Goal: Task Accomplishment & Management: Use online tool/utility

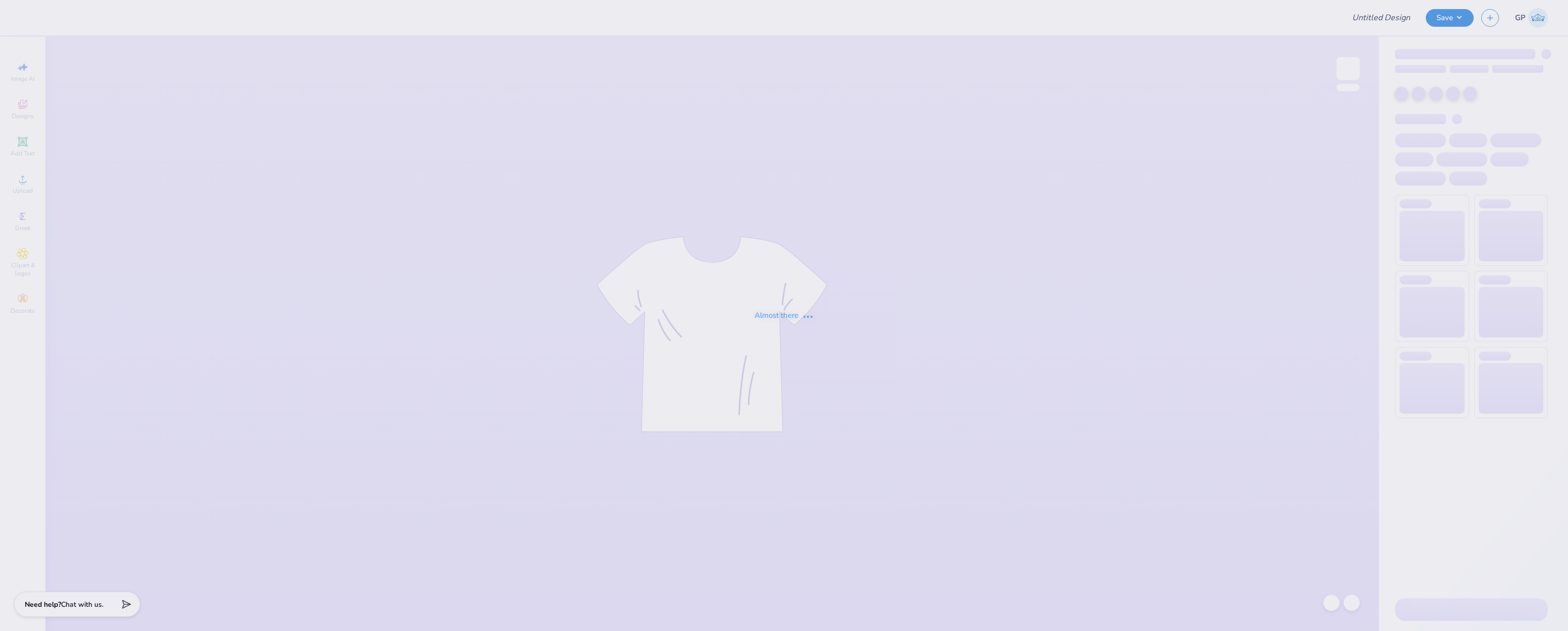
type input "ASIG FORMAL SHIRTS"
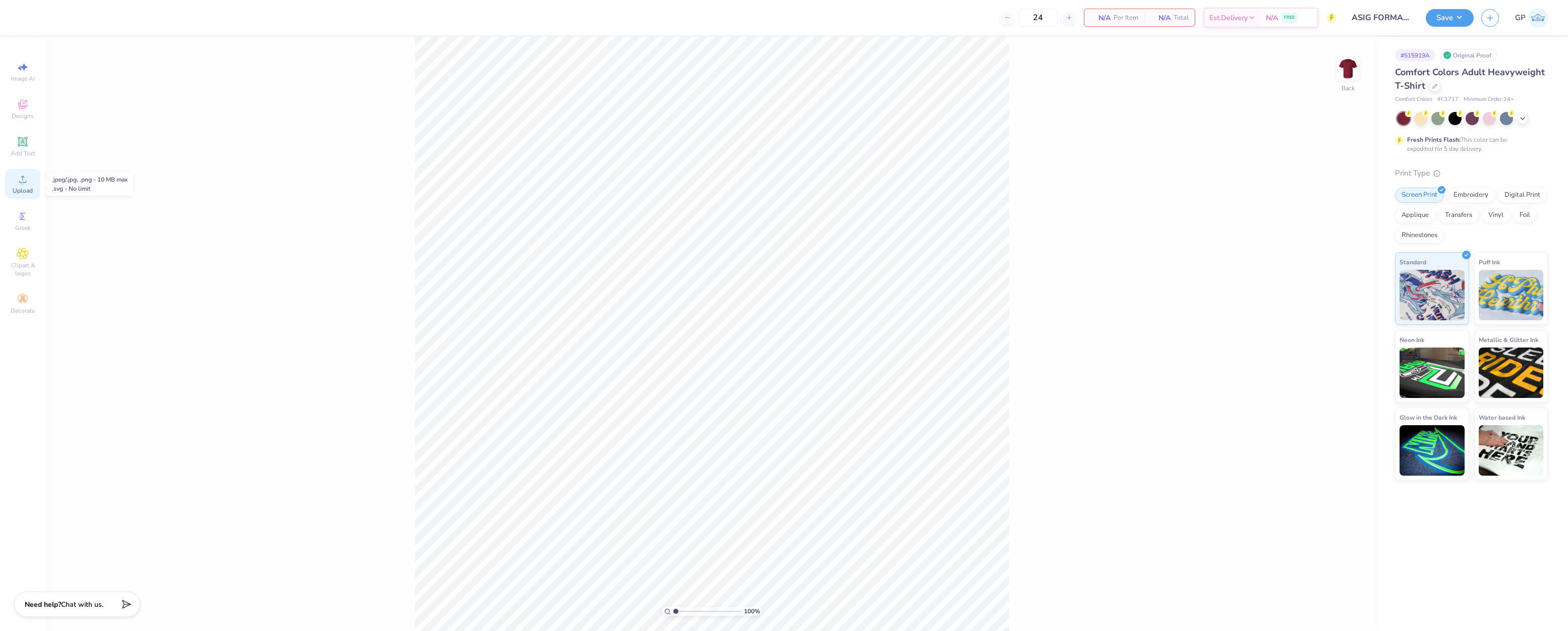
click at [33, 187] on div "Upload" at bounding box center [22, 184] width 35 height 29
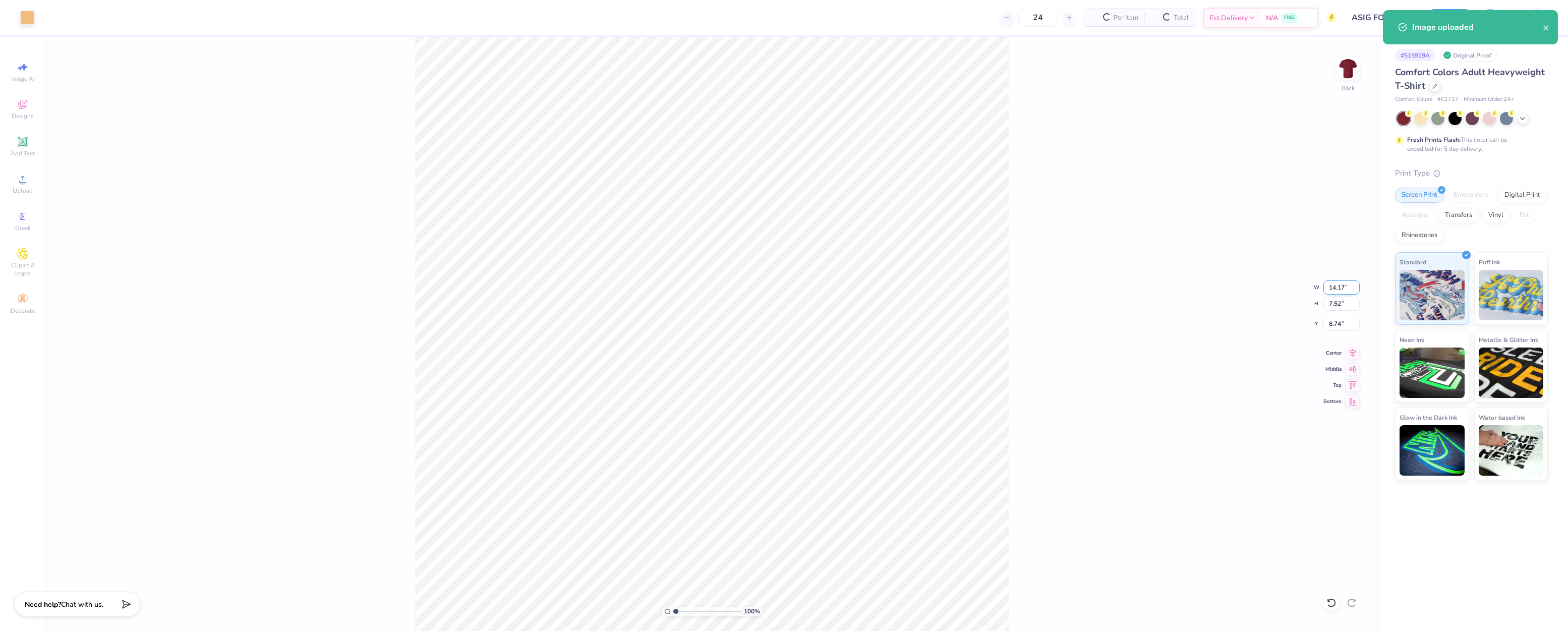
click at [1339, 286] on input "14.17" at bounding box center [1341, 287] width 36 height 14
type input "3.50"
type input "1.86"
click at [1344, 322] on input "11.57" at bounding box center [1341, 323] width 36 height 14
type input "3.00"
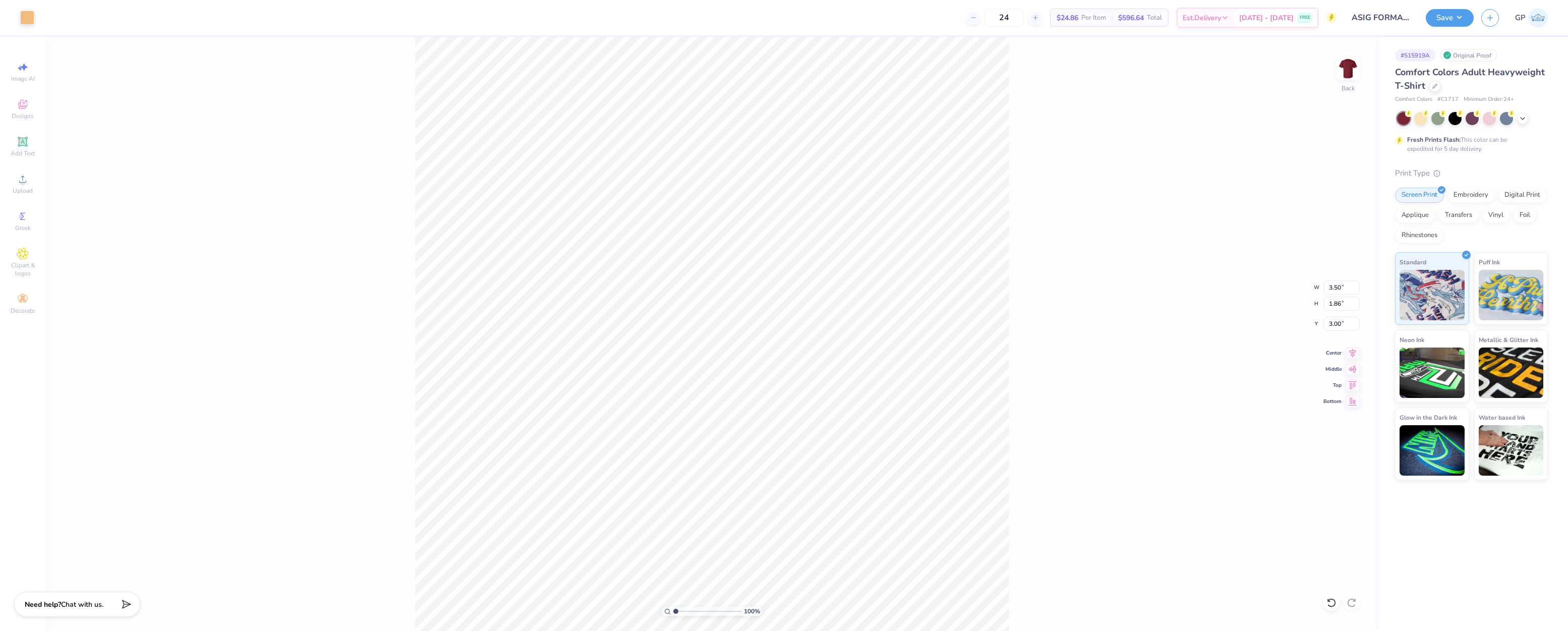
click at [1046, 220] on div "100 % Back W 3.50 3.50 " H 1.86 1.86 " Y 3.00 3.00 " Center Middle Top Bottom" at bounding box center [712, 333] width 1333 height 594
click at [1354, 73] on img at bounding box center [1347, 68] width 40 height 40
click at [22, 184] on circle at bounding box center [22, 182] width 6 height 6
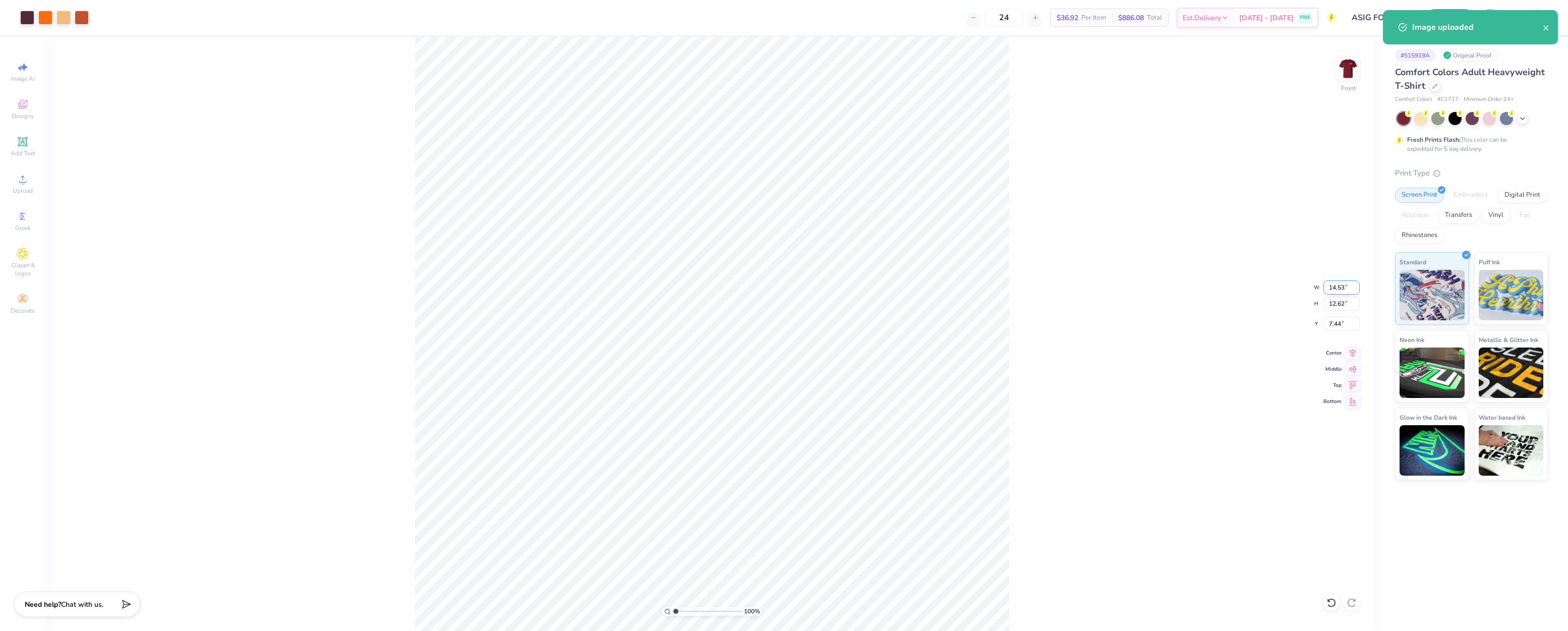
click at [1344, 286] on input "14.53" at bounding box center [1341, 287] width 36 height 14
type input "12.00"
type input "10.42"
click at [1342, 325] on input "8.54" at bounding box center [1341, 323] width 36 height 14
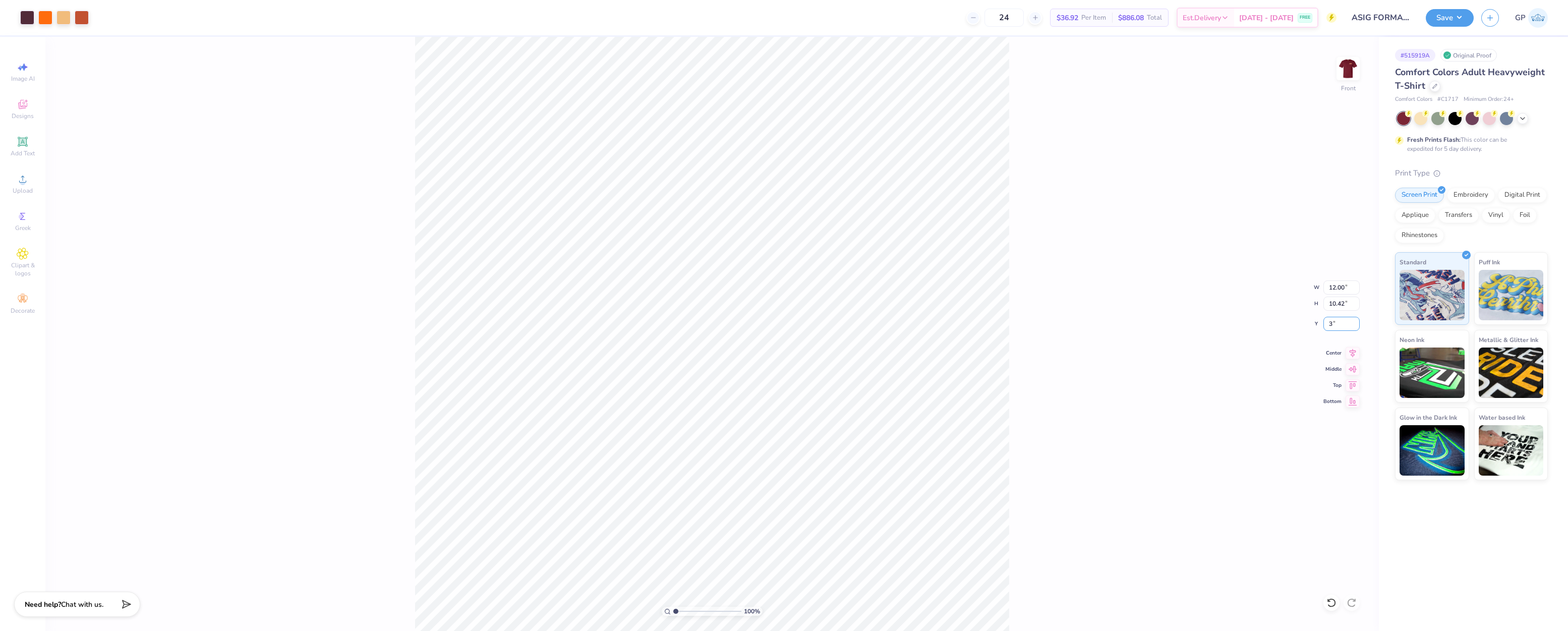
type input "3.00"
click at [1122, 302] on div "100 % Front W 12.00 12.00 " H 10.42 10.42 " Y 3.00 3.00 " Center Middle Top Bot…" at bounding box center [712, 333] width 1333 height 594
click at [1440, 17] on button "Save" at bounding box center [1449, 16] width 48 height 18
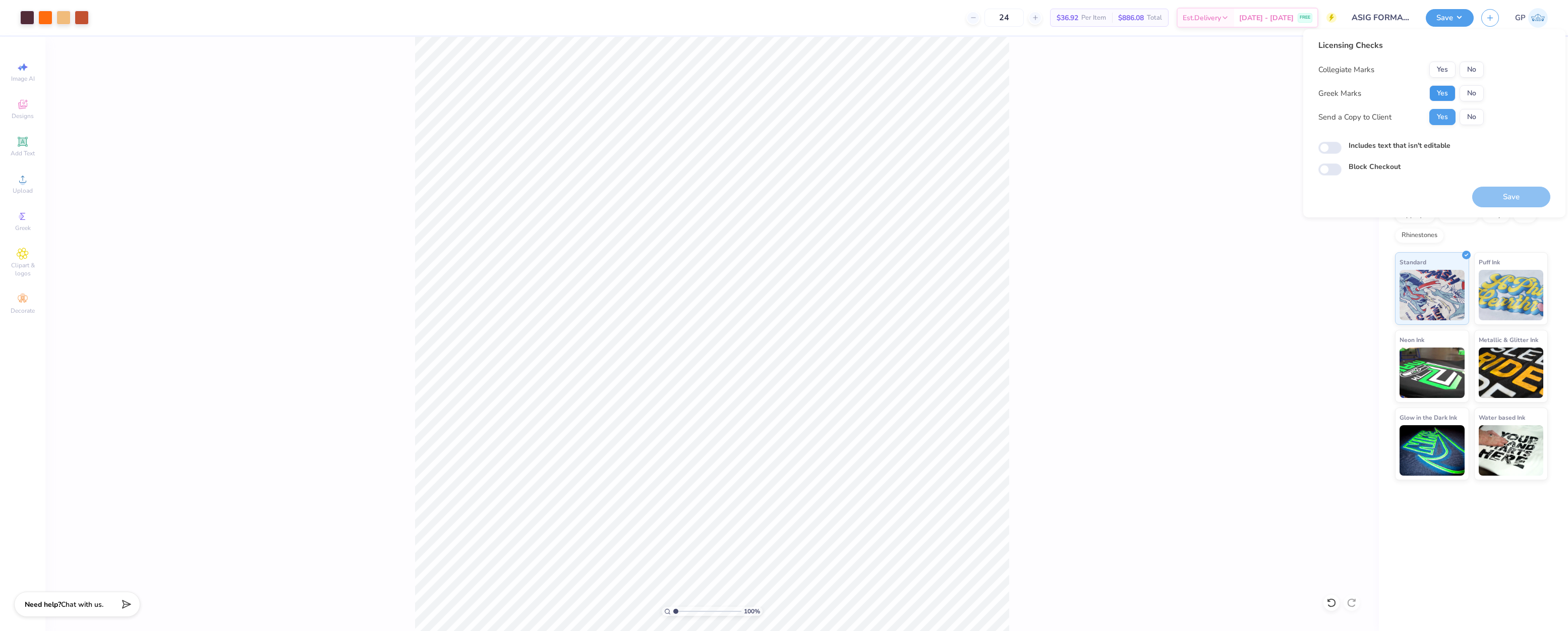
click at [1430, 90] on button "Yes" at bounding box center [1442, 93] width 26 height 16
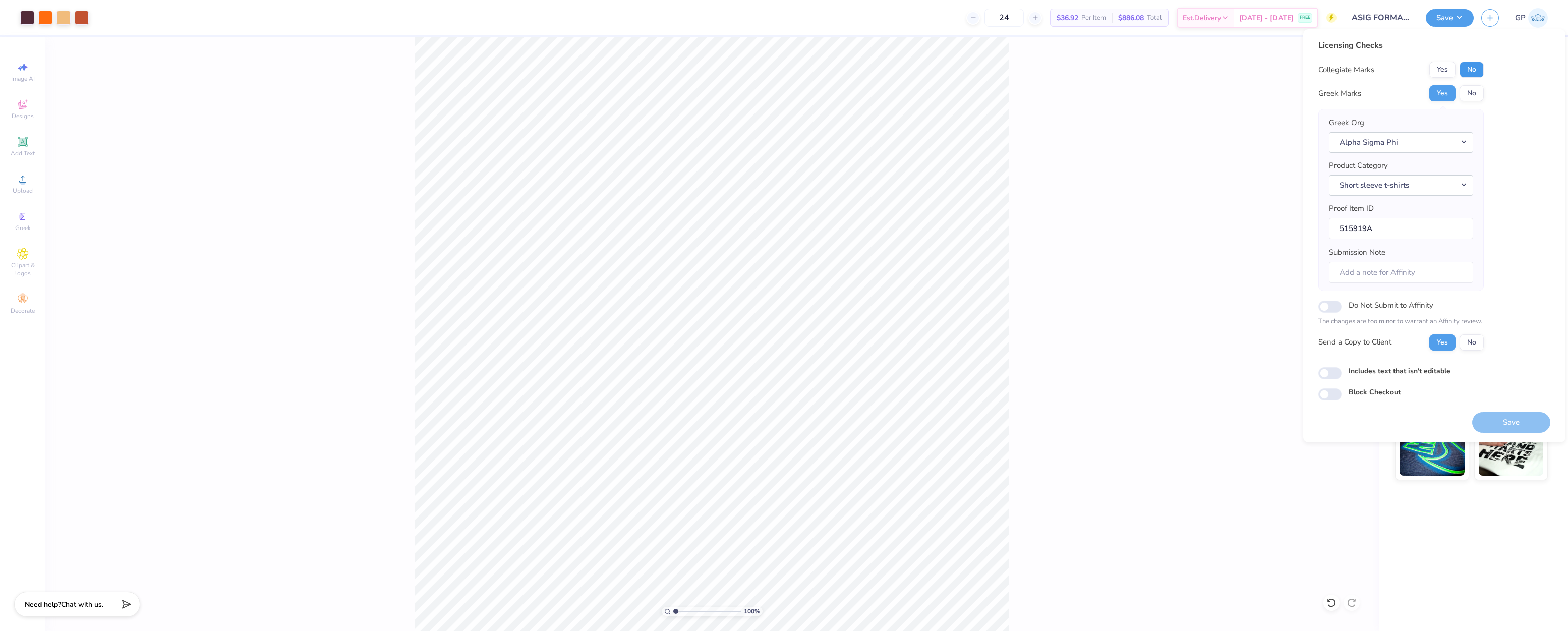
click at [1477, 68] on button "No" at bounding box center [1472, 69] width 25 height 16
click at [1328, 376] on input "Includes text that isn't editable" at bounding box center [1329, 373] width 23 height 12
checkbox input "true"
click at [1486, 418] on button "Save" at bounding box center [1511, 422] width 78 height 20
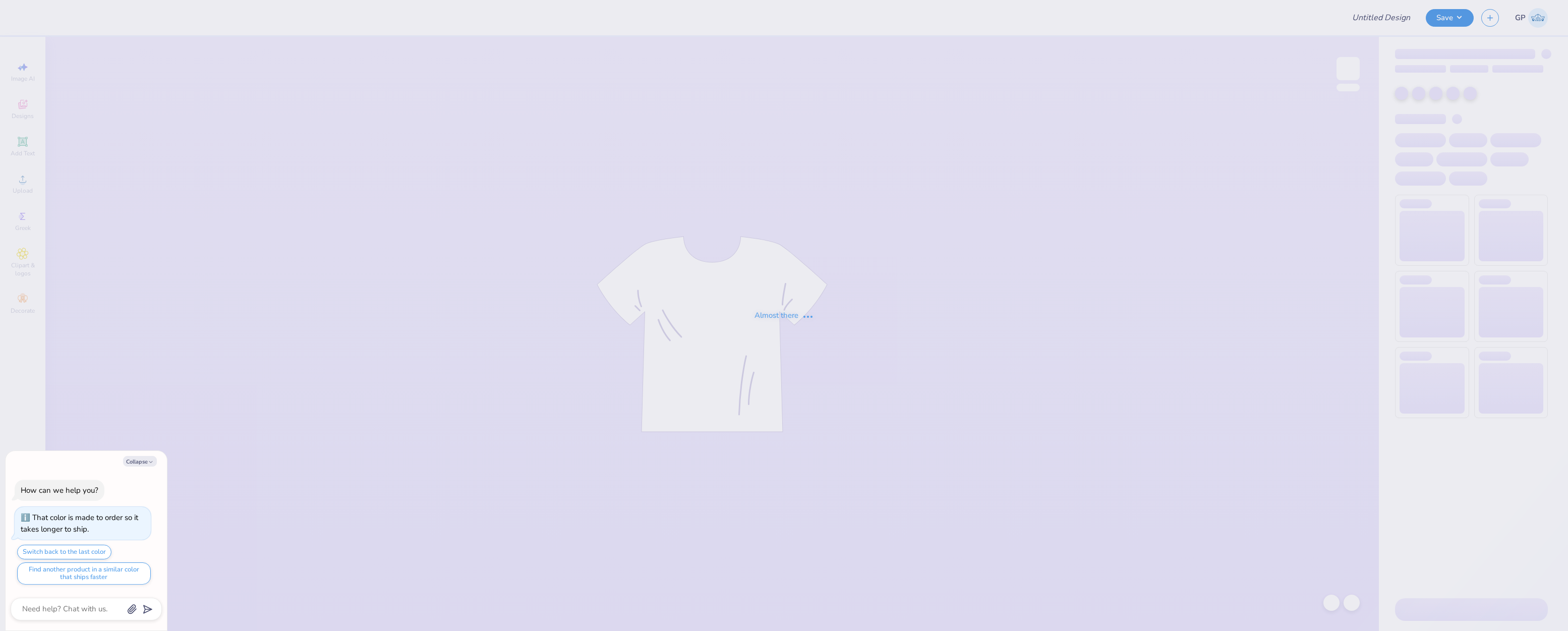
type textarea "x"
type input "Bid Day 26'"
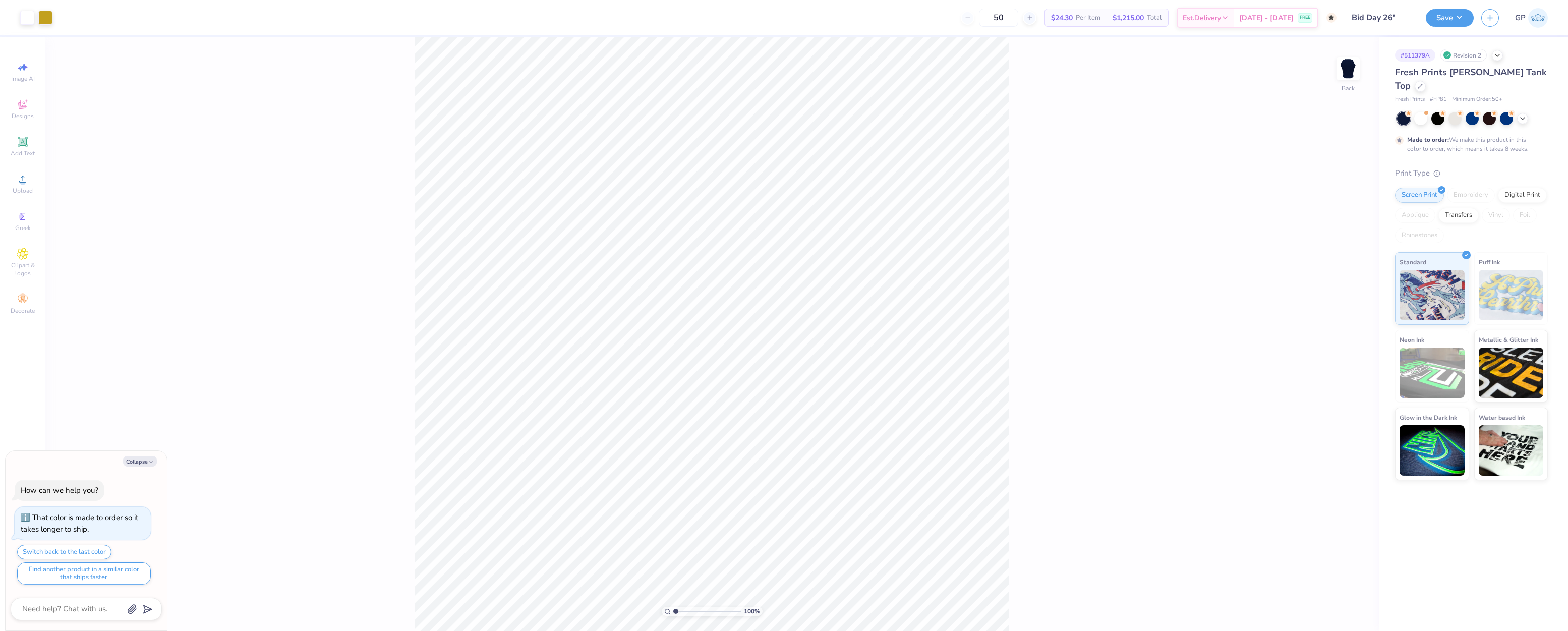
click at [847, 412] on div "100 % Back" at bounding box center [712, 333] width 1333 height 594
click at [14, 176] on div "Upload" at bounding box center [22, 184] width 35 height 29
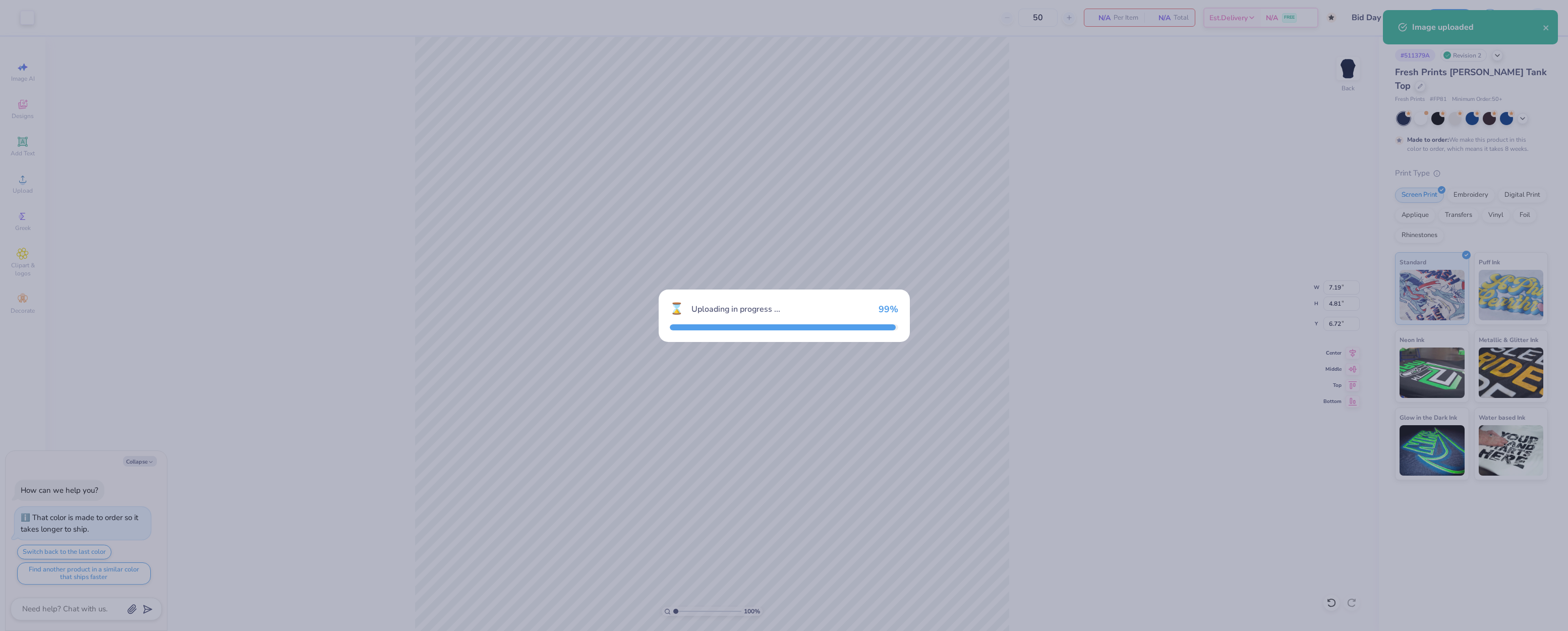
type textarea "x"
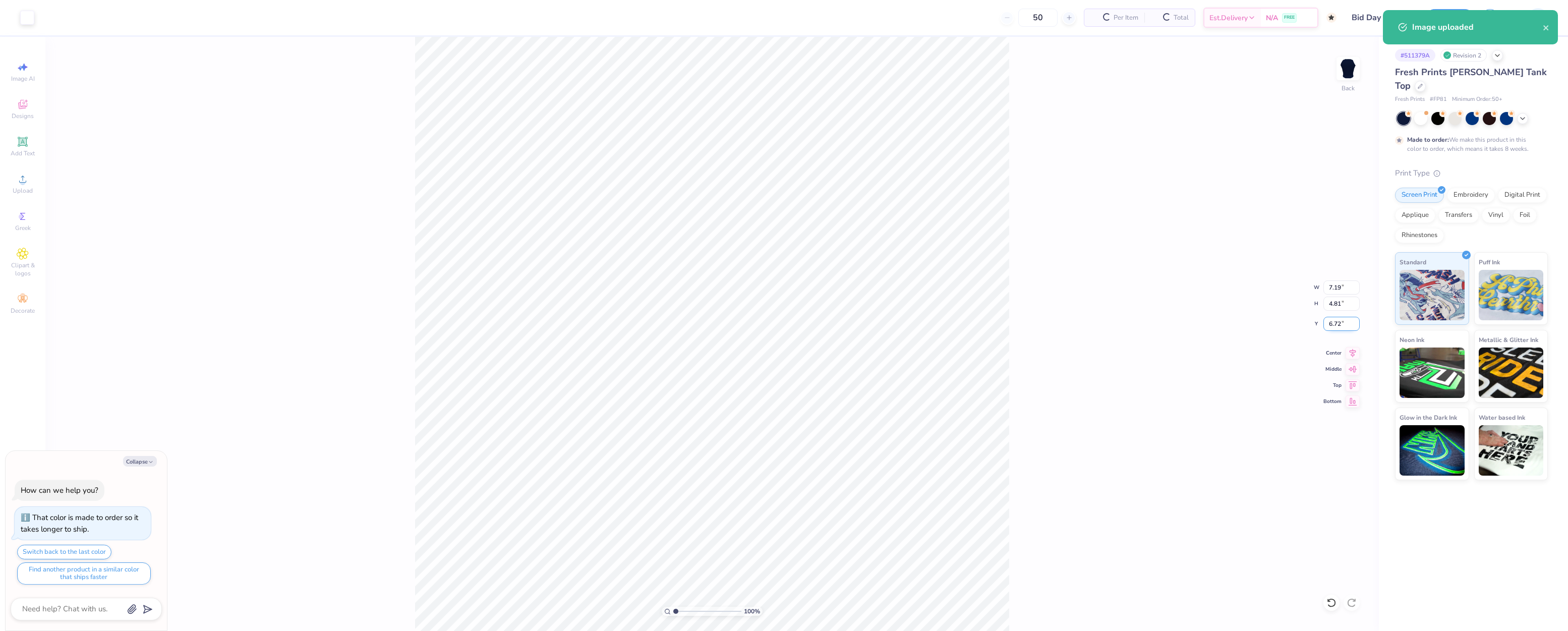
click at [1333, 322] on input "6.72" at bounding box center [1341, 323] width 36 height 14
type input "2"
type textarea "x"
type input "3"
type textarea "x"
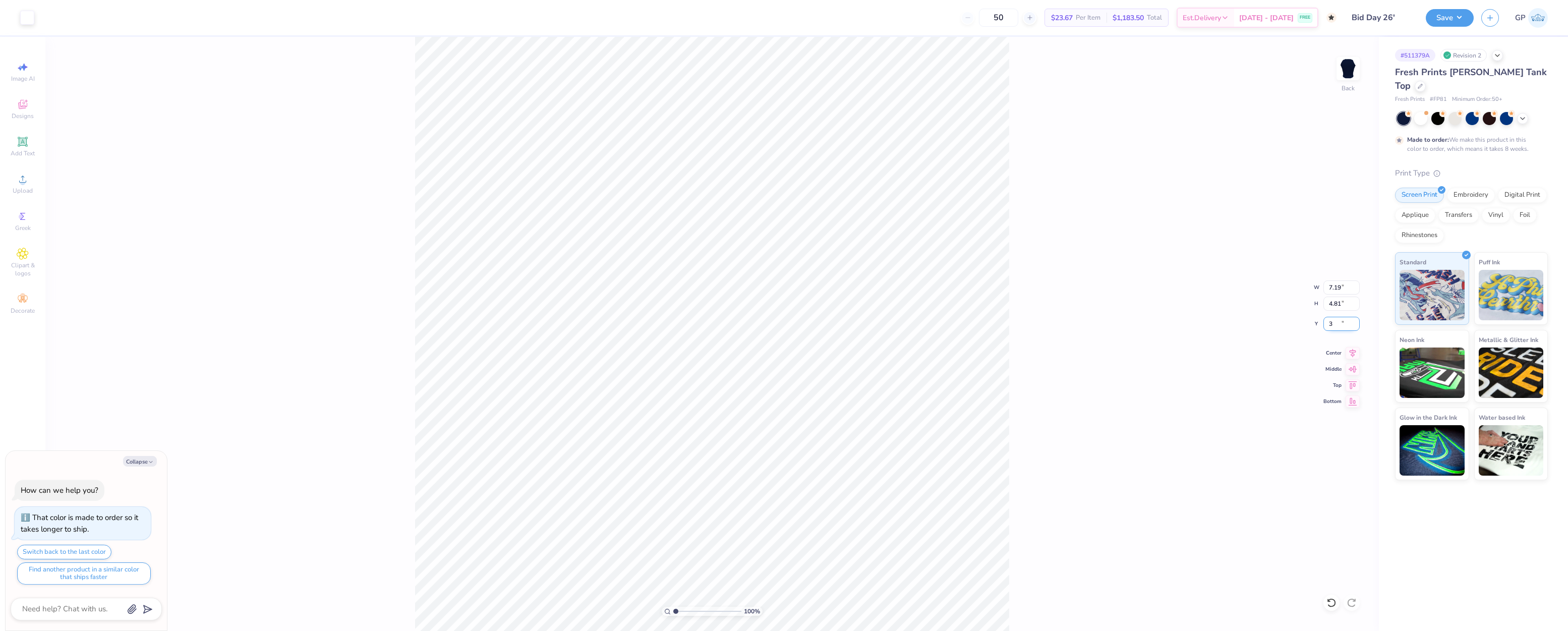
type input "3.00"
click at [1342, 289] on input "7.19" at bounding box center [1341, 287] width 36 height 14
type input "7"
type textarea "x"
type input "7.00"
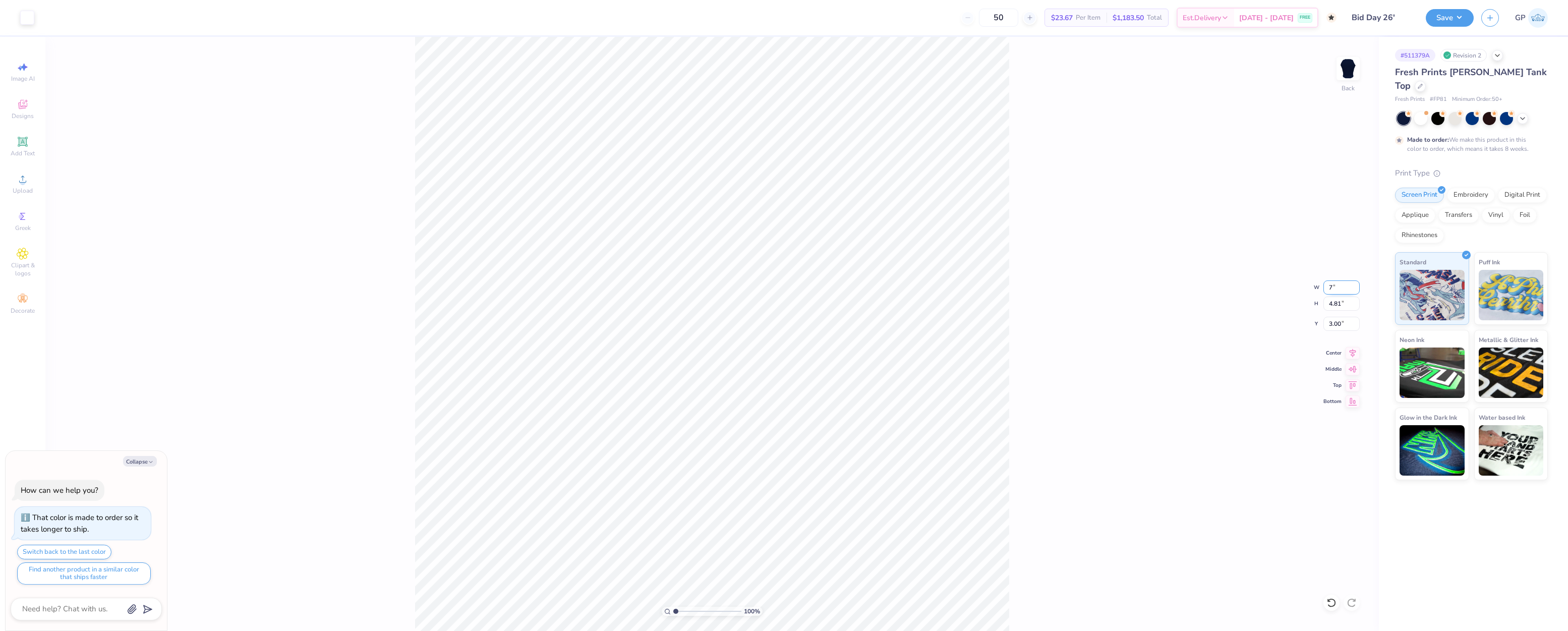
type input "4.68"
click at [1342, 319] on input "3.06" at bounding box center [1341, 323] width 36 height 14
type input "3"
type textarea "x"
type input "3.00"
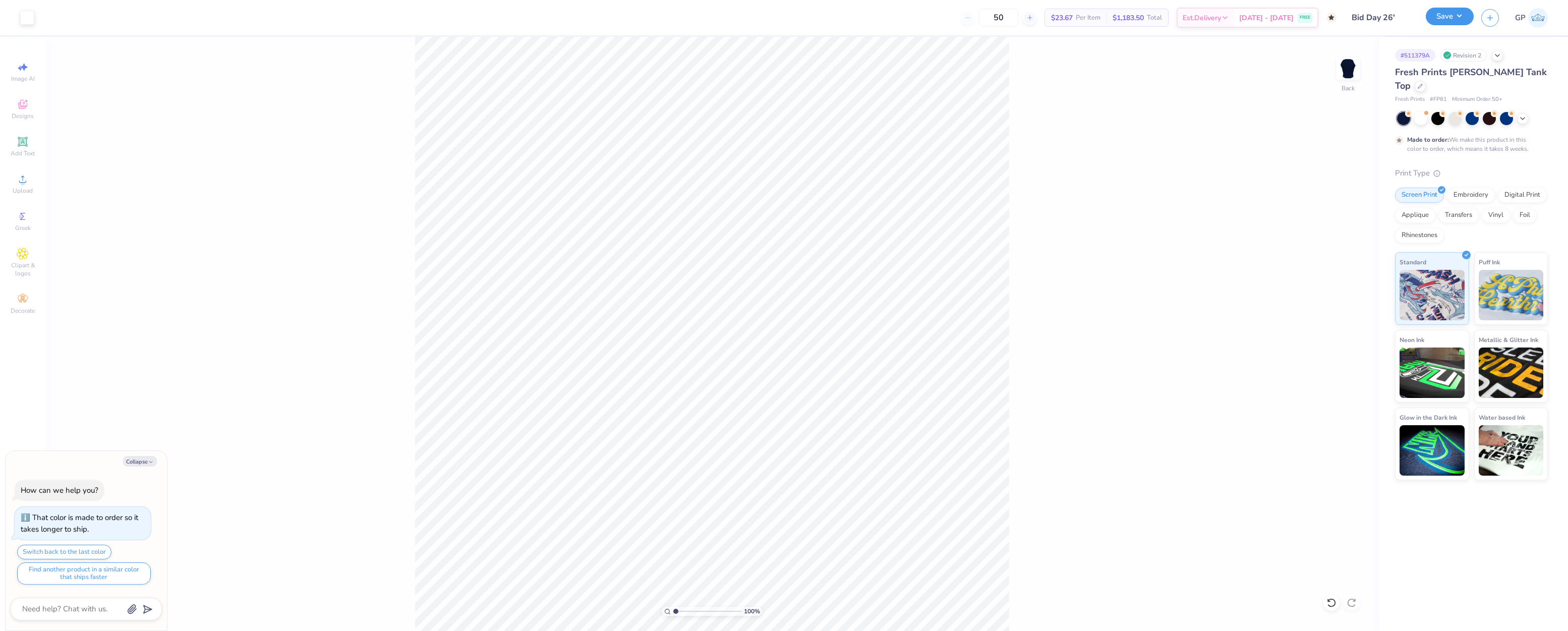
click at [1445, 14] on button "Save" at bounding box center [1449, 16] width 48 height 18
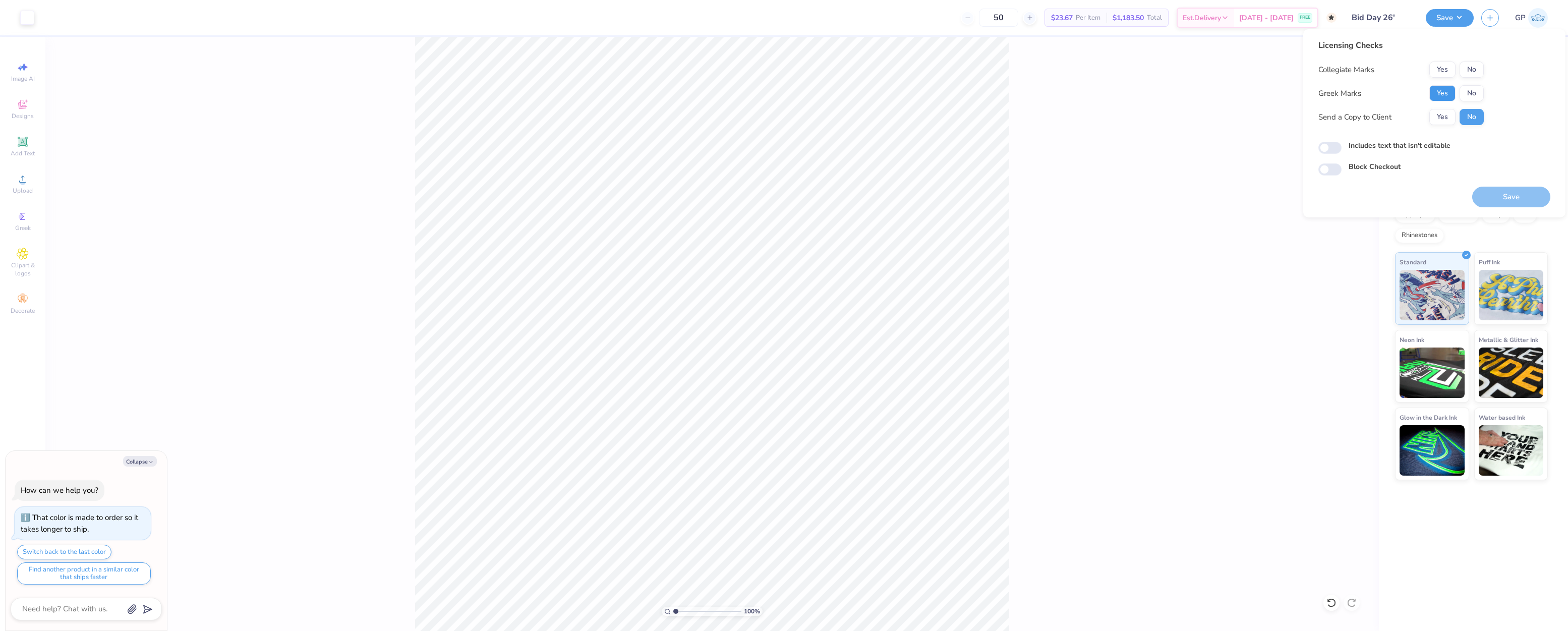
click at [1445, 89] on button "Yes" at bounding box center [1442, 93] width 26 height 16
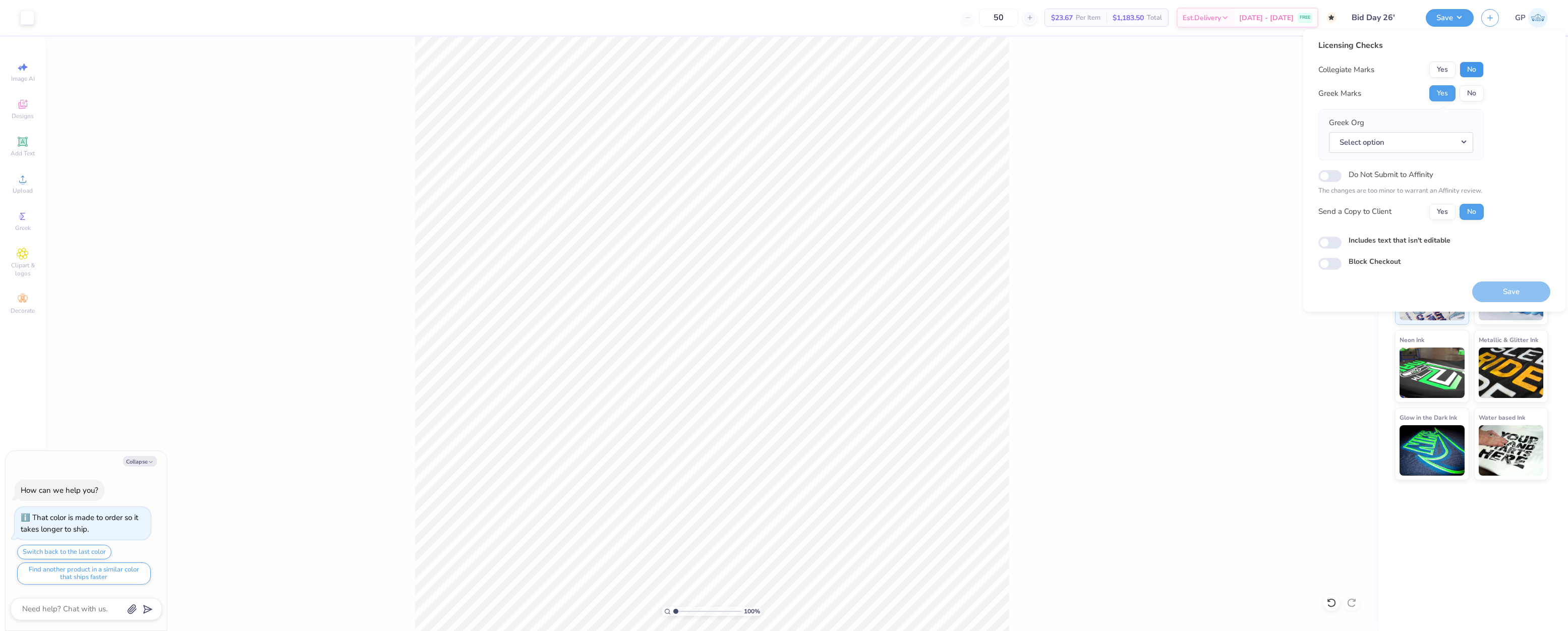
click at [1466, 73] on button "No" at bounding box center [1472, 69] width 25 height 16
type textarea "x"
click at [1333, 242] on input "Includes text that isn't editable" at bounding box center [1329, 242] width 23 height 12
checkbox input "true"
click at [1503, 293] on button "Save" at bounding box center [1511, 291] width 78 height 20
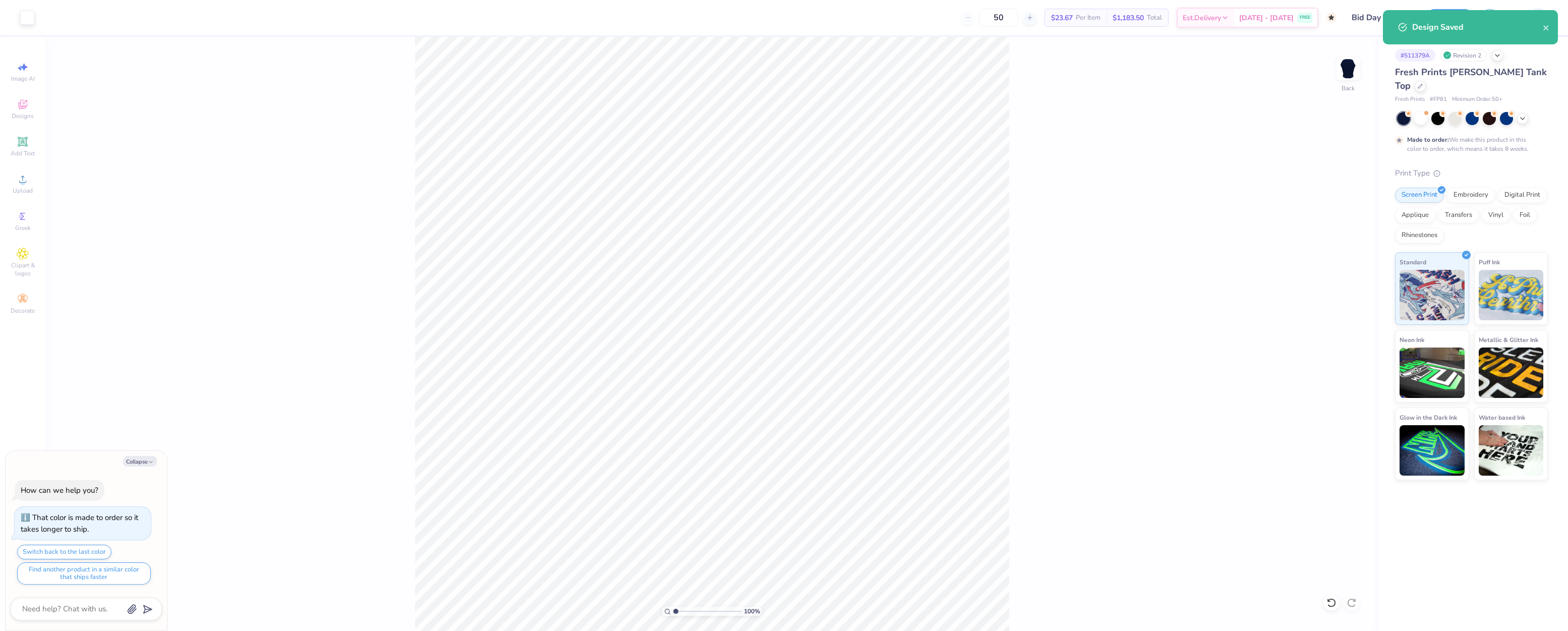
type textarea "x"
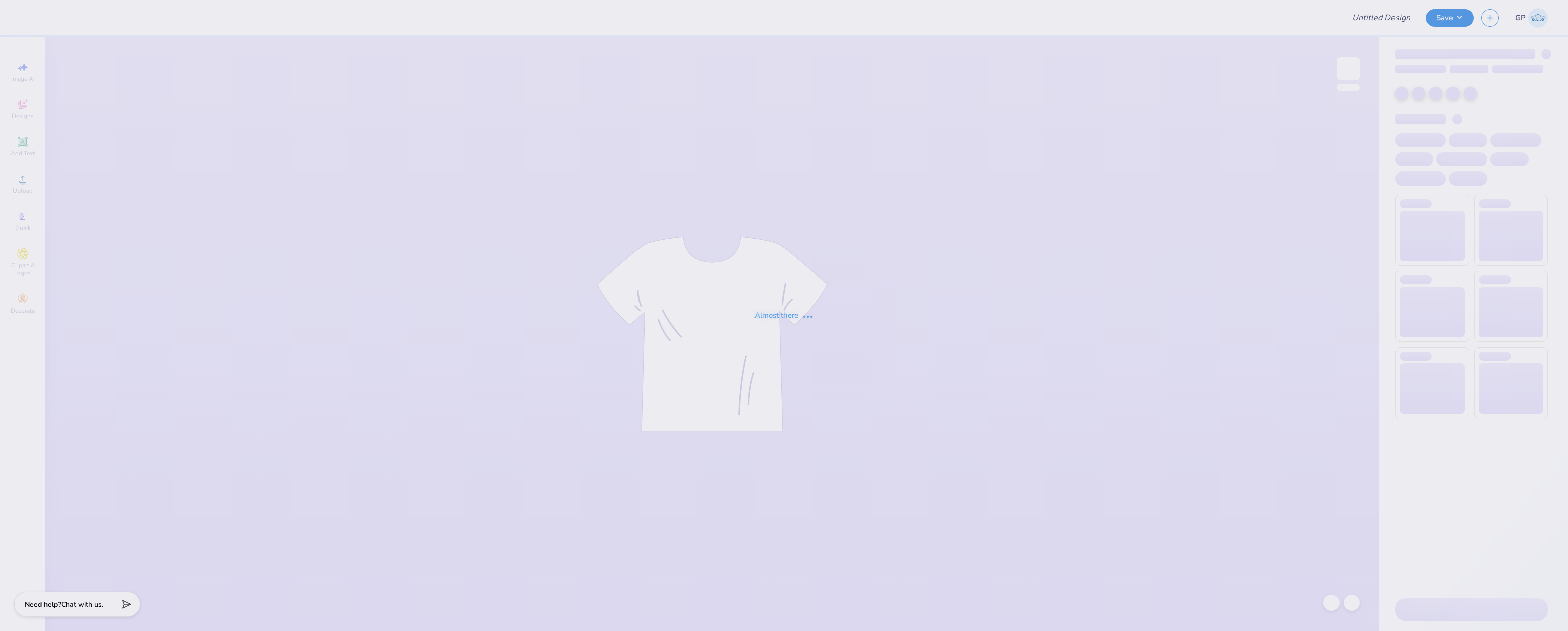
type input "Bid Day 26'"
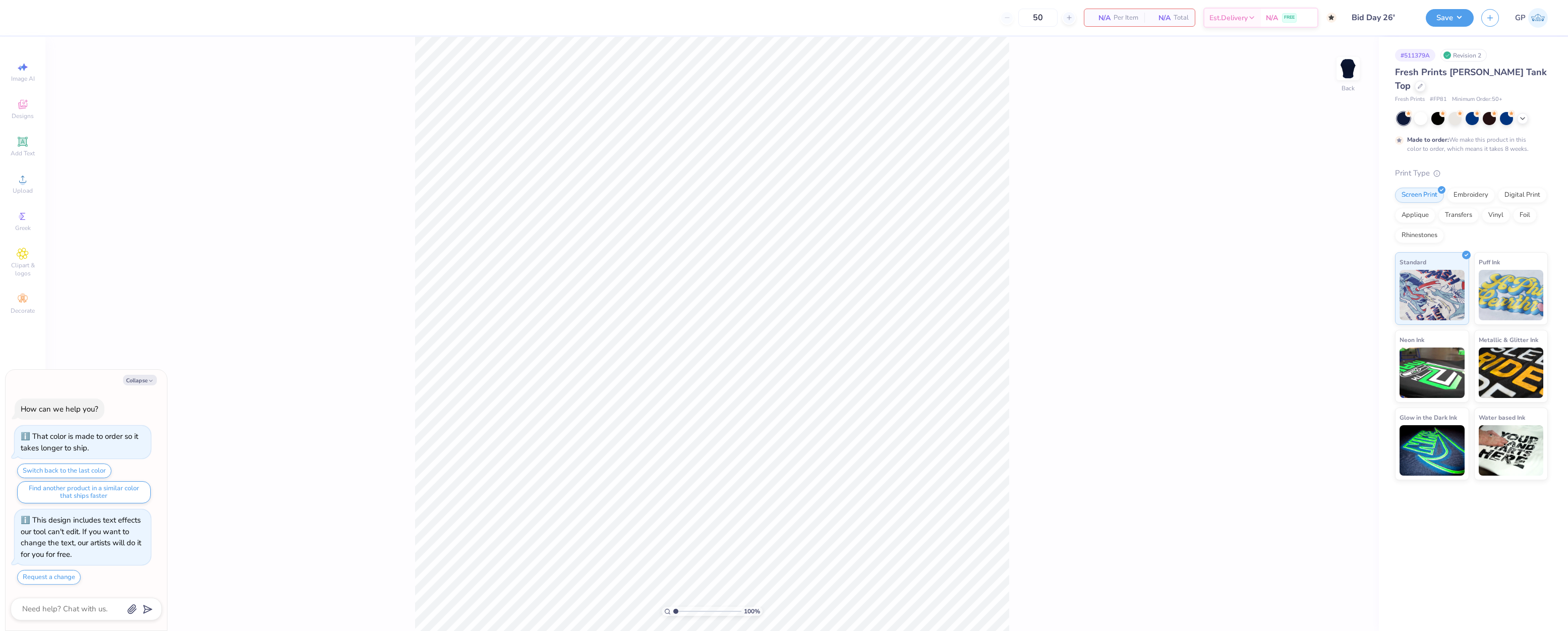
type textarea "x"
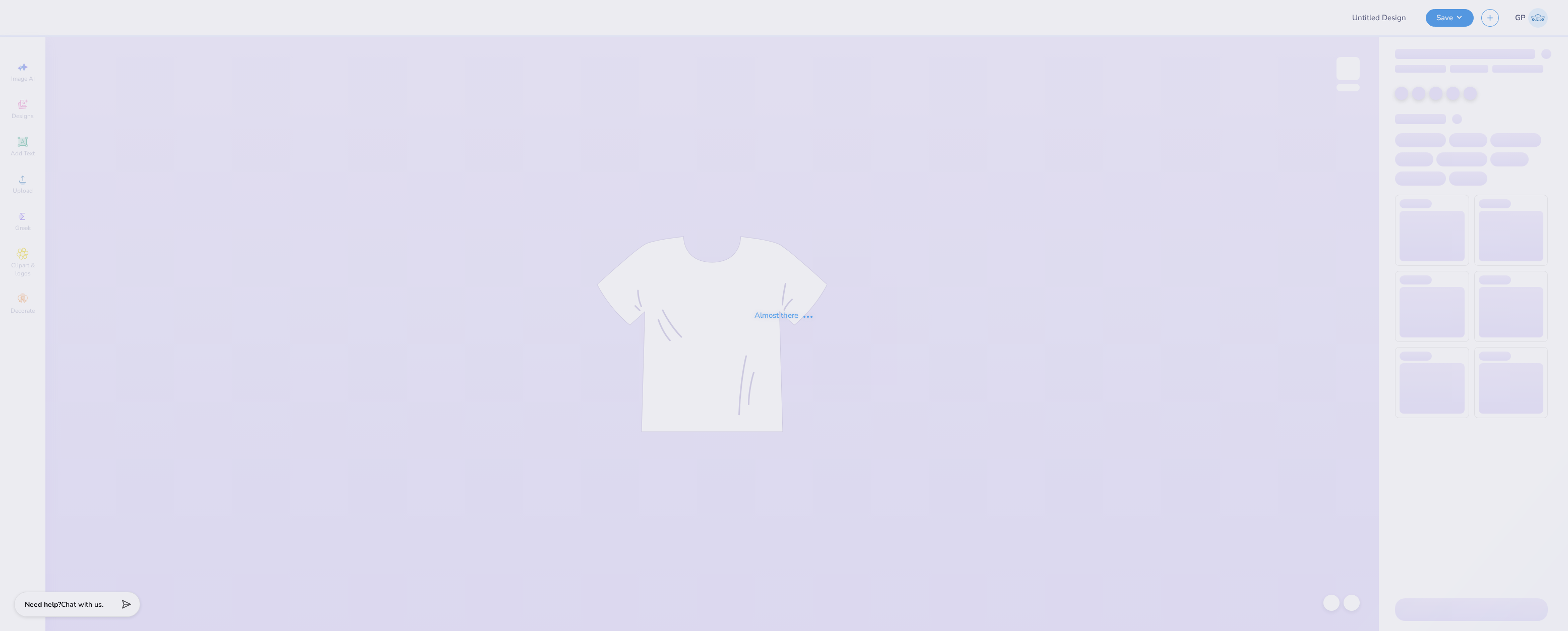
type input "family weekend"
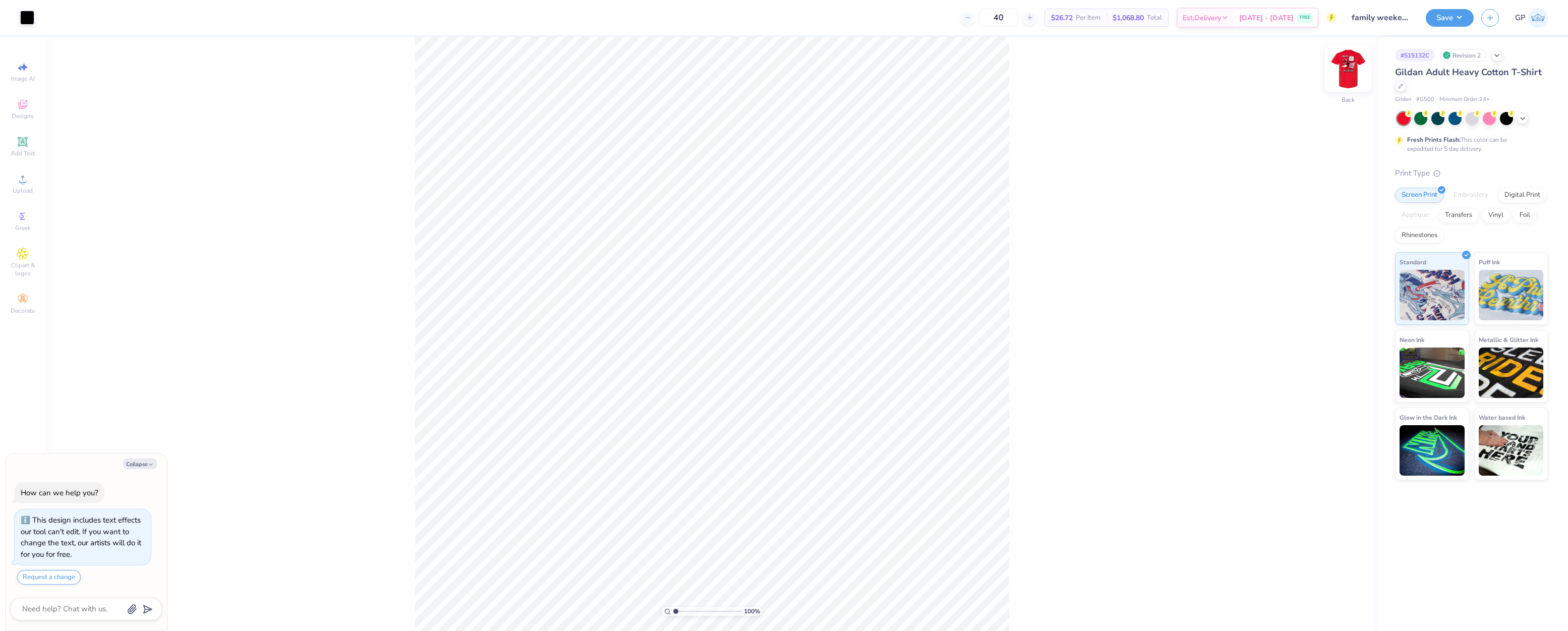
click at [1348, 68] on img at bounding box center [1347, 68] width 40 height 40
click at [16, 168] on div "Image AI Designs Add Text Upload Greek Clipart & logos Decorate" at bounding box center [22, 188] width 35 height 262
click at [25, 181] on icon at bounding box center [22, 179] width 12 height 12
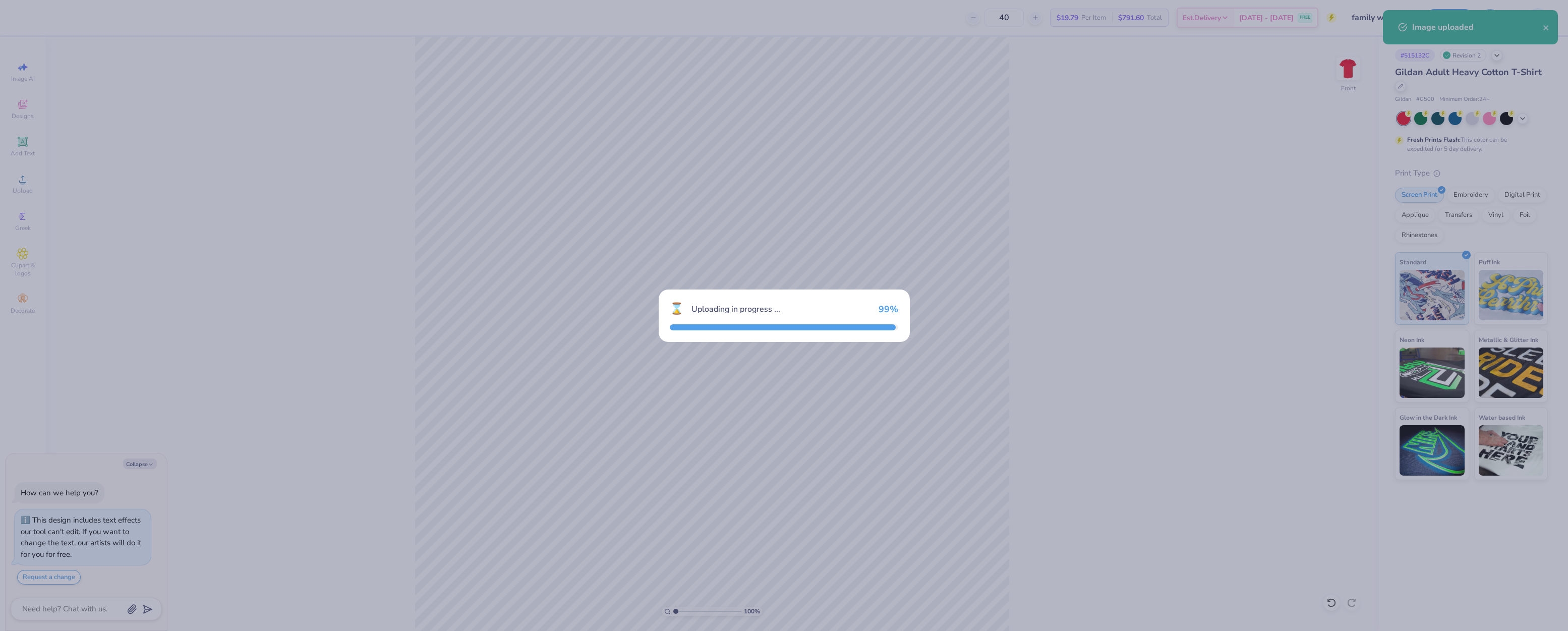
type textarea "x"
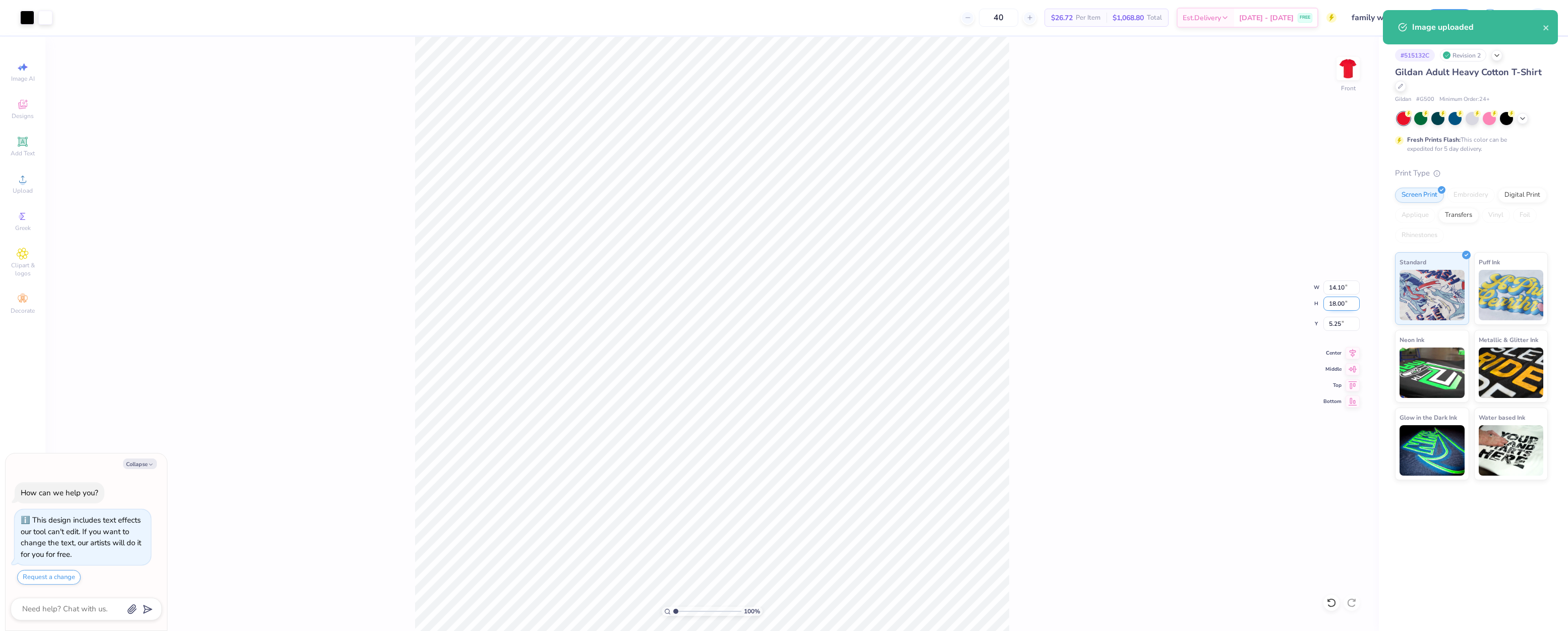
click at [1350, 301] on input "18.00" at bounding box center [1341, 303] width 36 height 14
type input "14"
type textarea "x"
type input "10.97"
type input "14.00"
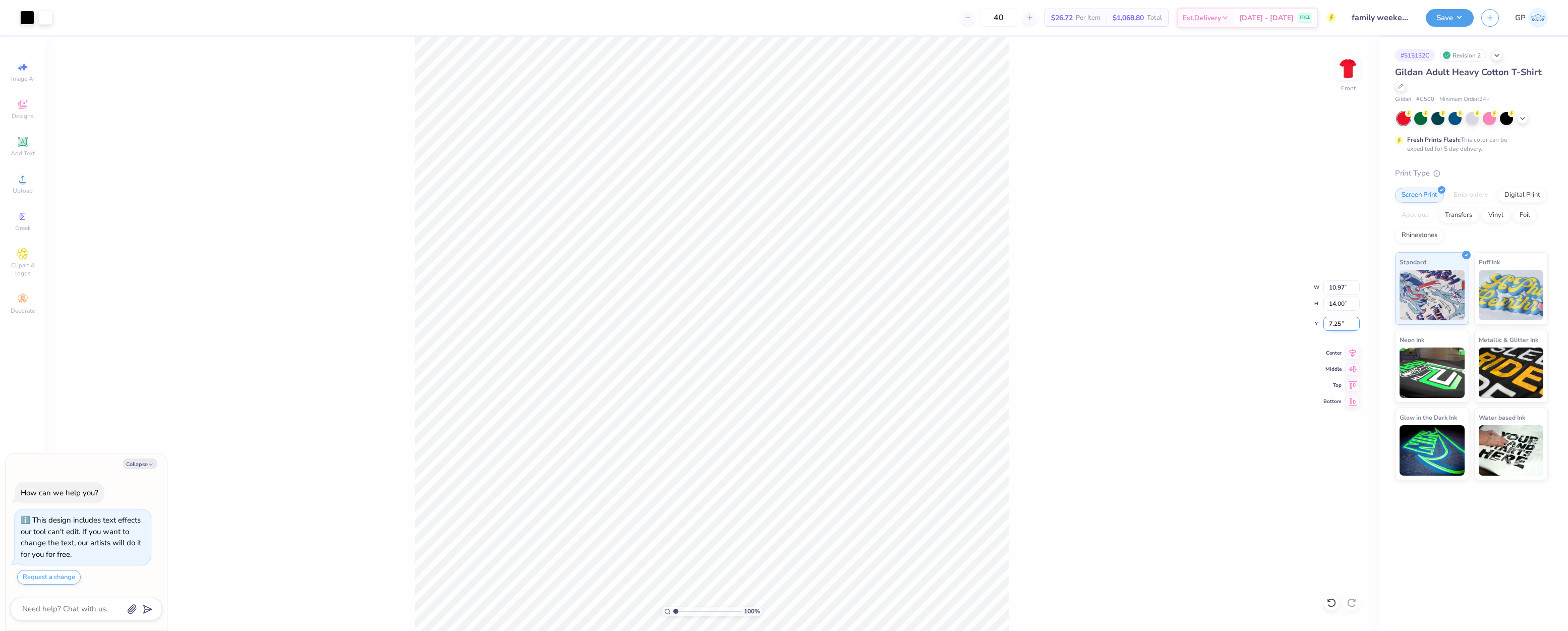
click at [1346, 322] on input "7.25" at bounding box center [1341, 323] width 36 height 14
type input "3"
type textarea "x"
type input "3.00"
click at [1102, 321] on div "100 % Front W 10.97 10.97 " H 14.00 14.00 " Y 3.00 3.00 " Center Middle Top Bot…" at bounding box center [712, 333] width 1333 height 594
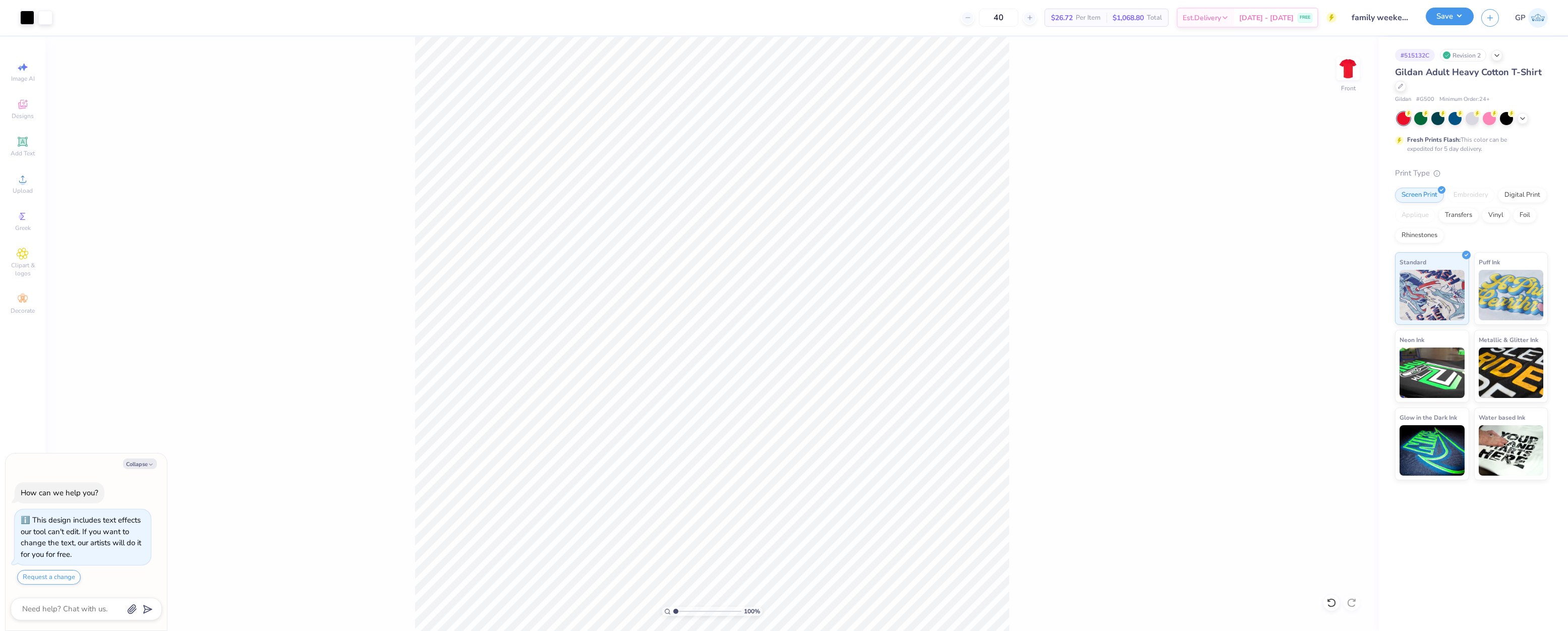
click at [1440, 21] on button "Save" at bounding box center [1449, 16] width 48 height 18
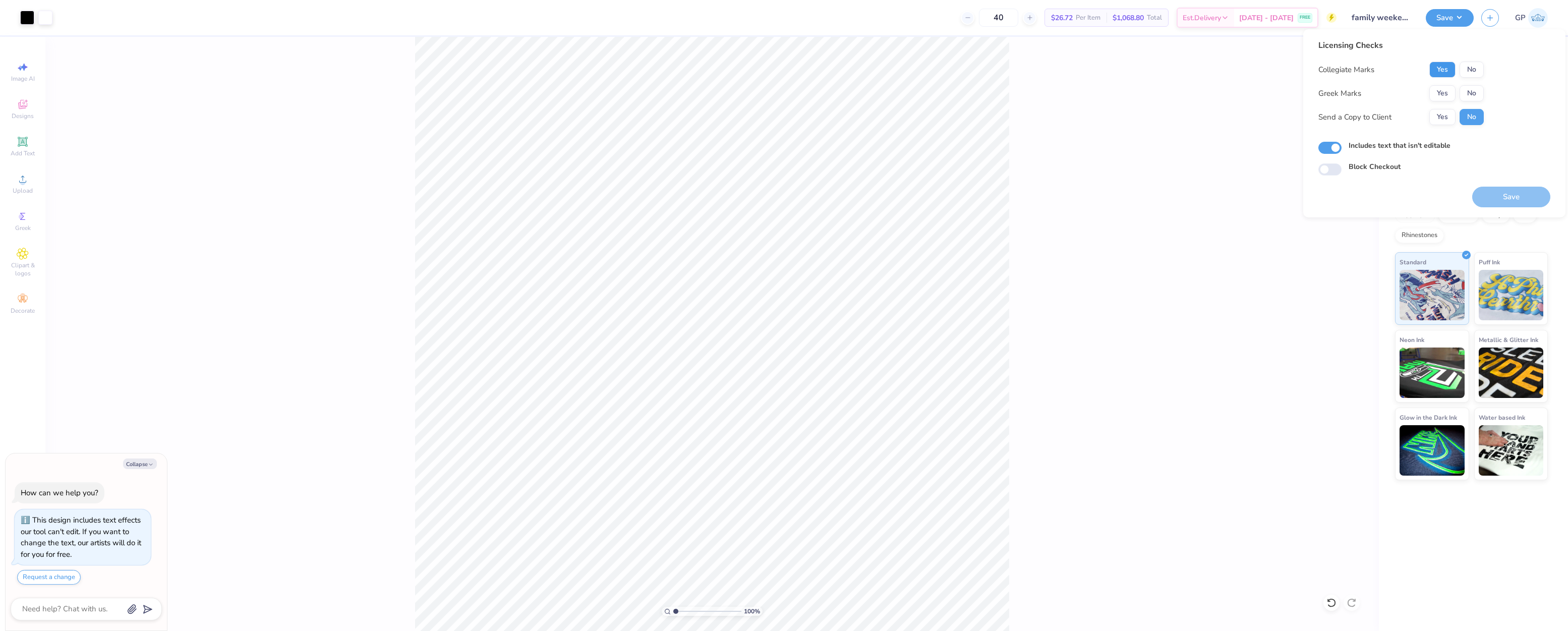
click at [1440, 74] on button "Yes" at bounding box center [1442, 69] width 26 height 16
click at [1440, 89] on button "Yes" at bounding box center [1442, 93] width 26 height 16
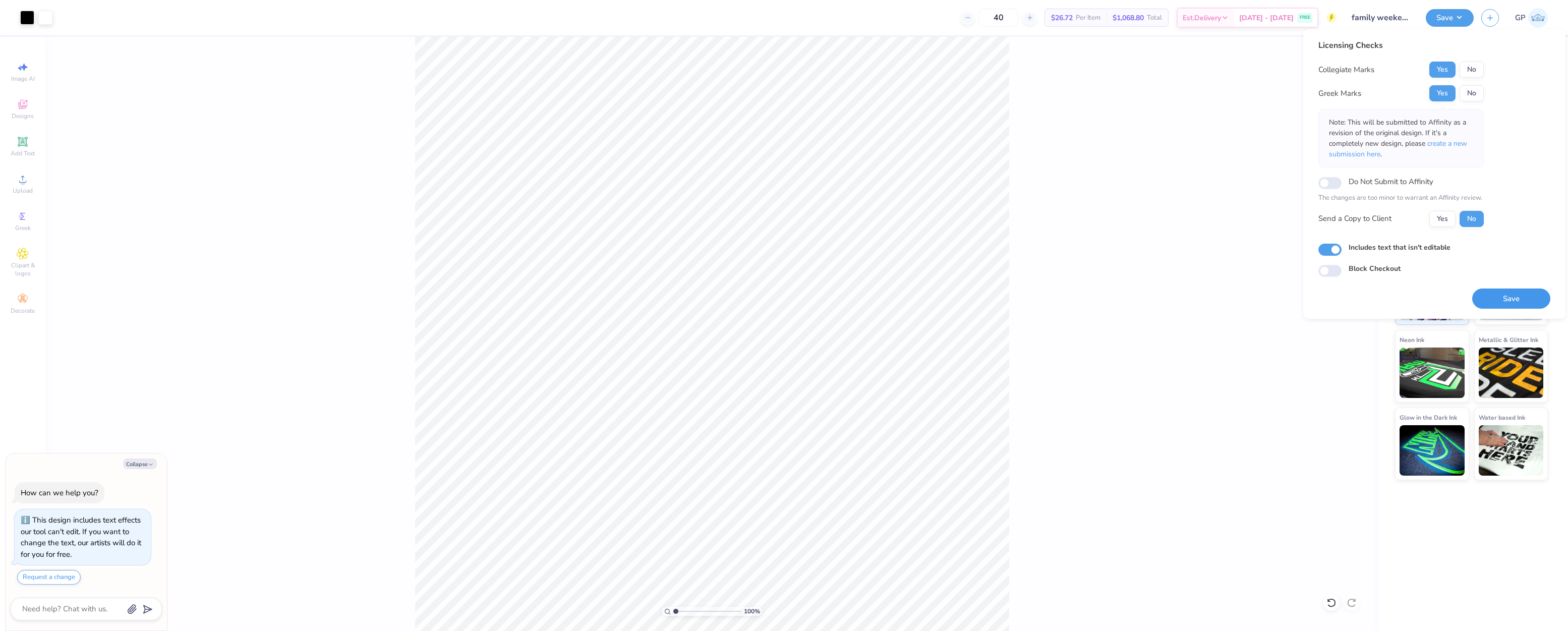
click at [1499, 291] on button "Save" at bounding box center [1511, 298] width 78 height 20
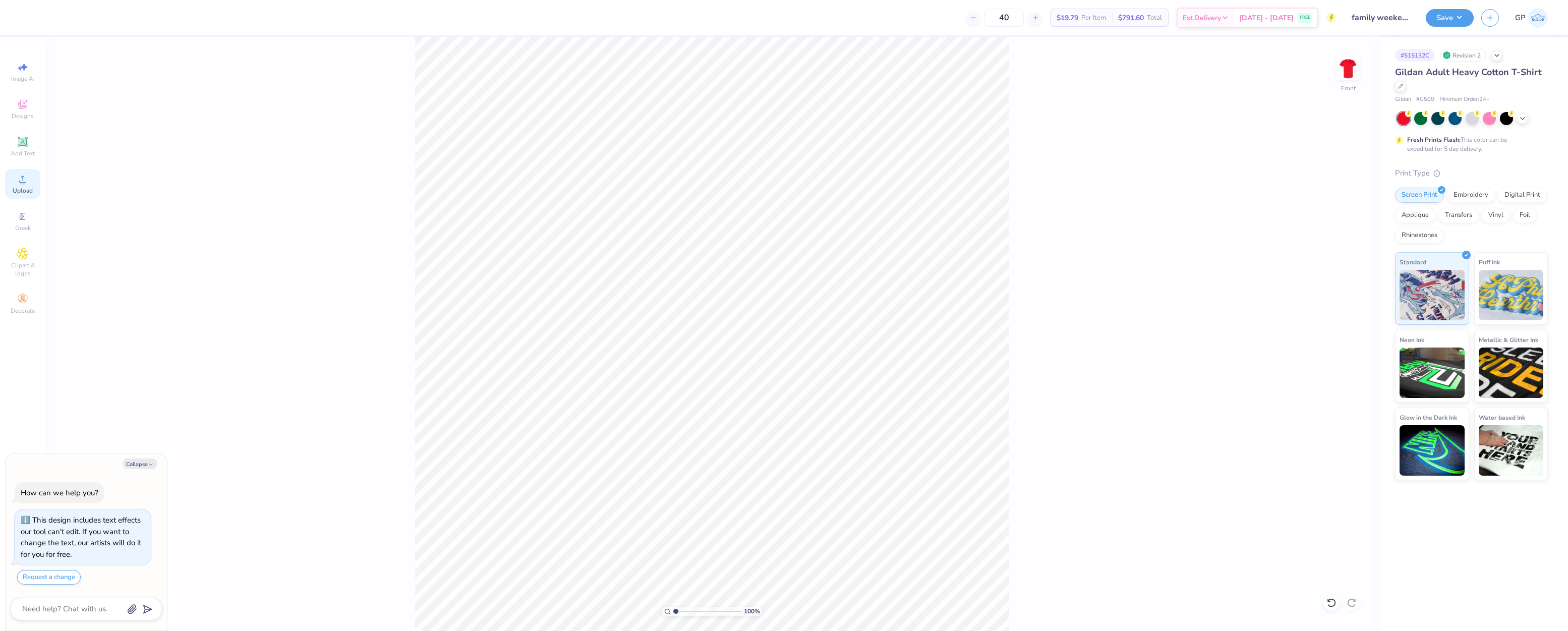
click at [22, 184] on circle at bounding box center [22, 182] width 6 height 6
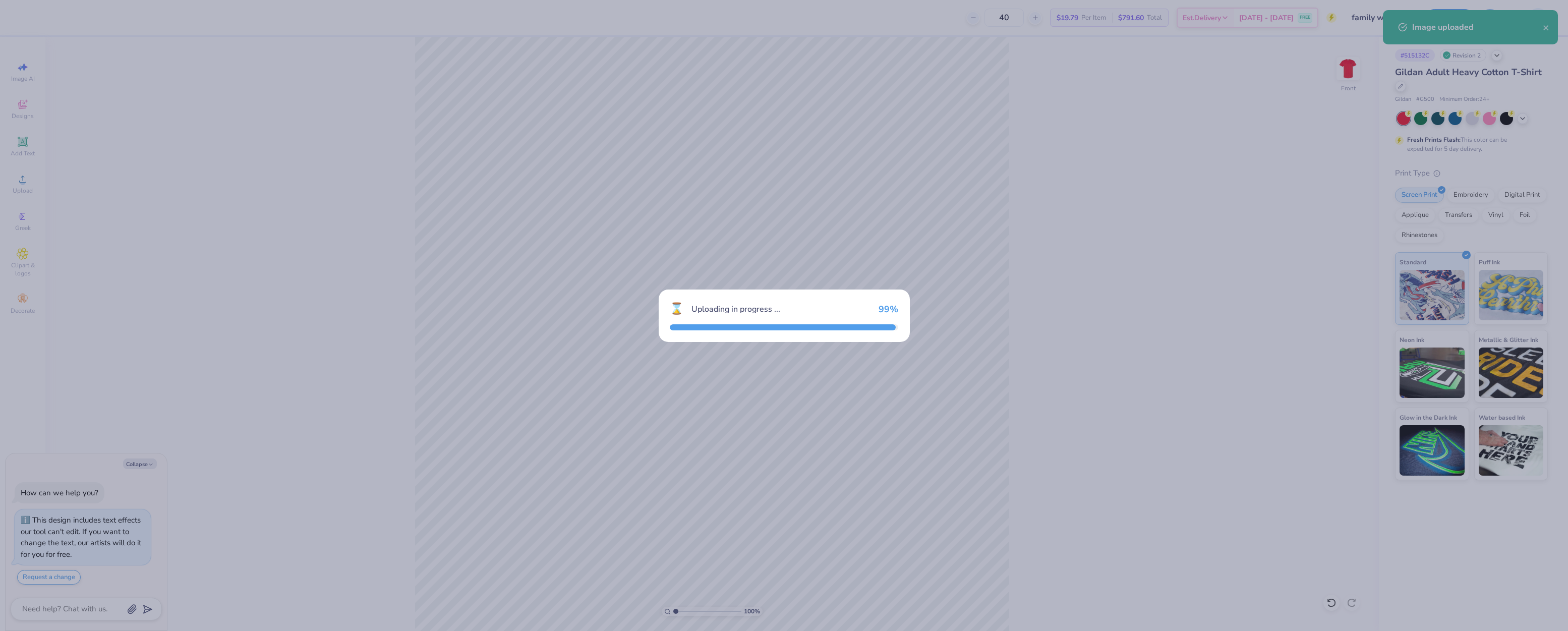
type textarea "x"
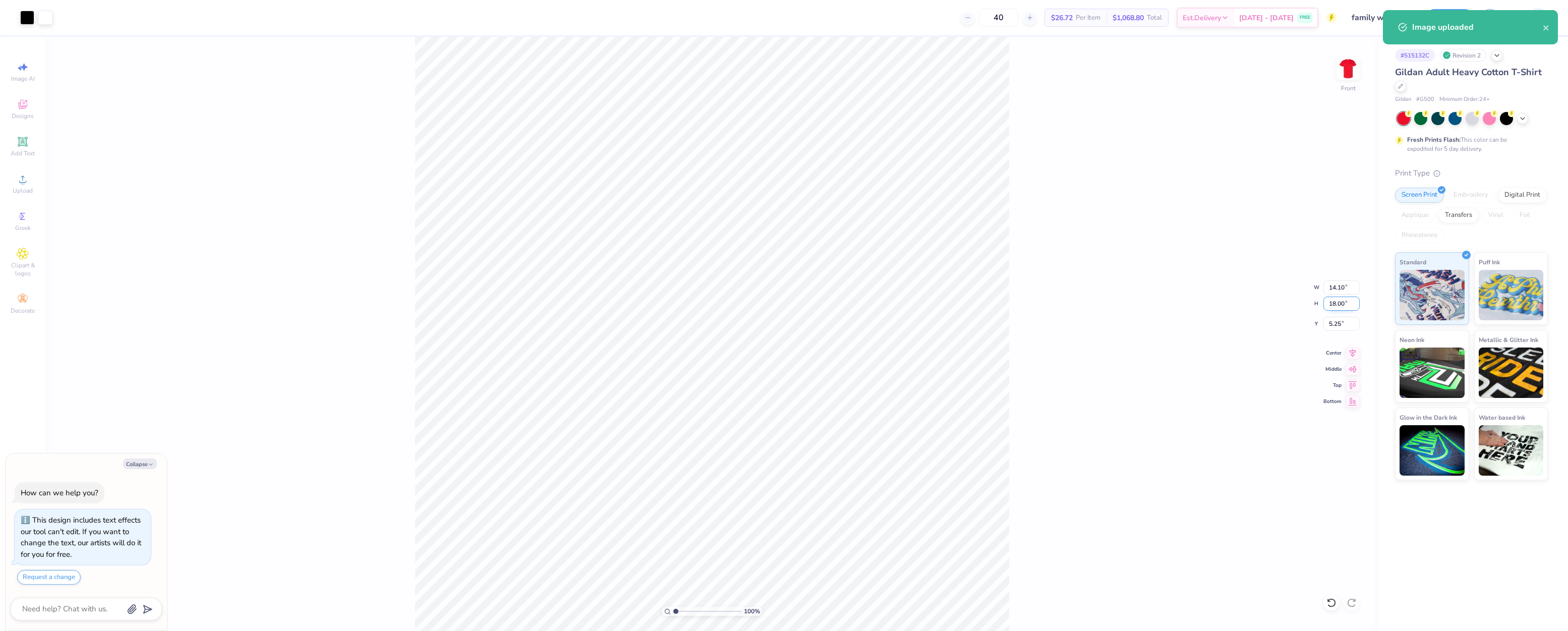
click at [1335, 304] on input "18.00" at bounding box center [1341, 303] width 36 height 14
type input "14"
type textarea "x"
type input "10.97"
type input "14.00"
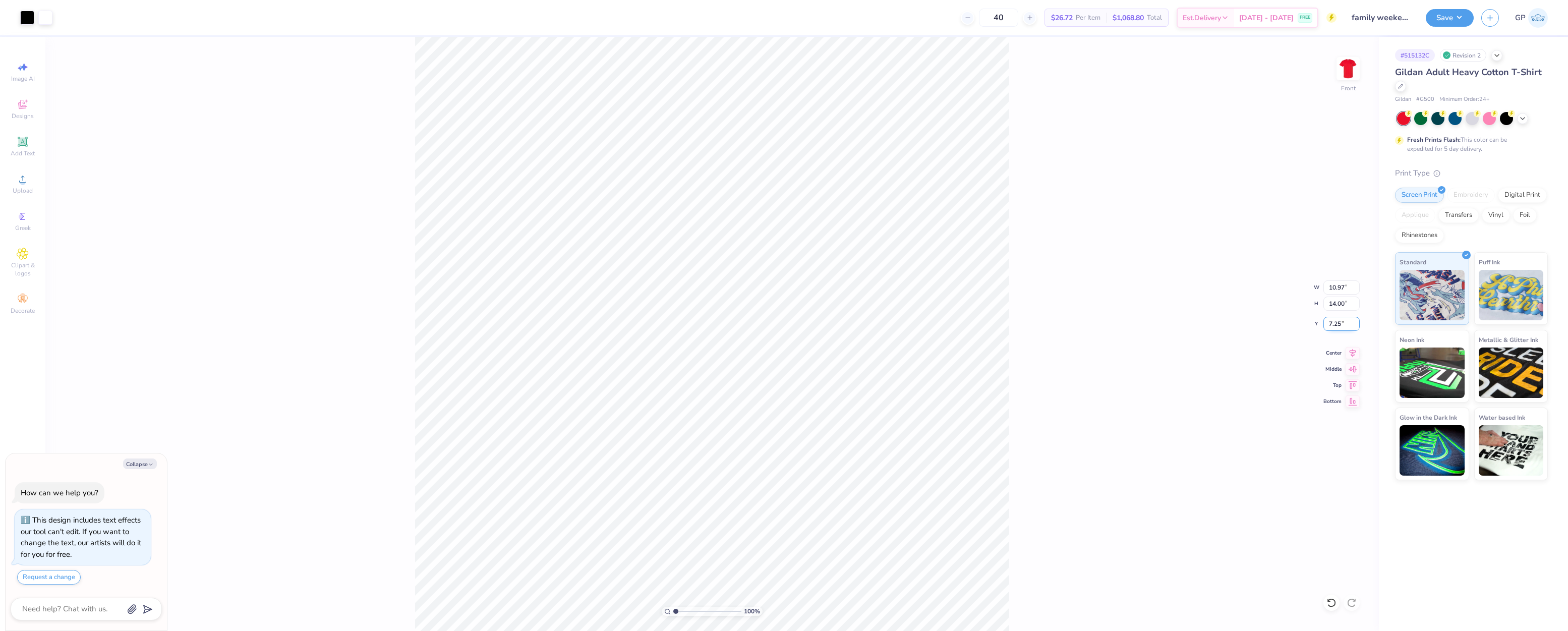
click at [1339, 320] on input "7.25" at bounding box center [1341, 323] width 36 height 14
type input "3"
type textarea "x"
type input "3.00"
click at [17, 172] on div "Upload" at bounding box center [22, 184] width 35 height 29
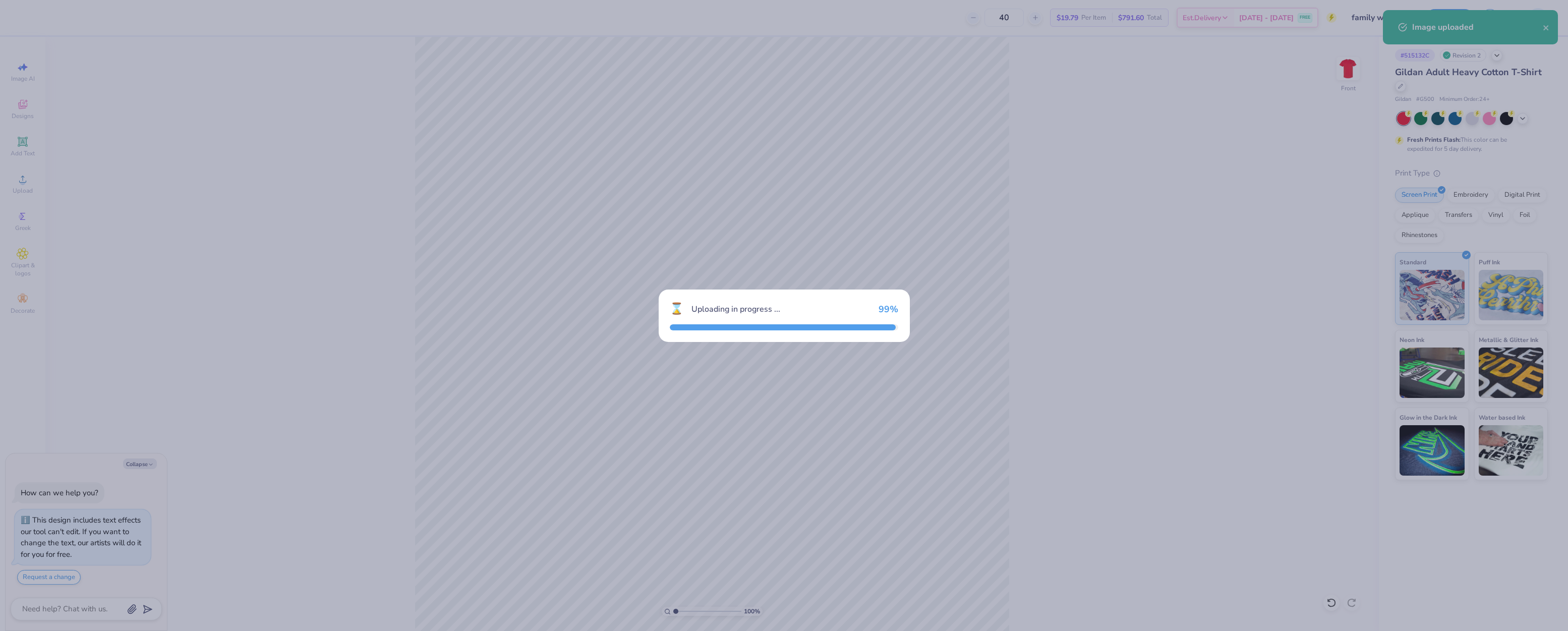
type textarea "x"
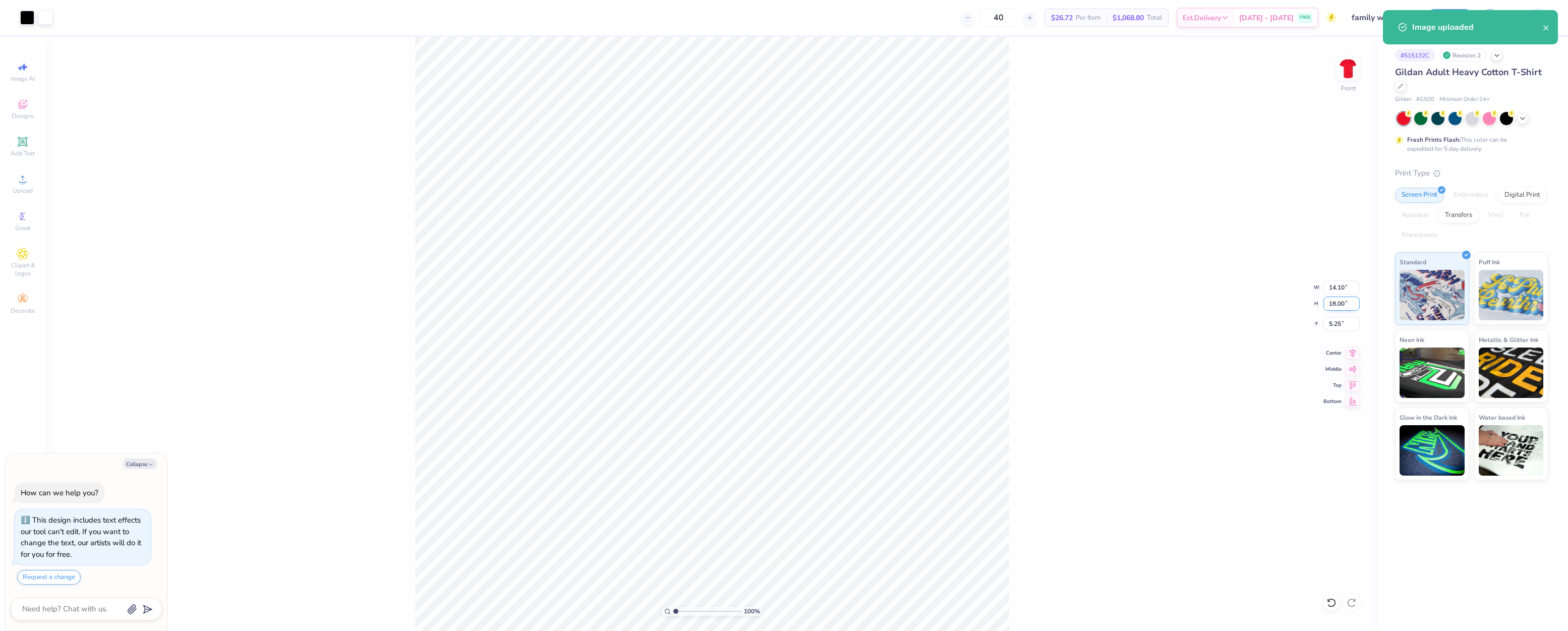
click at [1335, 307] on input "18.00" at bounding box center [1341, 303] width 36 height 14
type input "14"
type textarea "x"
type input "10.97"
type input "14.00"
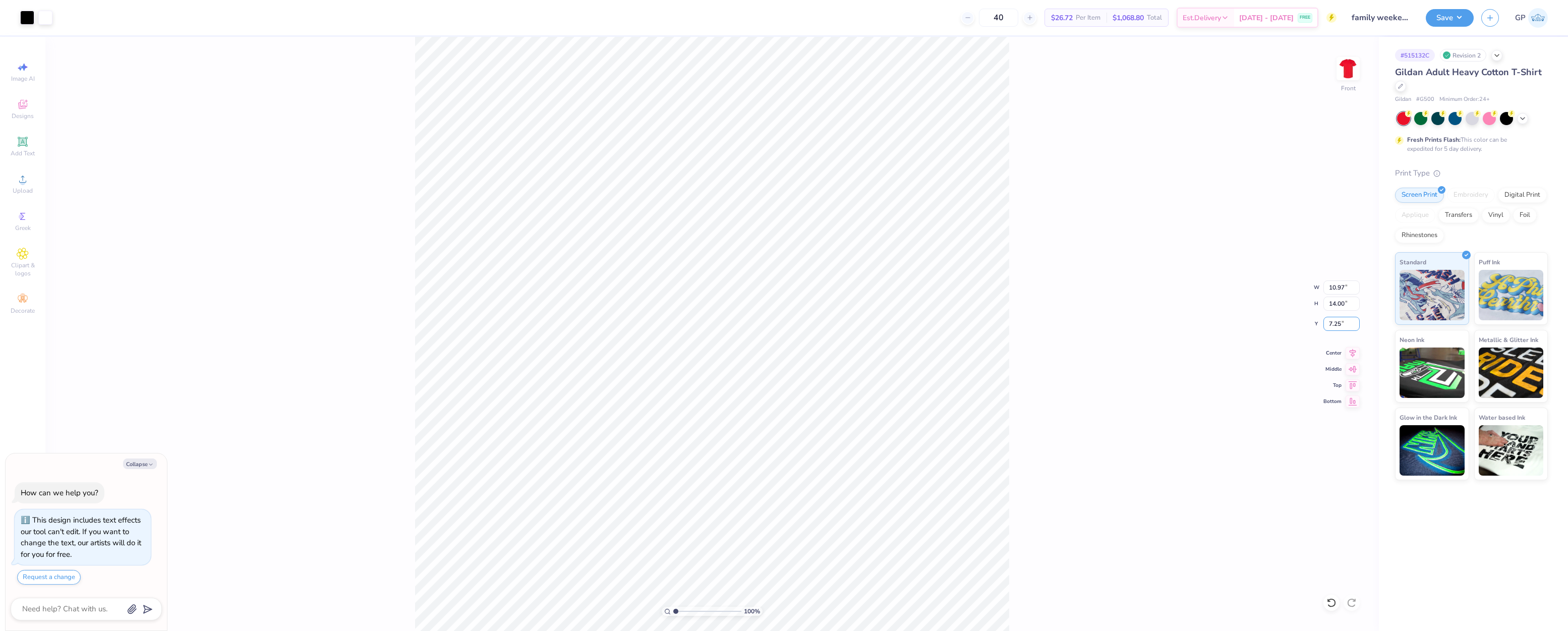
drag, startPoint x: 1340, startPoint y: 324, endPoint x: 1348, endPoint y: 333, distance: 12.0
click at [1341, 325] on input "7.25" at bounding box center [1341, 323] width 36 height 14
type input "3"
type textarea "x"
type input "3.00"
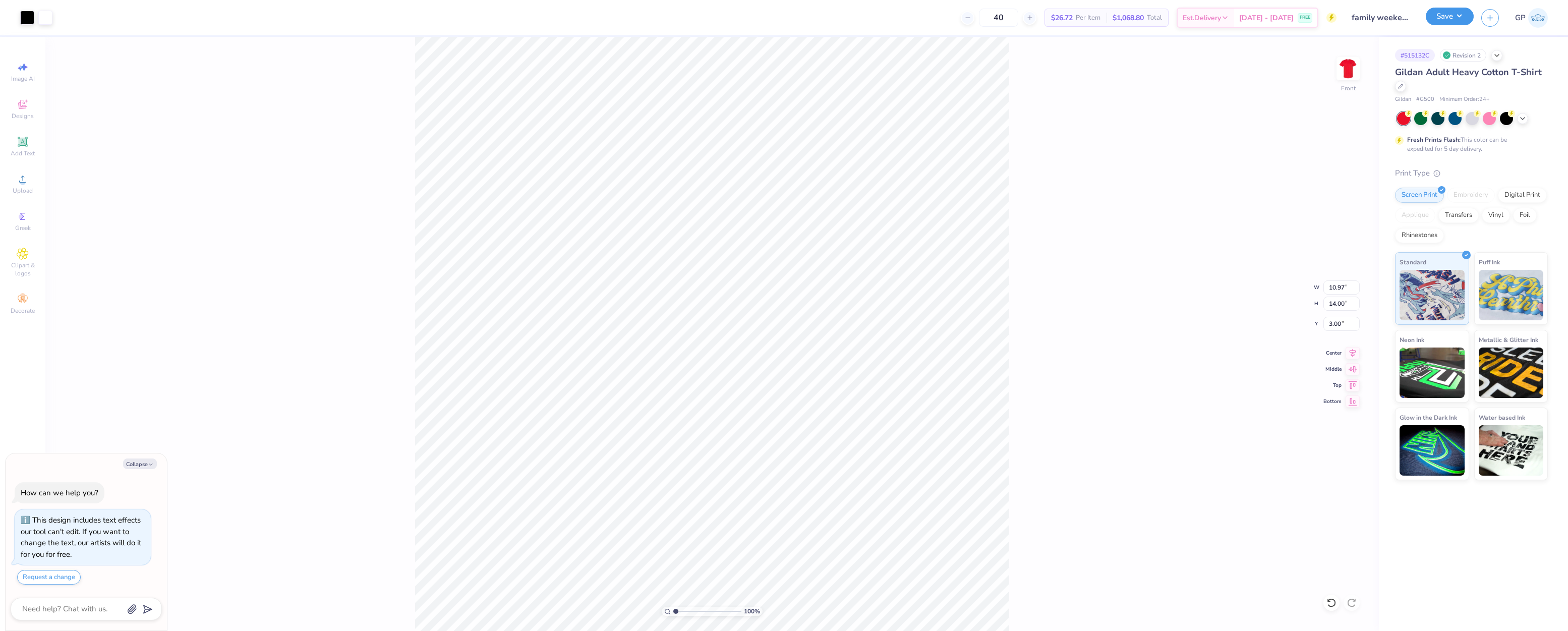
click at [1439, 23] on button "Save" at bounding box center [1449, 16] width 48 height 18
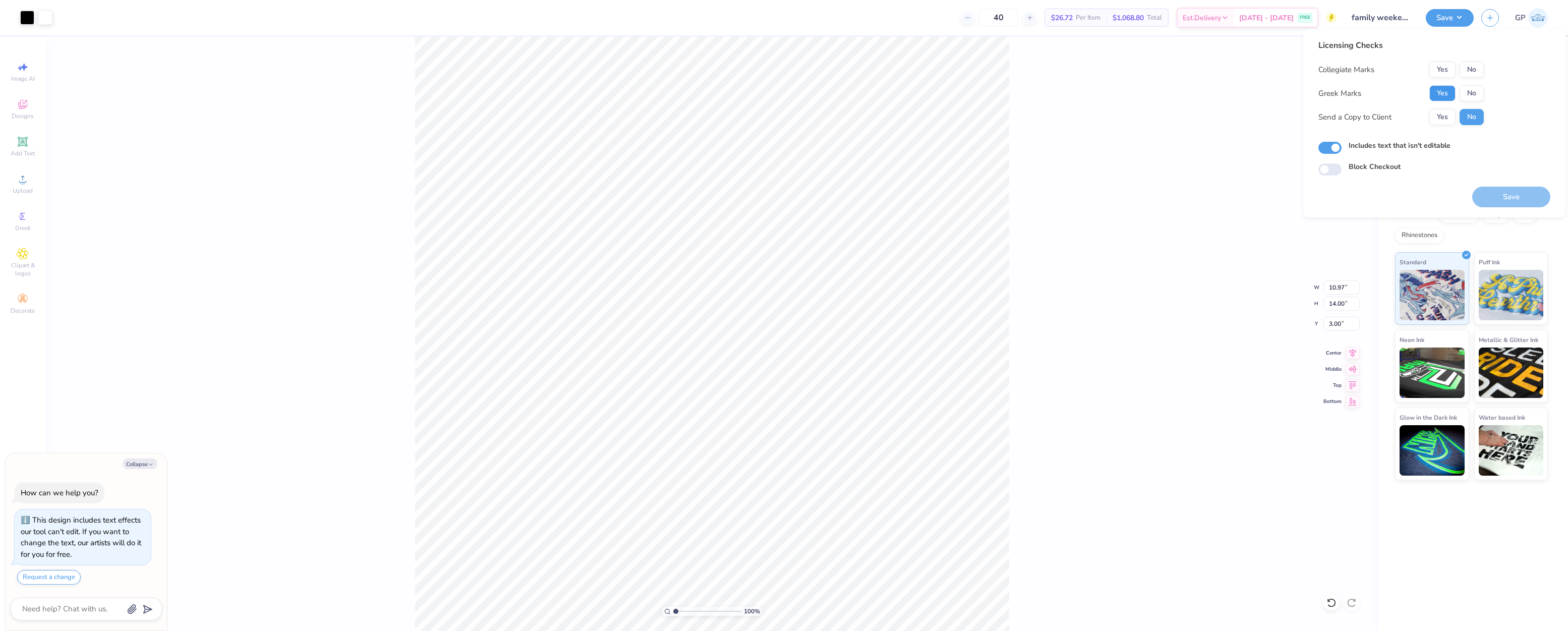
click at [1440, 86] on button "Yes" at bounding box center [1442, 93] width 26 height 16
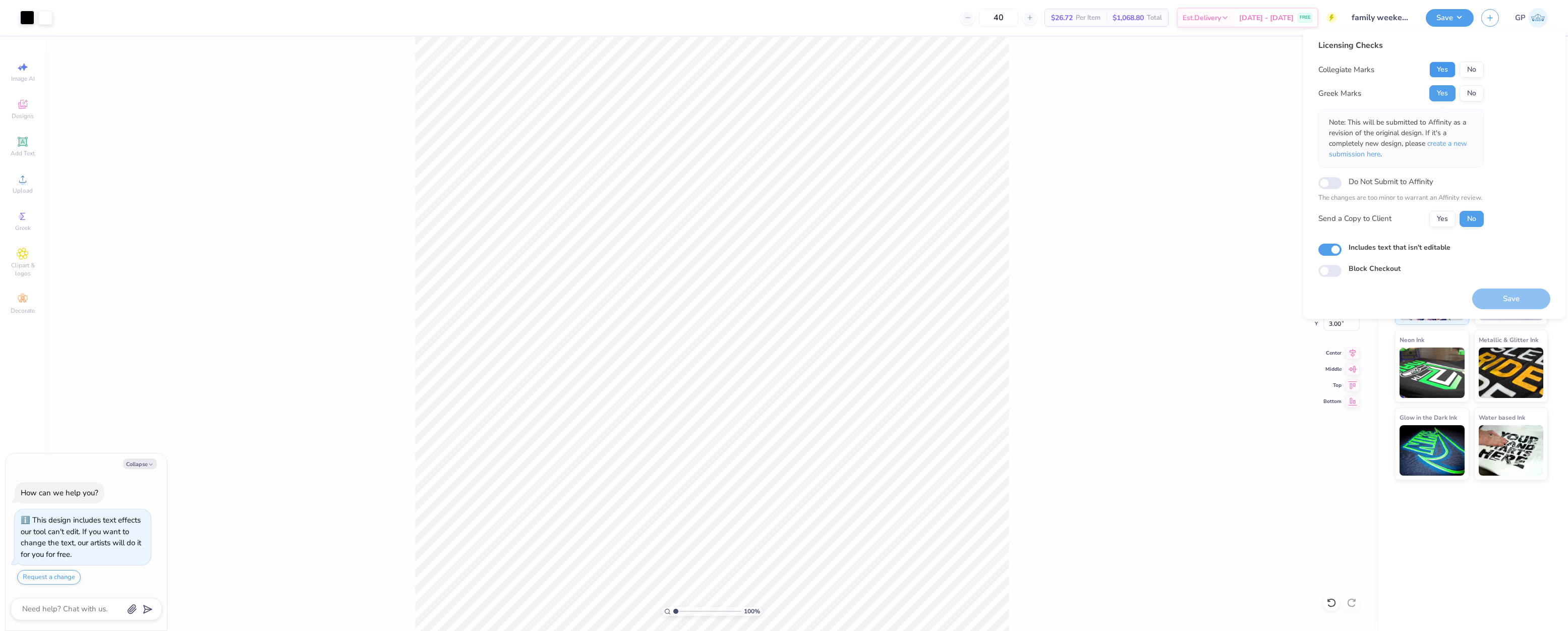
click at [1442, 72] on button "Yes" at bounding box center [1442, 69] width 26 height 16
click at [1494, 294] on button "Save" at bounding box center [1511, 298] width 78 height 20
type textarea "x"
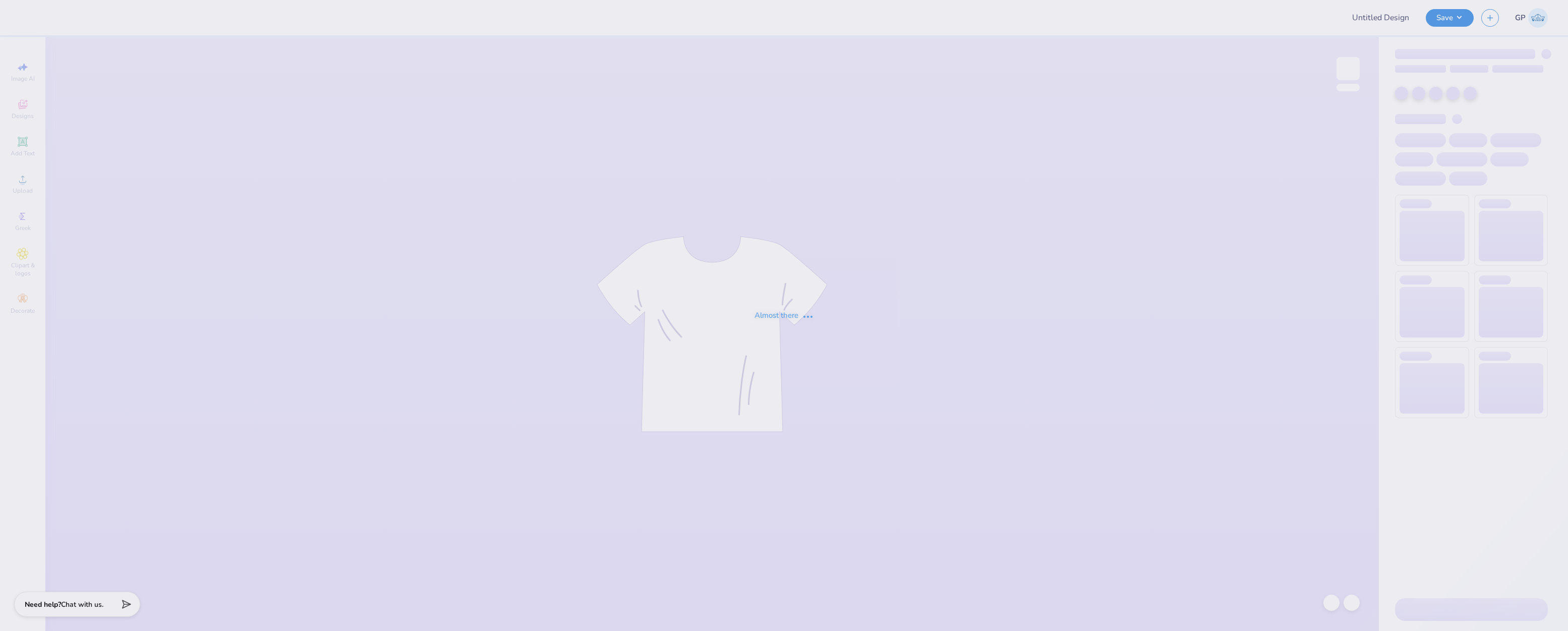
type input "cheetah"
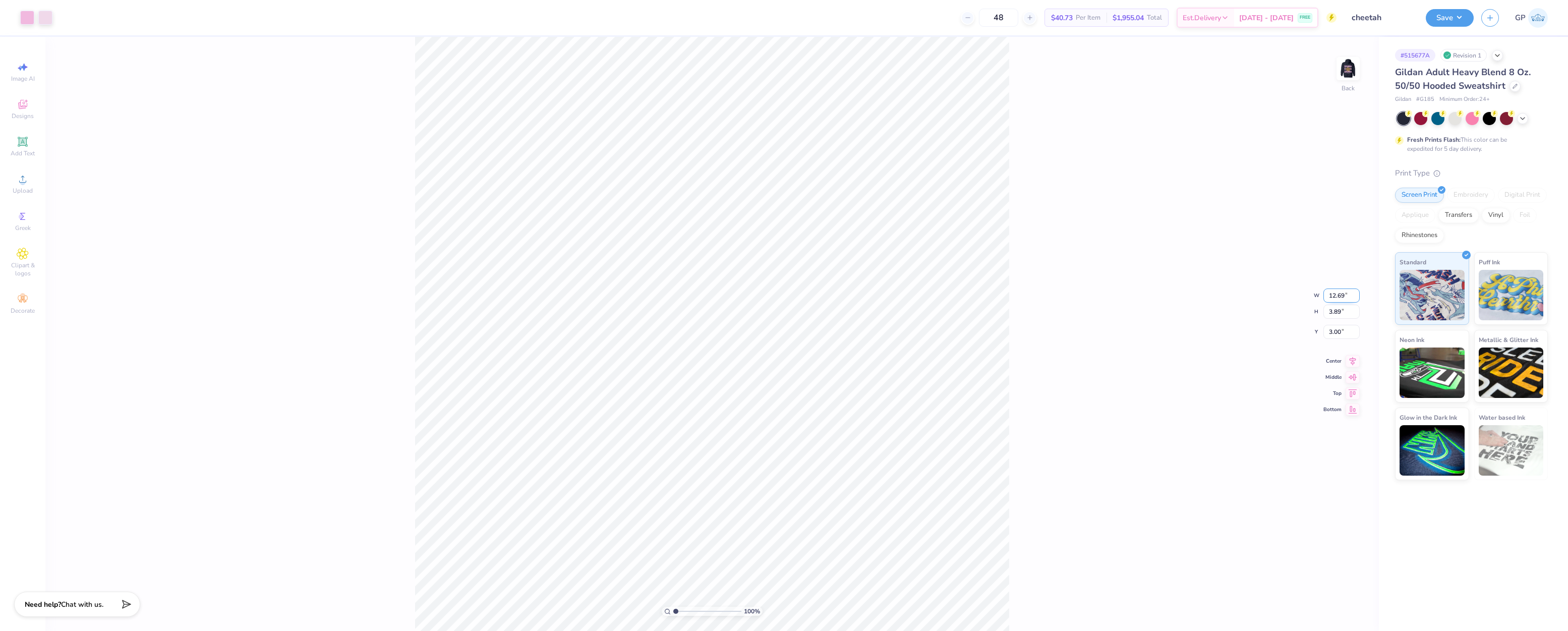
click at [1341, 296] on input "12.69" at bounding box center [1341, 295] width 36 height 14
type input "12.00"
type input "3.68"
type input "3.00"
type input "2.19"
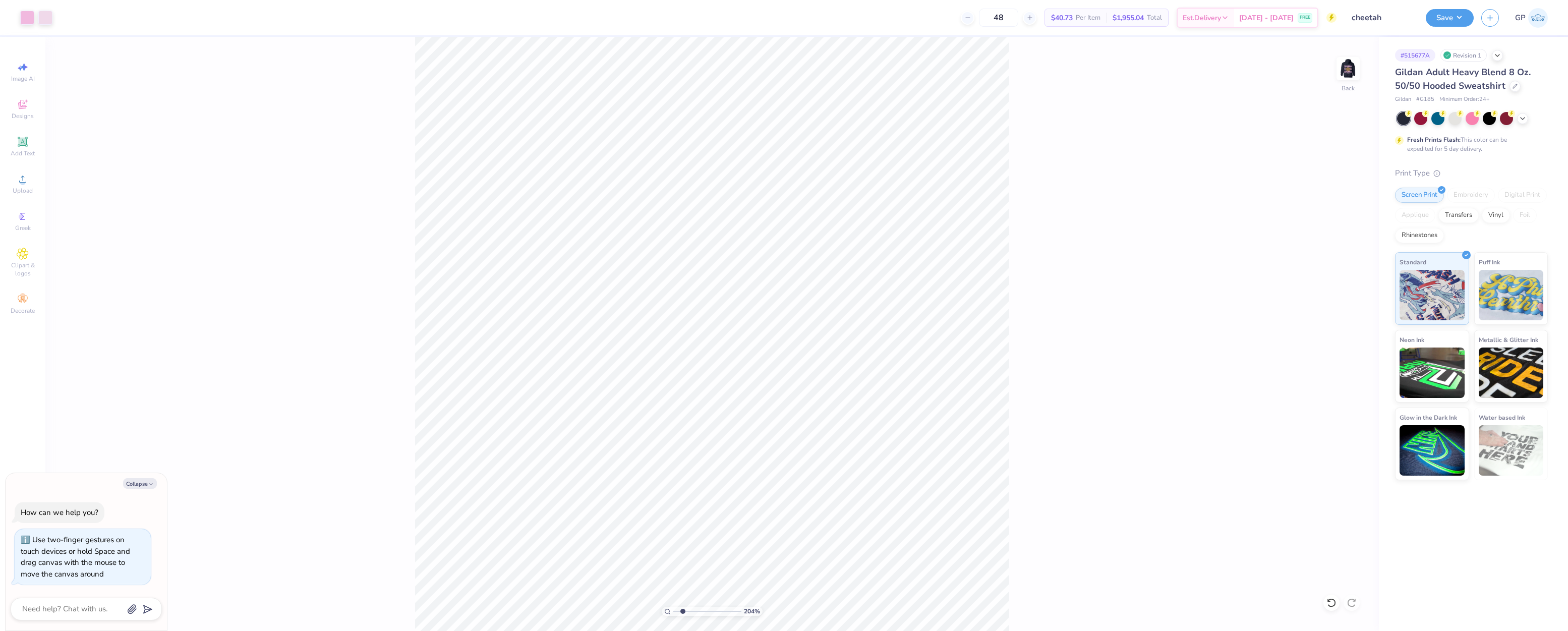
type textarea "x"
drag, startPoint x: 683, startPoint y: 611, endPoint x: 697, endPoint y: 606, distance: 14.9
type input "4.2"
click at [697, 606] on input "range" at bounding box center [706, 611] width 68 height 9
click at [1342, 75] on img at bounding box center [1347, 68] width 40 height 40
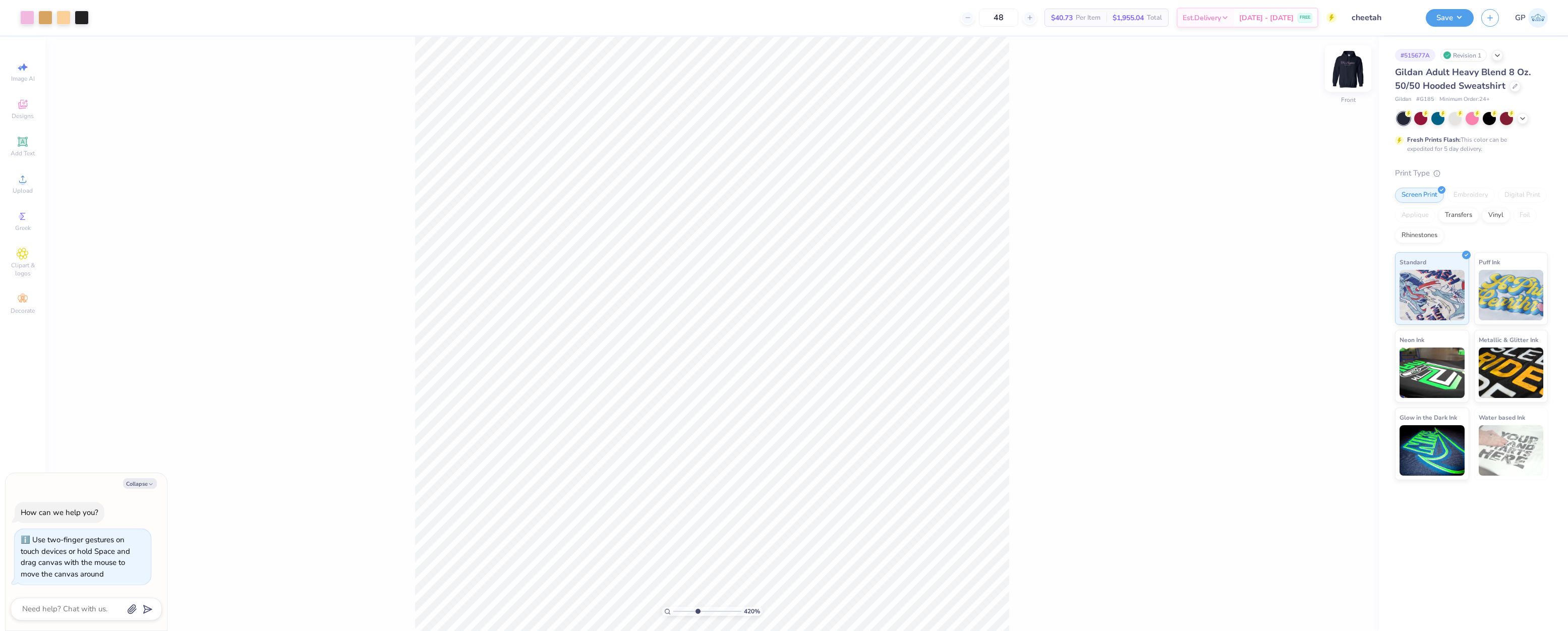
click at [1348, 78] on img at bounding box center [1347, 68] width 40 height 40
type textarea "x"
drag, startPoint x: 694, startPoint y: 611, endPoint x: 673, endPoint y: 607, distance: 21.4
type input "1"
click at [673, 607] on input "range" at bounding box center [706, 611] width 68 height 9
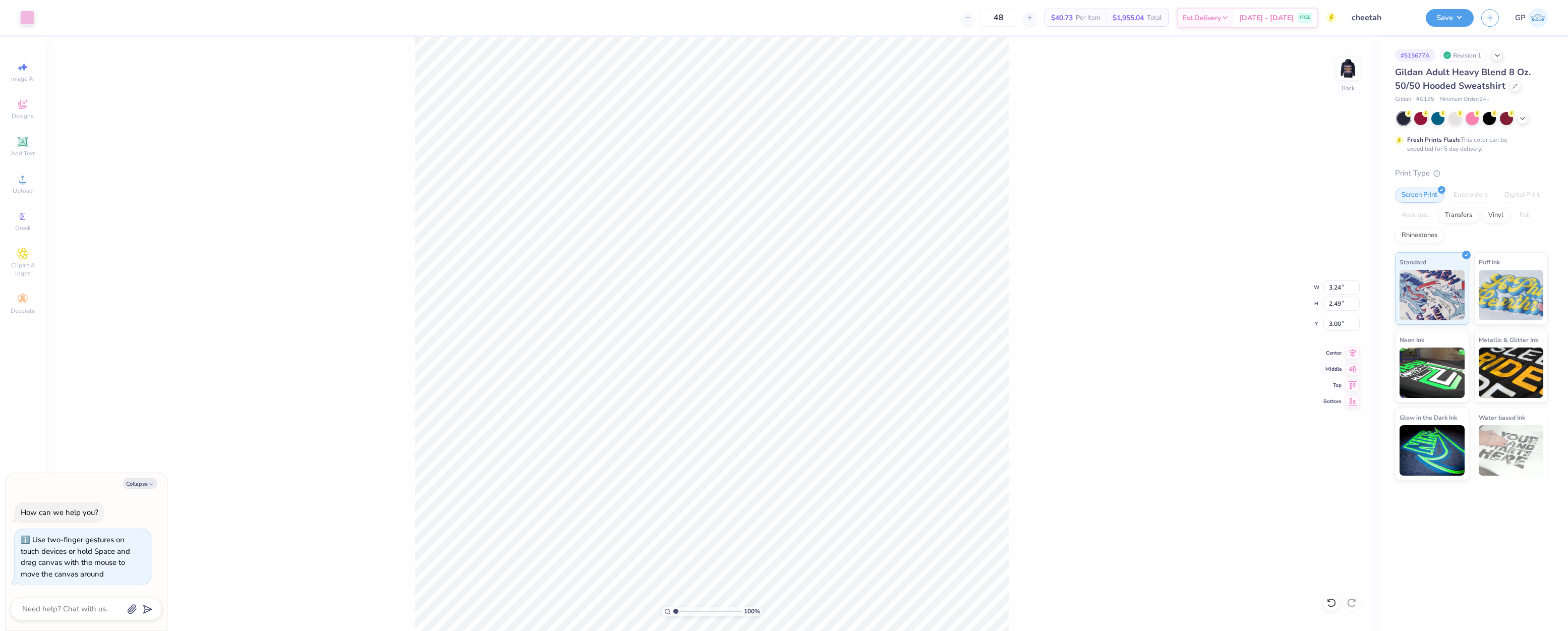
type textarea "x"
type input "7.09"
type textarea "x"
drag, startPoint x: 674, startPoint y: 611, endPoint x: 685, endPoint y: 611, distance: 11.0
type input "2.42"
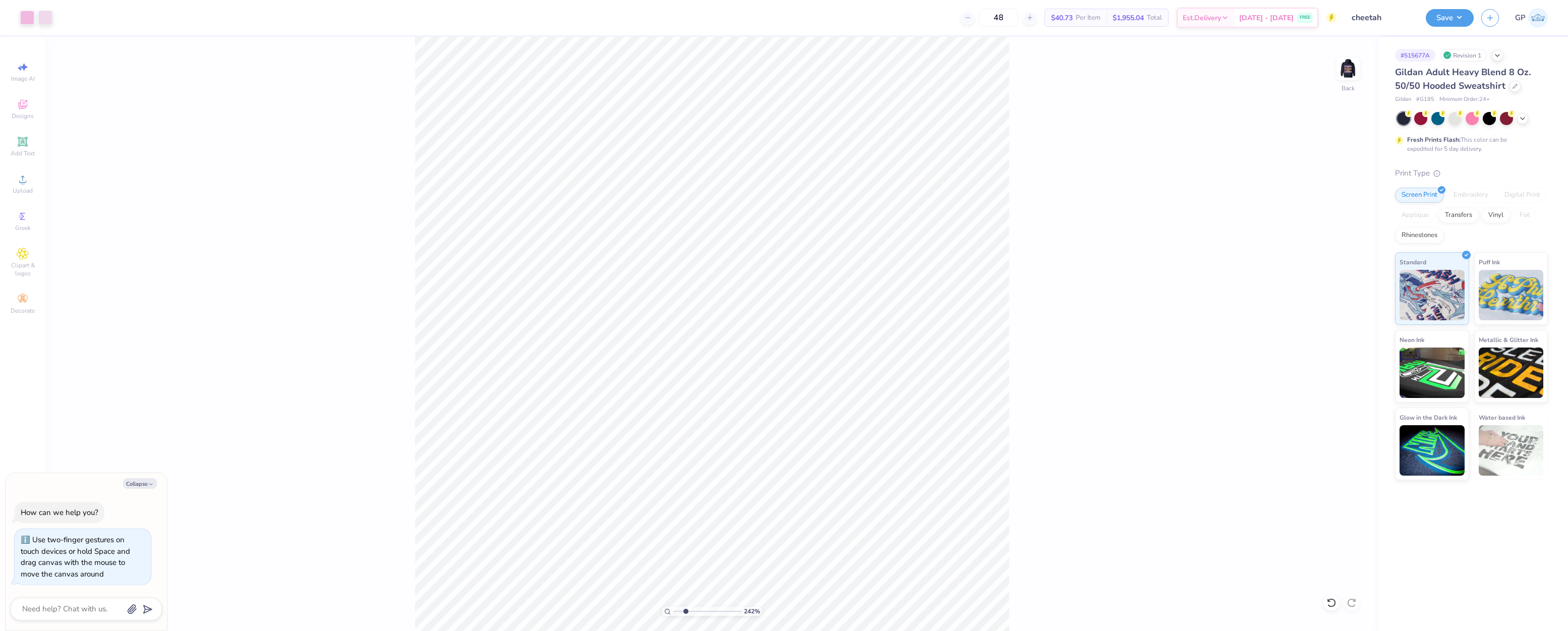
click at [685, 611] on input "range" at bounding box center [706, 611] width 68 height 9
type textarea "x"
type input "7.09"
type input "2.49"
type input "3.00"
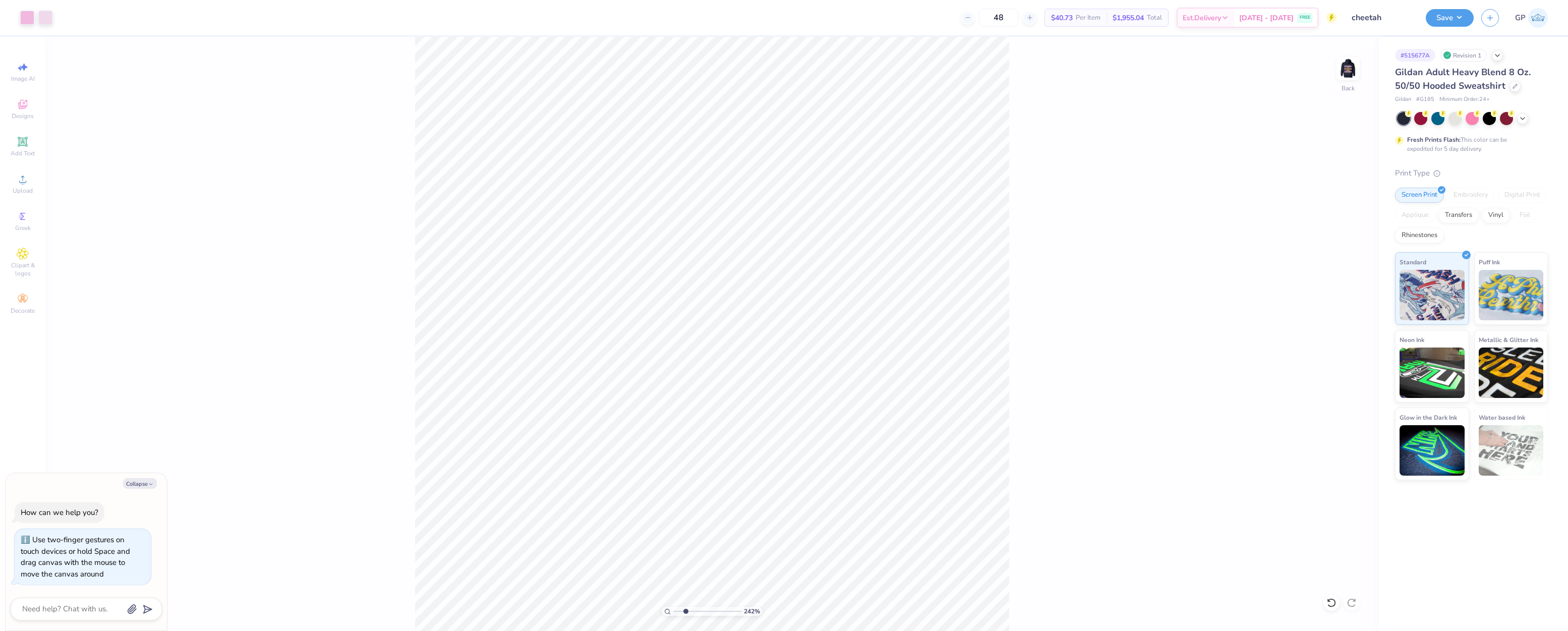
type textarea "x"
drag, startPoint x: 685, startPoint y: 611, endPoint x: 630, endPoint y: 612, distance: 55.0
type input "1"
click at [673, 612] on input "range" at bounding box center [706, 611] width 68 height 9
click at [35, 185] on div "Upload" at bounding box center [22, 184] width 35 height 29
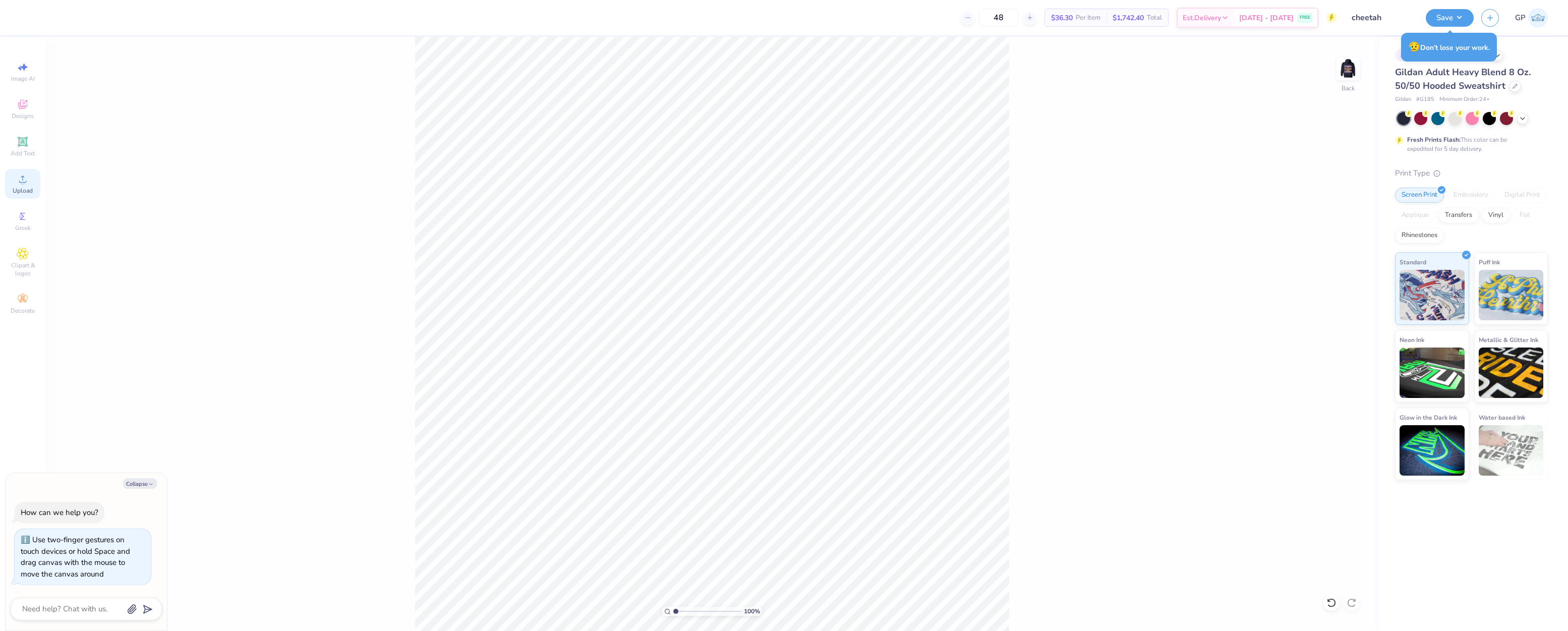
click at [23, 178] on icon at bounding box center [22, 179] width 12 height 12
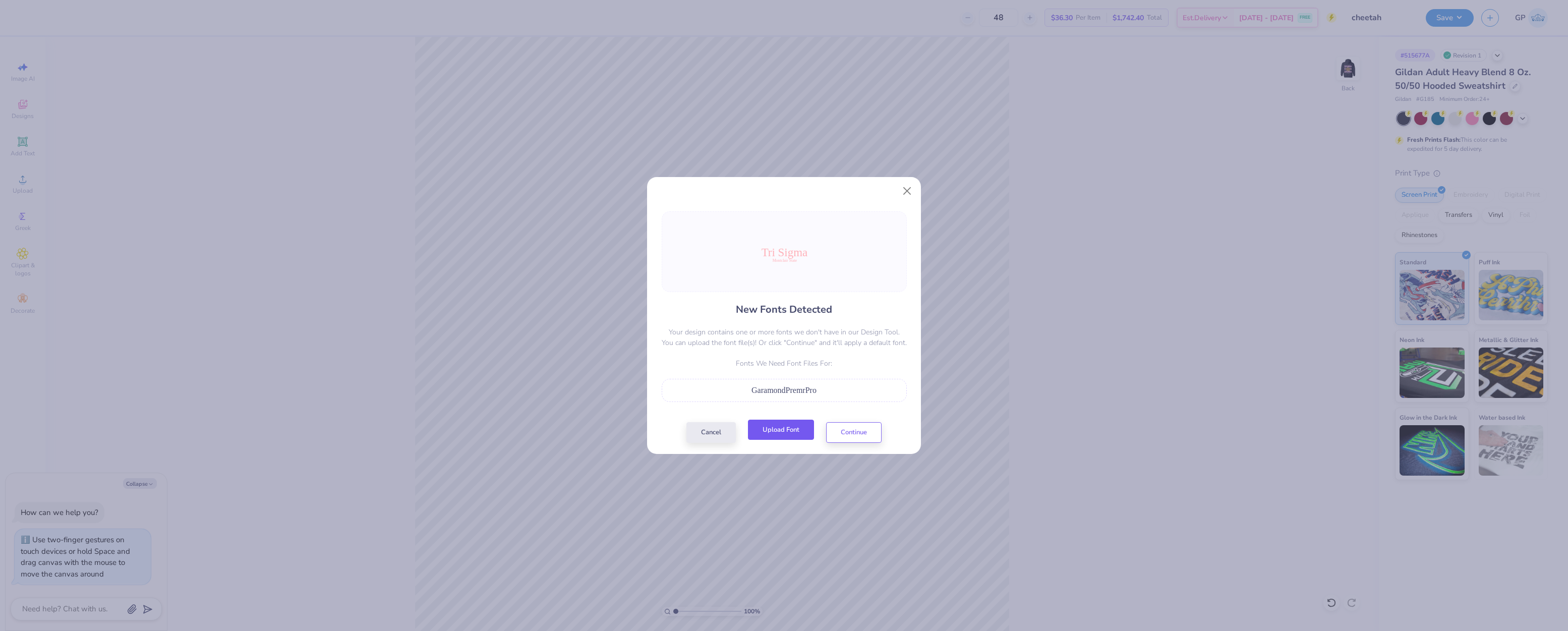
click at [780, 428] on button "Upload Font" at bounding box center [781, 429] width 66 height 20
drag, startPoint x: 804, startPoint y: 392, endPoint x: 749, endPoint y: 394, distance: 55.0
click at [749, 394] on div "GaramondPremrPro" at bounding box center [784, 390] width 234 height 12
copy span "GaramondPremrPro"
click at [781, 429] on button "Upload Font" at bounding box center [781, 429] width 66 height 20
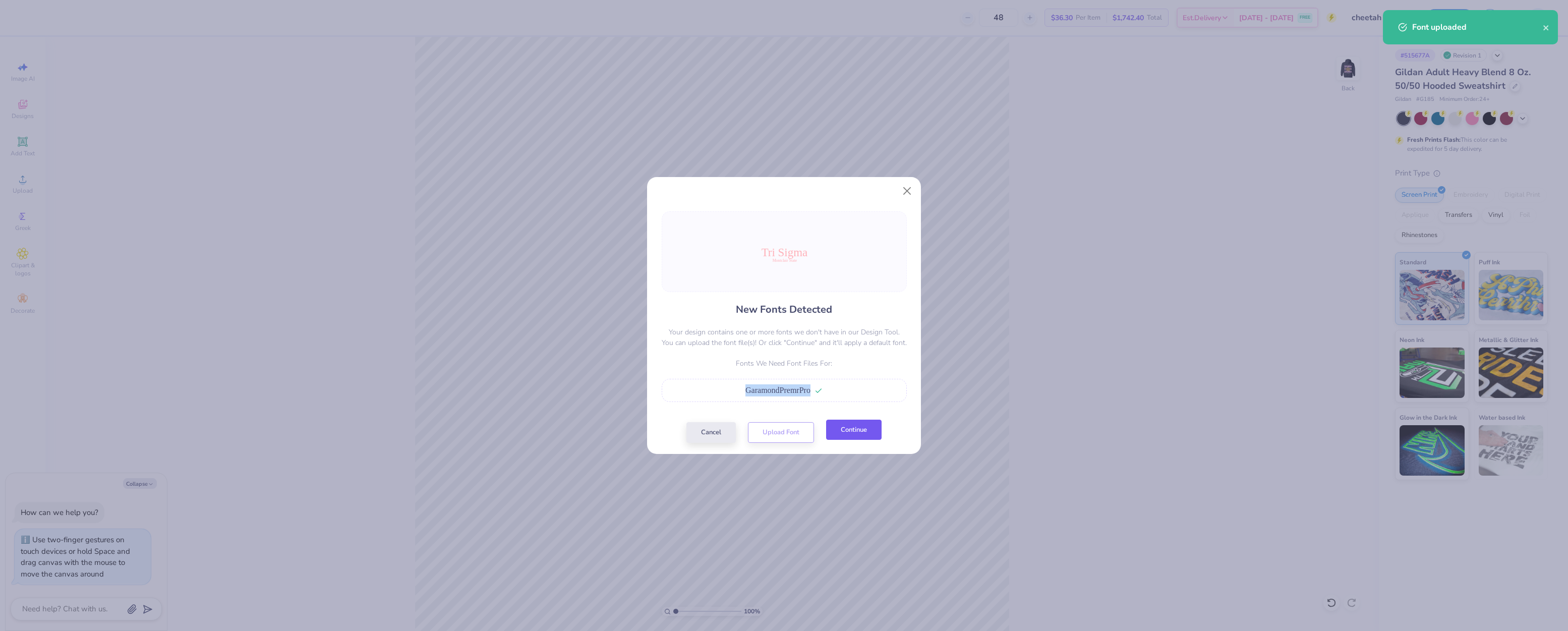
click at [852, 428] on button "Continue" at bounding box center [853, 429] width 56 height 20
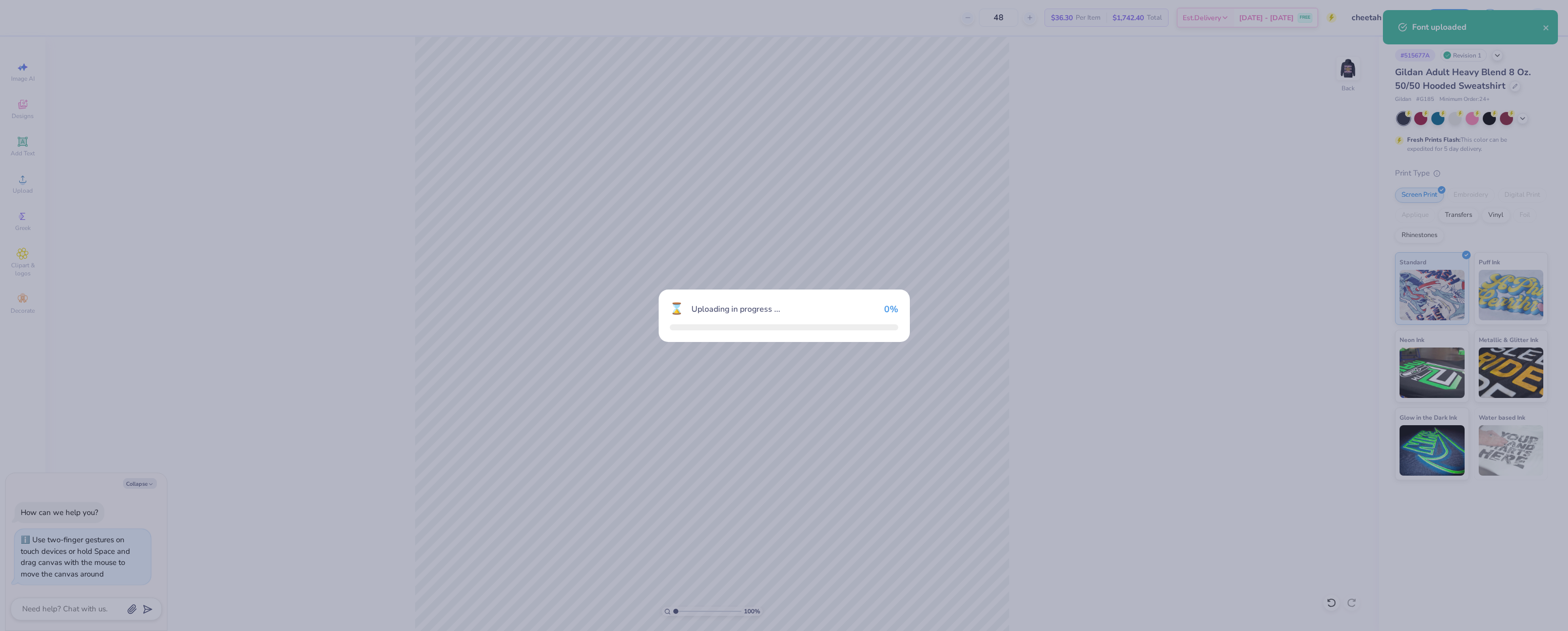
type textarea "x"
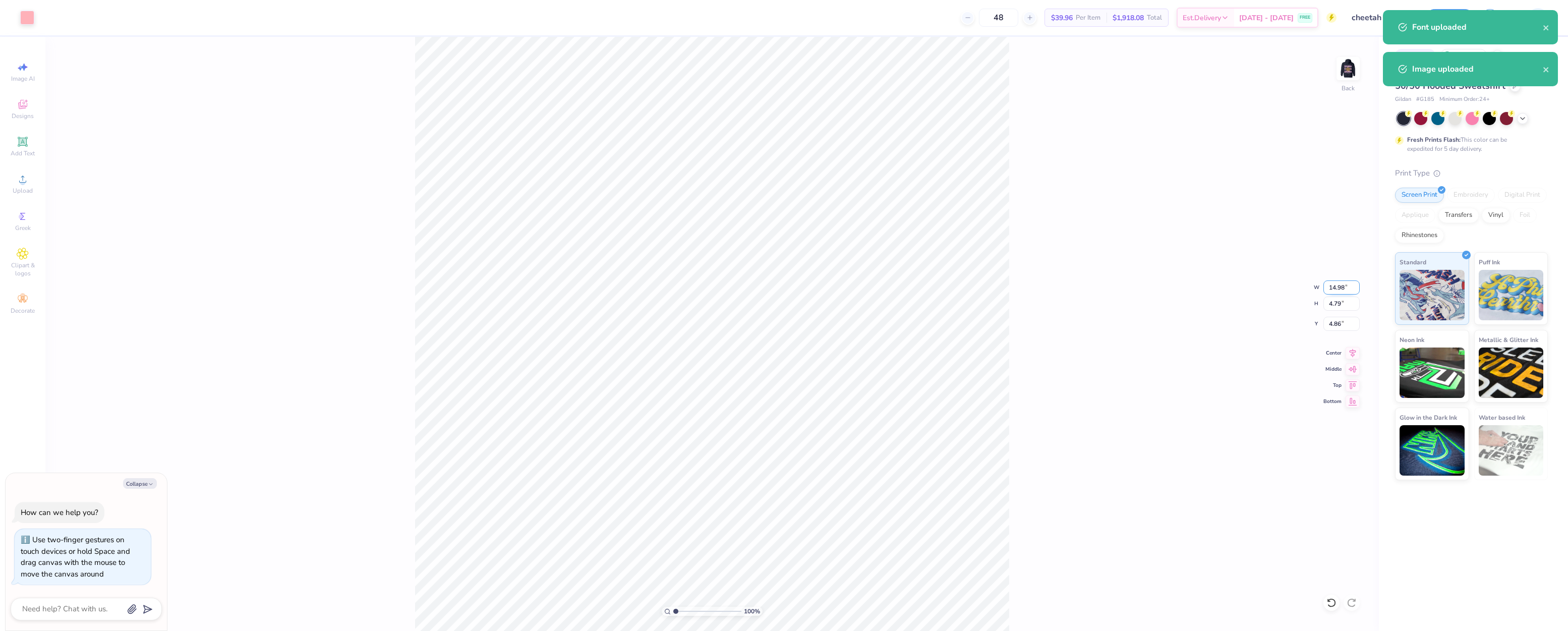
click at [1333, 289] on input "14.98" at bounding box center [1341, 287] width 36 height 14
type input "12"
type textarea "x"
type input "12.00"
type input "3.84"
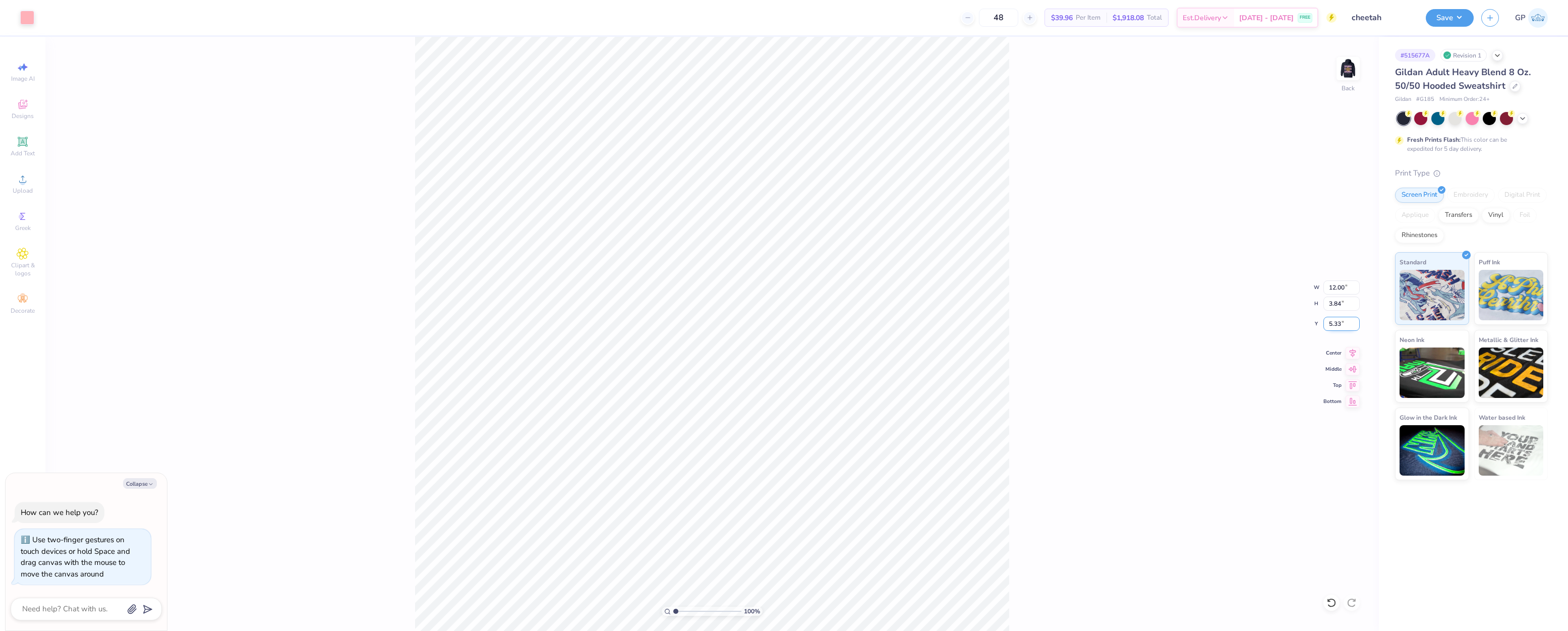
click at [1337, 320] on input "5.33" at bounding box center [1341, 323] width 36 height 14
type input "3"
type textarea "x"
type input "3.00"
click at [1165, 225] on div "100 % Back W 12.00 12.00 " H 3.84 3.84 " Y 3.00 3.00 " Center Middle Top Bottom" at bounding box center [712, 333] width 1333 height 594
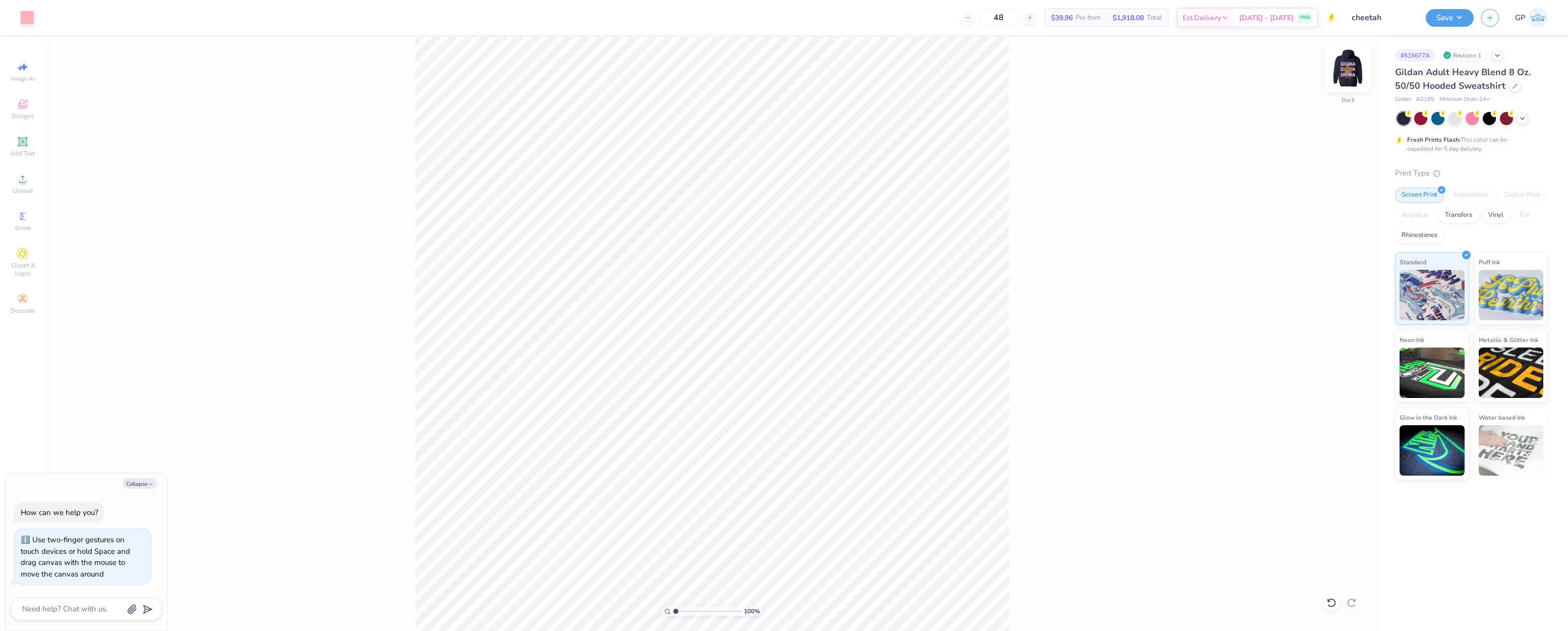
click at [1344, 69] on img at bounding box center [1347, 68] width 40 height 40
click at [23, 181] on icon at bounding box center [22, 179] width 12 height 12
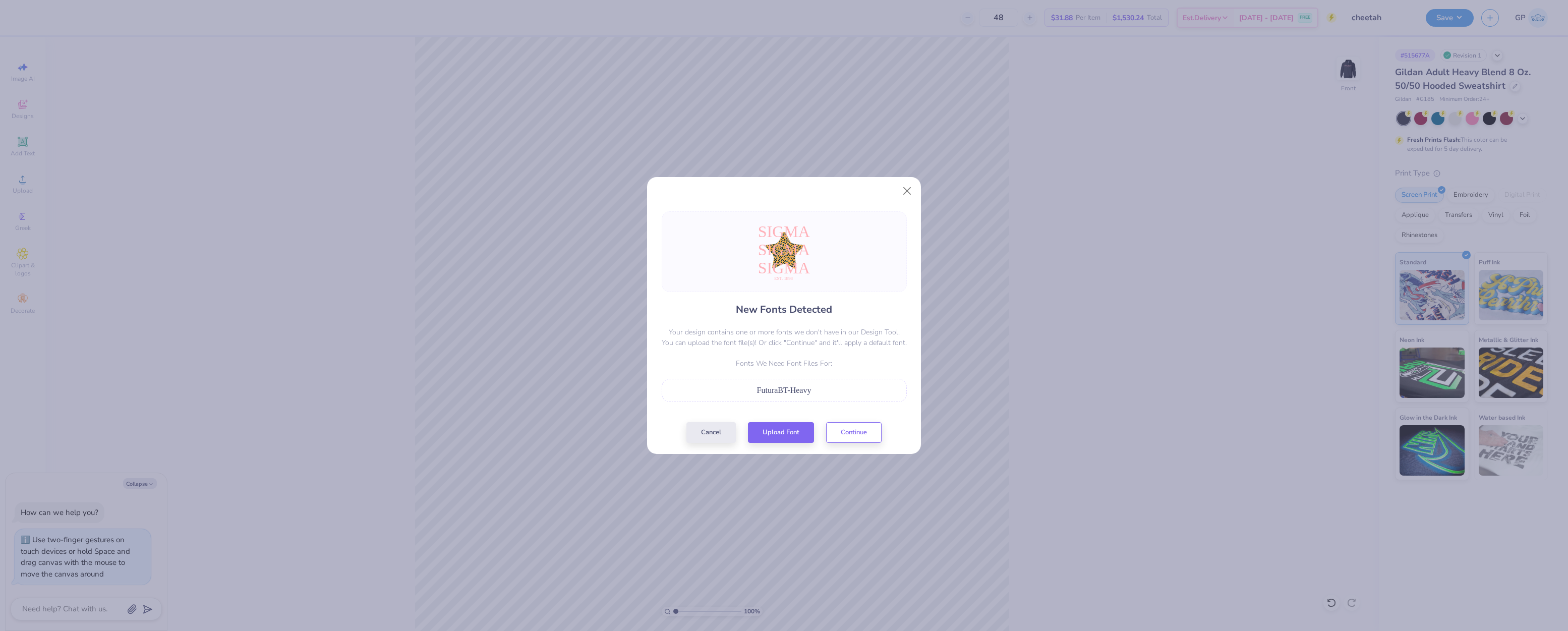
click at [770, 389] on span "FuturaBT-Heavy" at bounding box center [784, 390] width 55 height 8
drag, startPoint x: 823, startPoint y: 395, endPoint x: 757, endPoint y: 395, distance: 66.0
click at [757, 395] on div "FuturaBT-Heavy" at bounding box center [784, 390] width 234 height 12
copy span "FuturaBT-Heavy"
click at [787, 432] on button "Upload Font" at bounding box center [781, 429] width 66 height 20
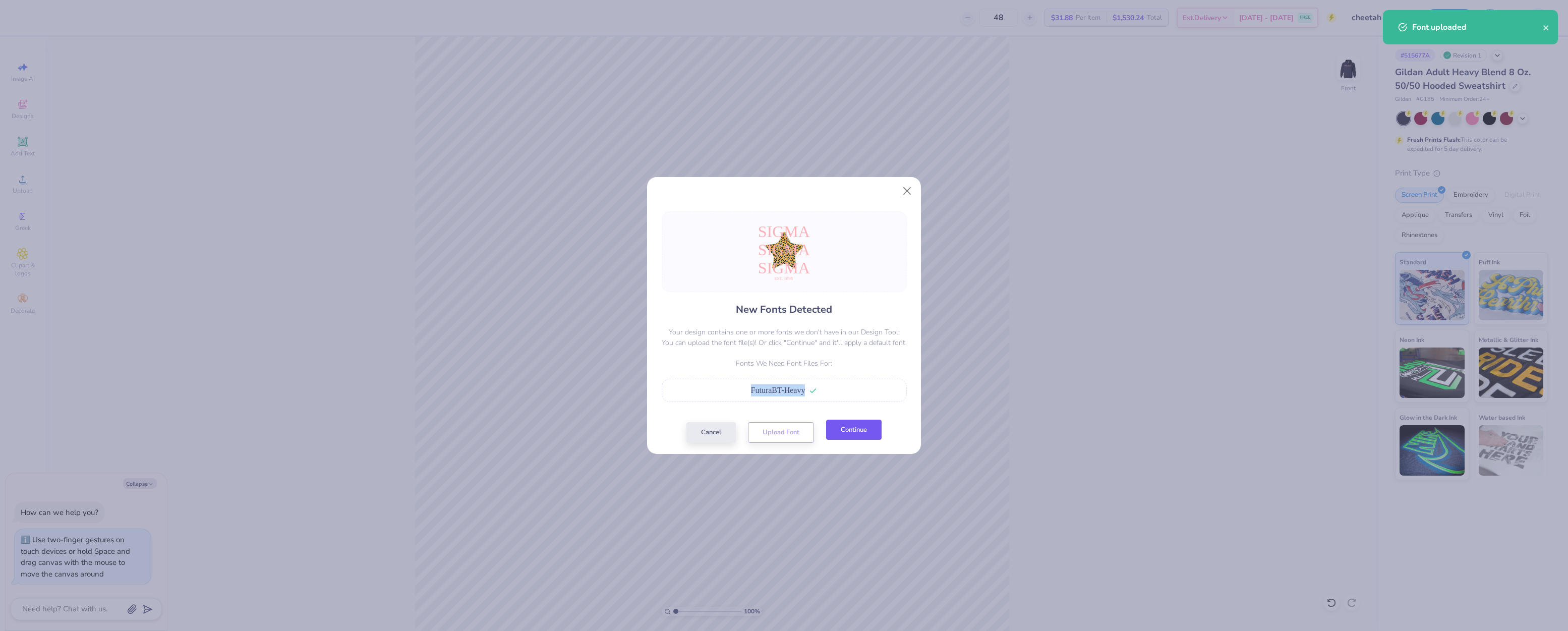
drag, startPoint x: 839, startPoint y: 426, endPoint x: 844, endPoint y: 426, distance: 5.0
click at [844, 426] on button "Continue" at bounding box center [853, 429] width 56 height 20
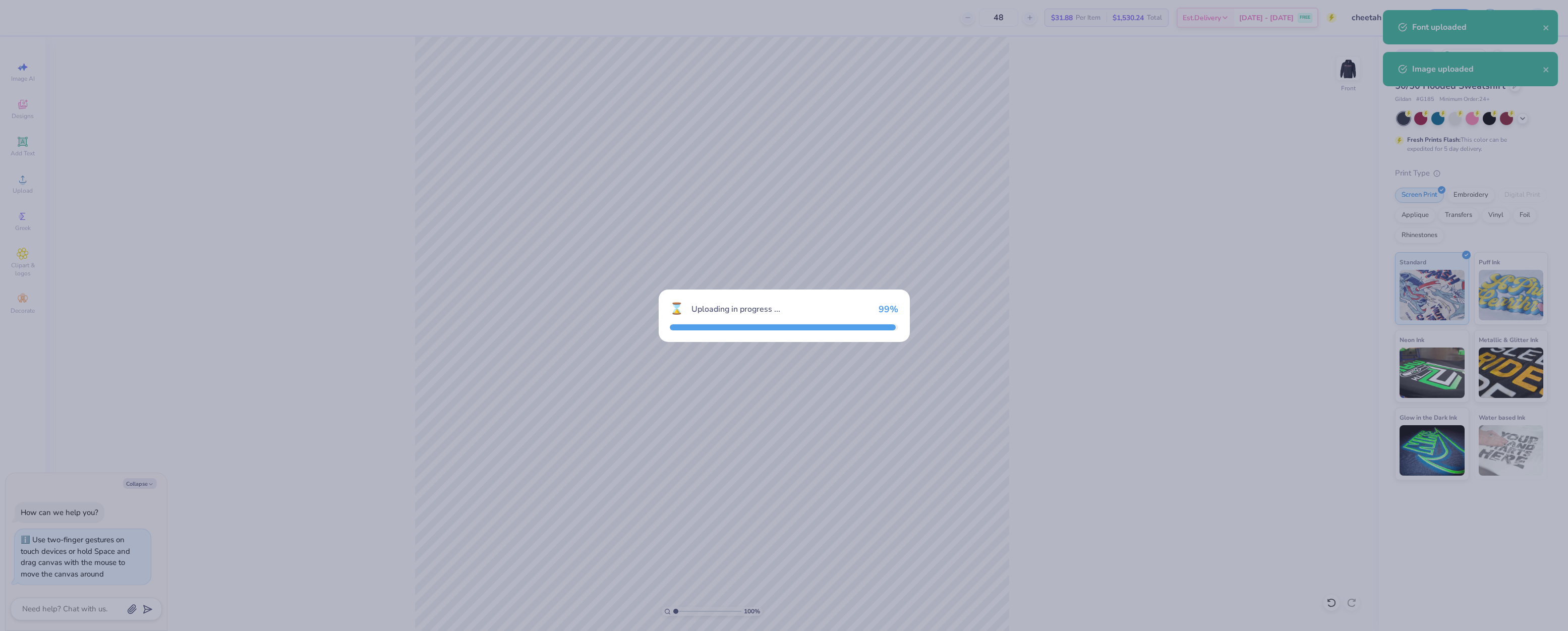
type textarea "x"
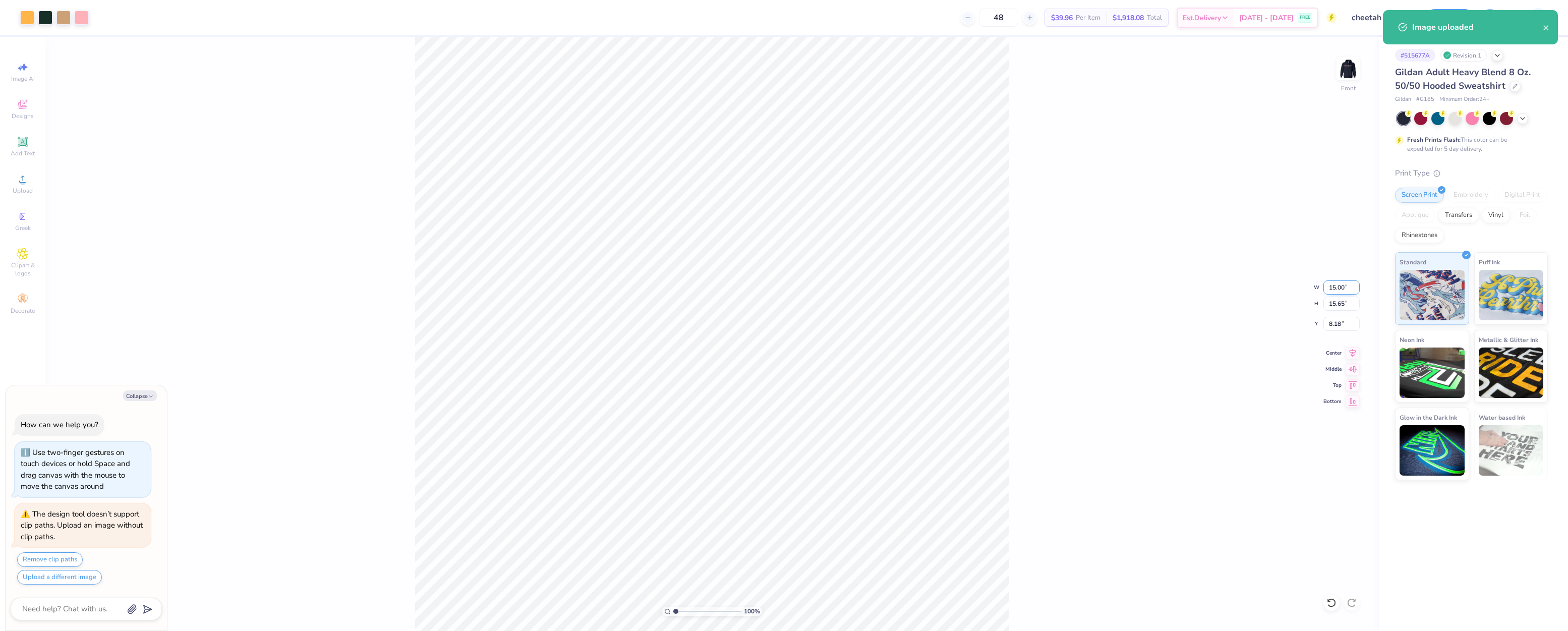
click at [1335, 293] on input "15.00" at bounding box center [1341, 287] width 36 height 14
type input "12"
type textarea "x"
type input "12.00"
type input "12.52"
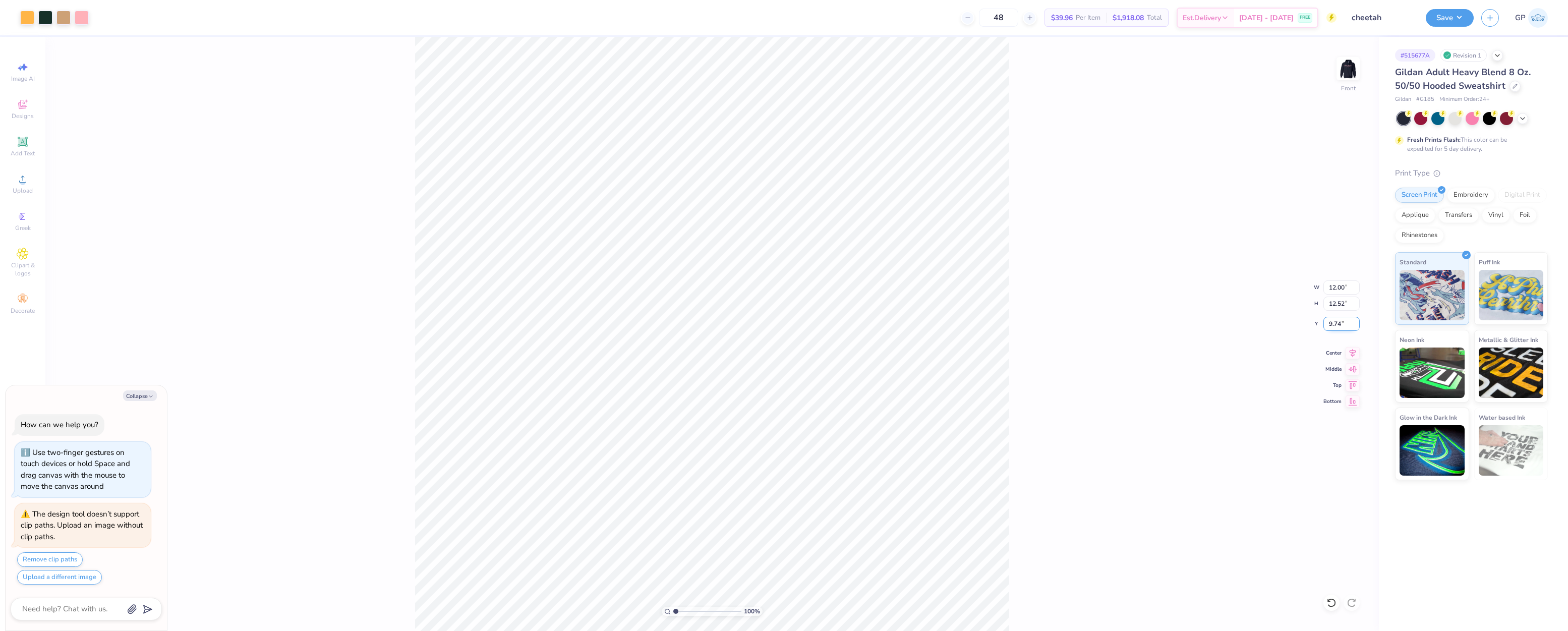
click at [1341, 325] on input "9.74" at bounding box center [1341, 323] width 36 height 14
type input "3"
type textarea "x"
type input "6.00"
click at [1235, 342] on div "100 % Front W 12.00 12.00 " H 12.52 12.52 " Y 6.00 6.00 " Center Middle Top Bot…" at bounding box center [712, 333] width 1333 height 594
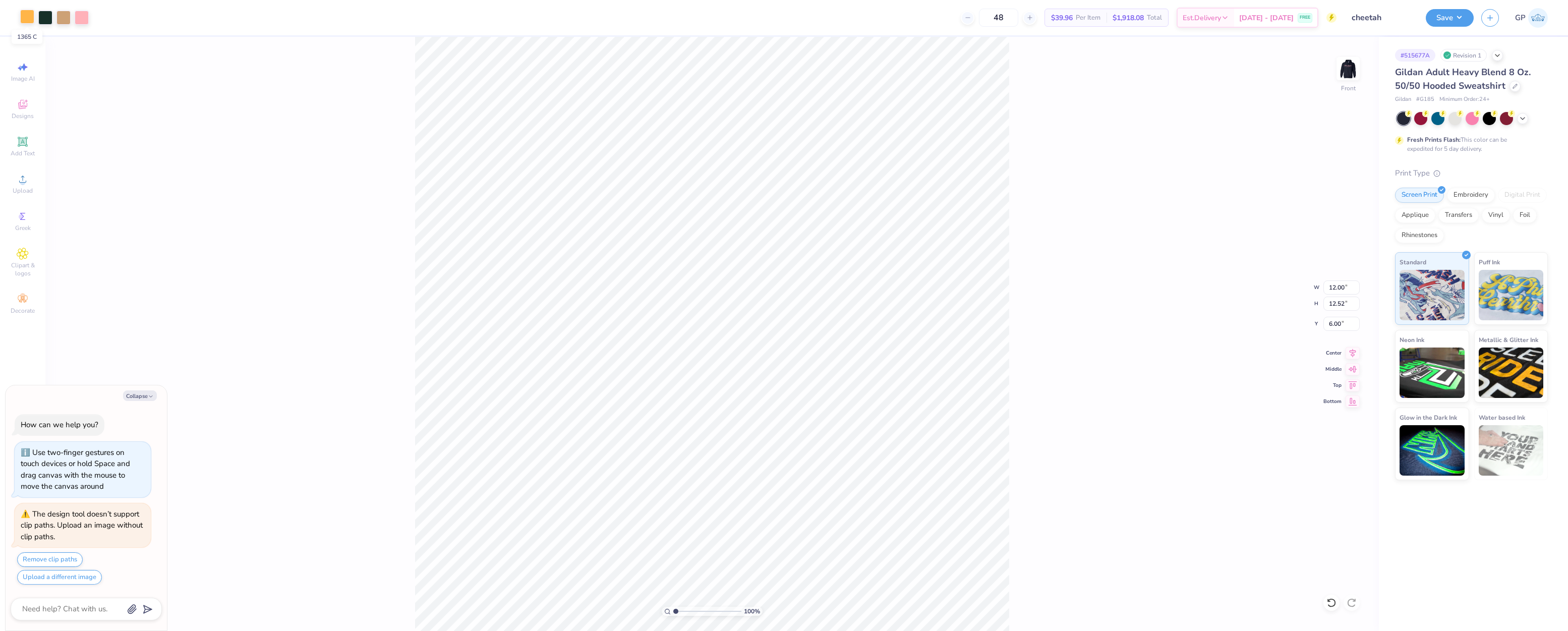
click at [29, 20] on div at bounding box center [27, 16] width 14 height 14
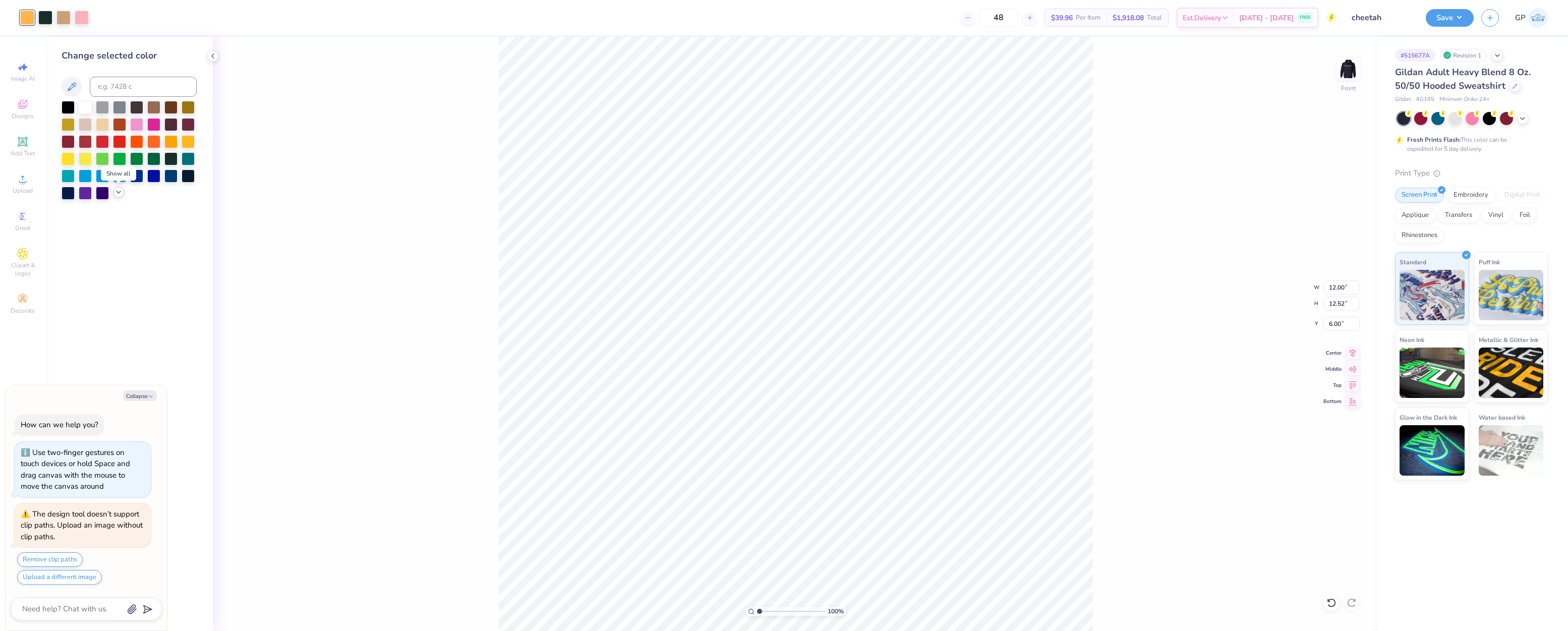
click at [122, 195] on icon at bounding box center [119, 192] width 8 height 8
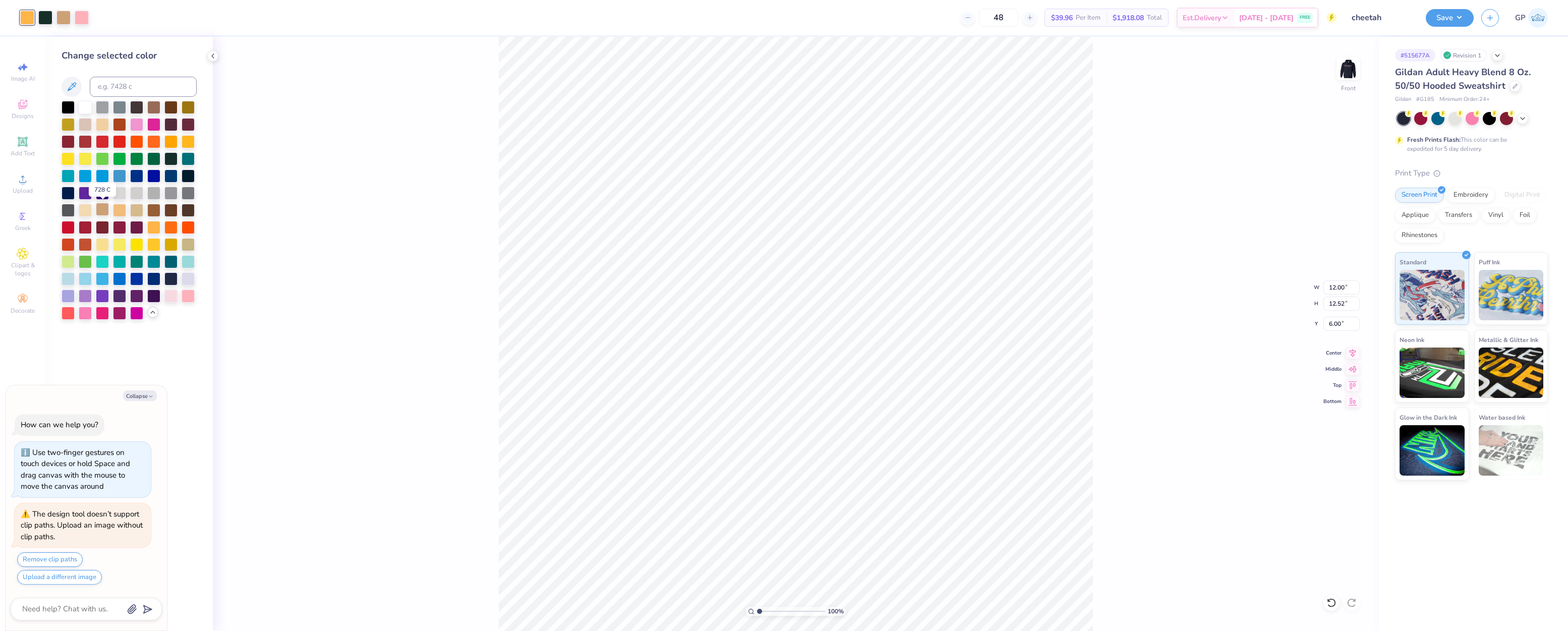
click at [103, 213] on div at bounding box center [102, 209] width 13 height 13
click at [101, 211] on div at bounding box center [102, 209] width 13 height 13
click at [64, 19] on div at bounding box center [63, 16] width 14 height 14
click at [64, 19] on div at bounding box center [63, 17] width 14 height 14
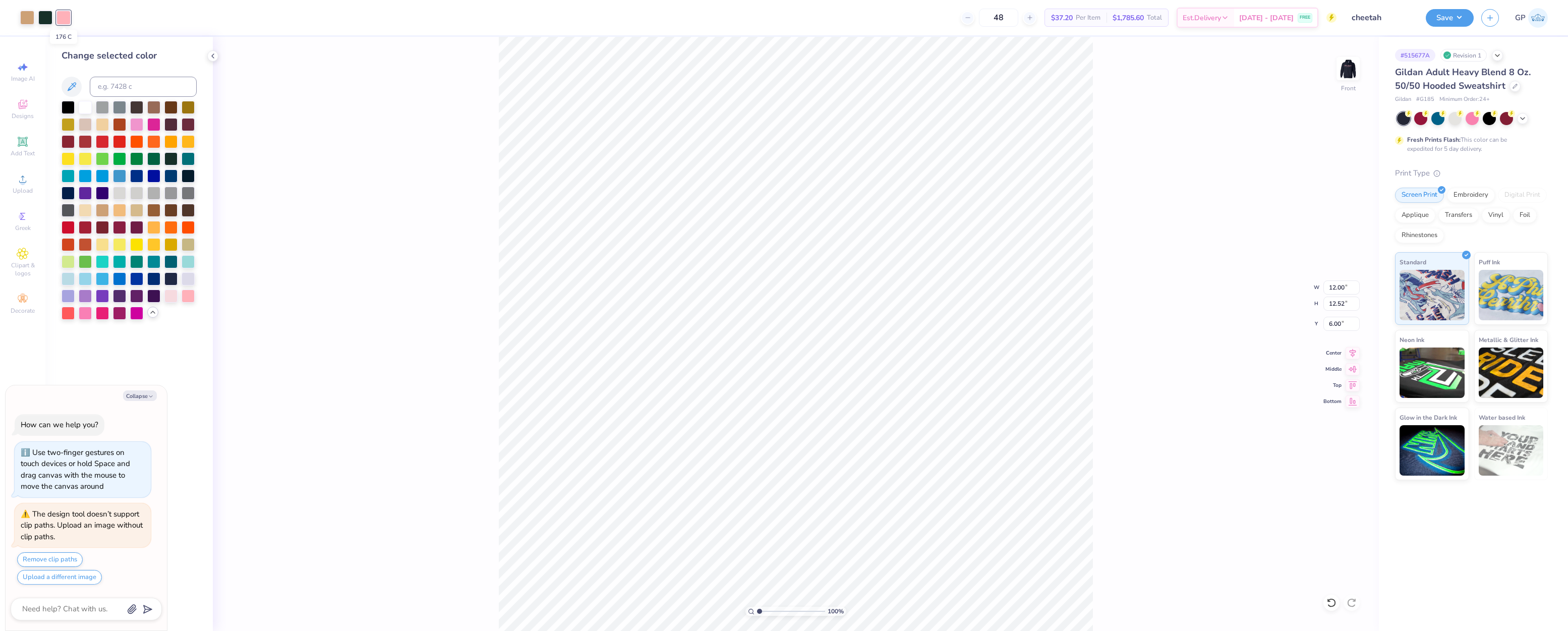
click at [64, 19] on div at bounding box center [63, 17] width 14 height 14
click at [174, 293] on div at bounding box center [171, 295] width 13 height 13
click at [186, 299] on div at bounding box center [188, 295] width 13 height 13
click at [318, 262] on div "100 % Front W 12.00 12.00 " H 12.52 12.52 " Y 6.00 6.00 " Center Middle Top Bot…" at bounding box center [795, 333] width 1166 height 594
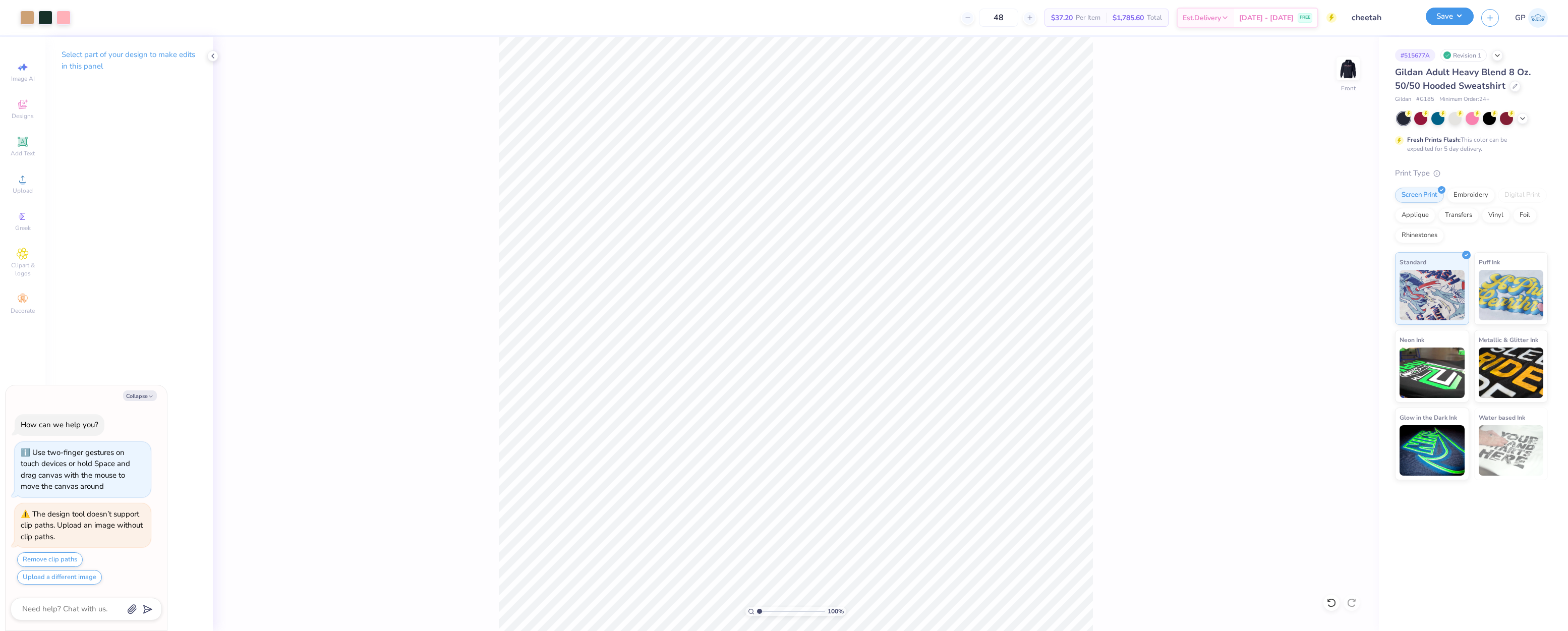
click at [1443, 18] on button "Save" at bounding box center [1449, 16] width 48 height 18
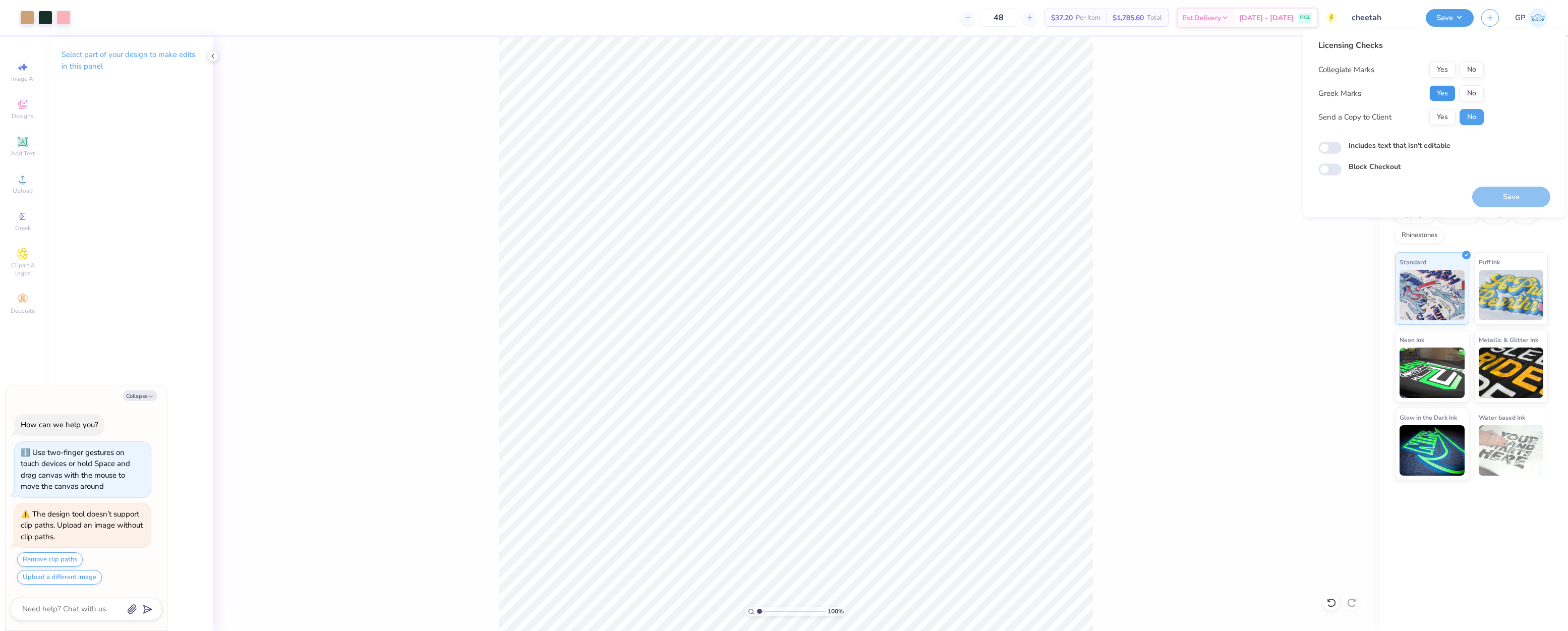
click at [1441, 91] on button "Yes" at bounding box center [1442, 93] width 26 height 16
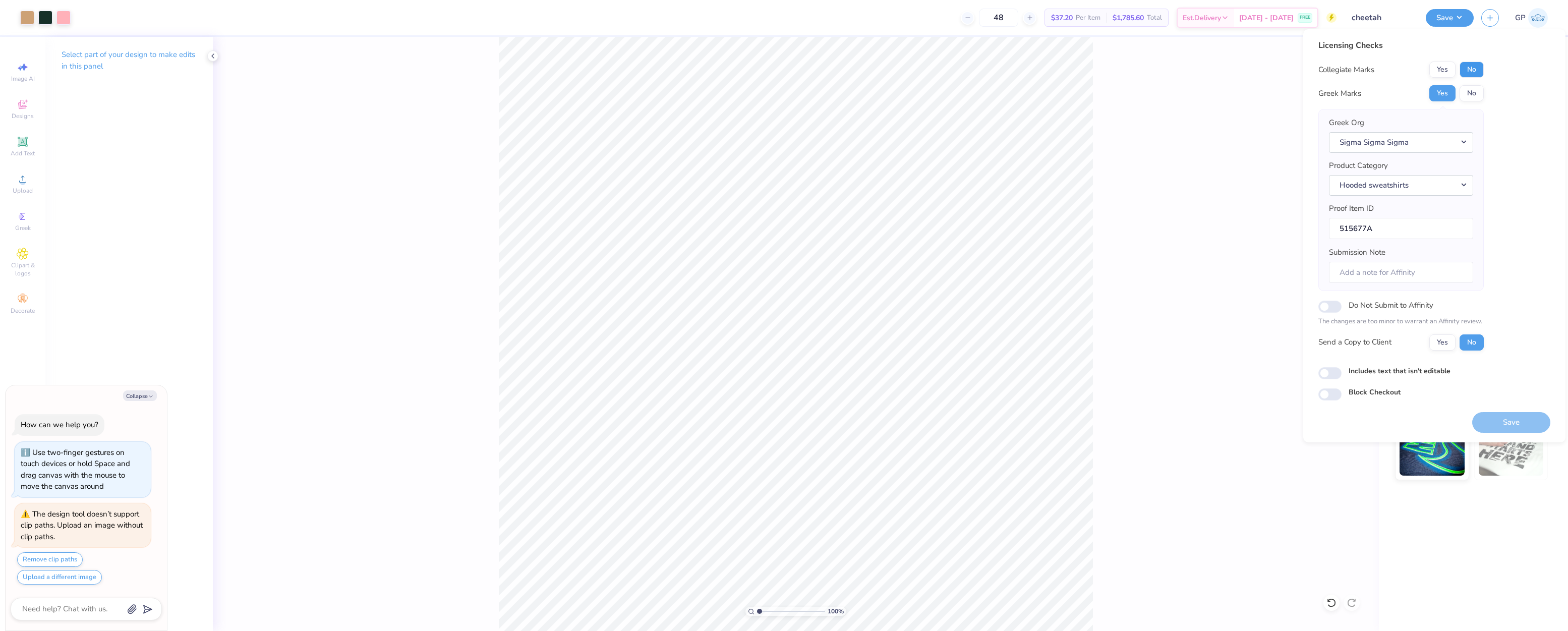
click at [1470, 71] on button "No" at bounding box center [1472, 69] width 25 height 16
click at [1497, 419] on button "Save" at bounding box center [1511, 422] width 78 height 20
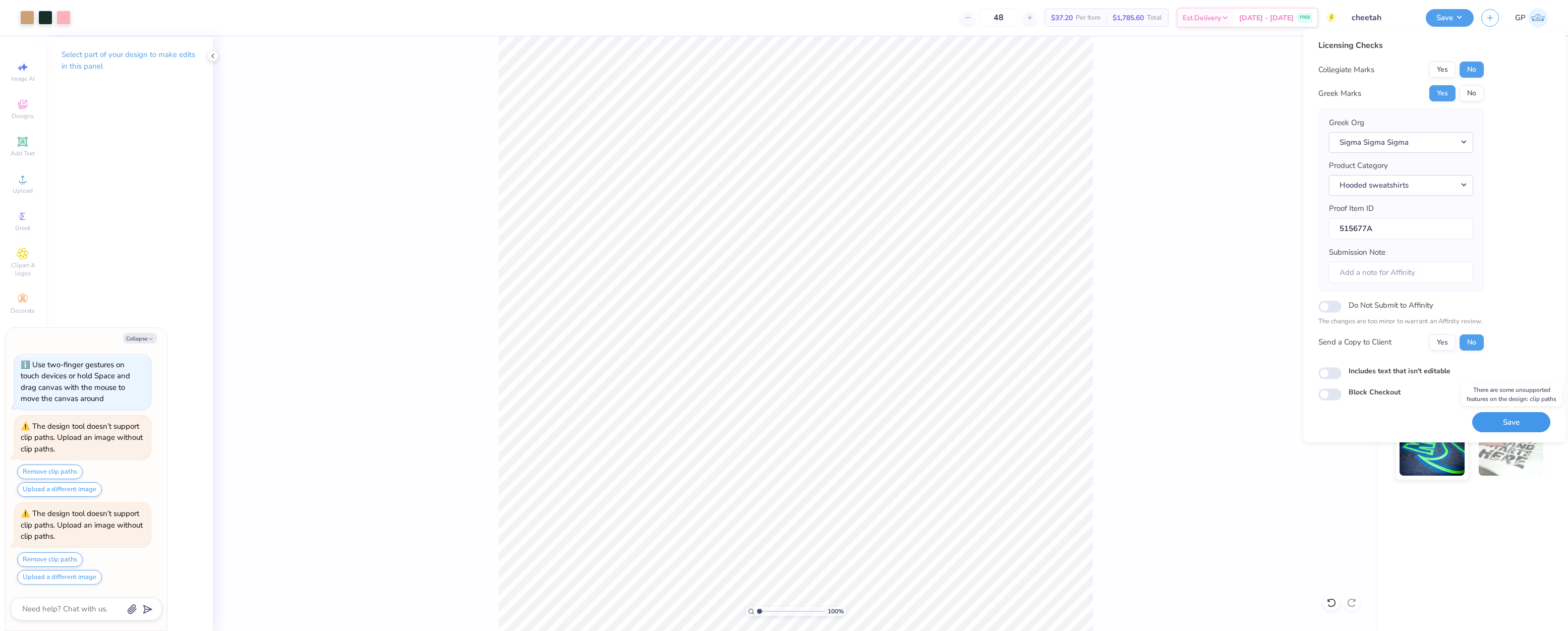
click at [1501, 420] on button "Save" at bounding box center [1511, 422] width 78 height 20
type textarea "x"
click at [16, 184] on div "Upload" at bounding box center [22, 184] width 35 height 29
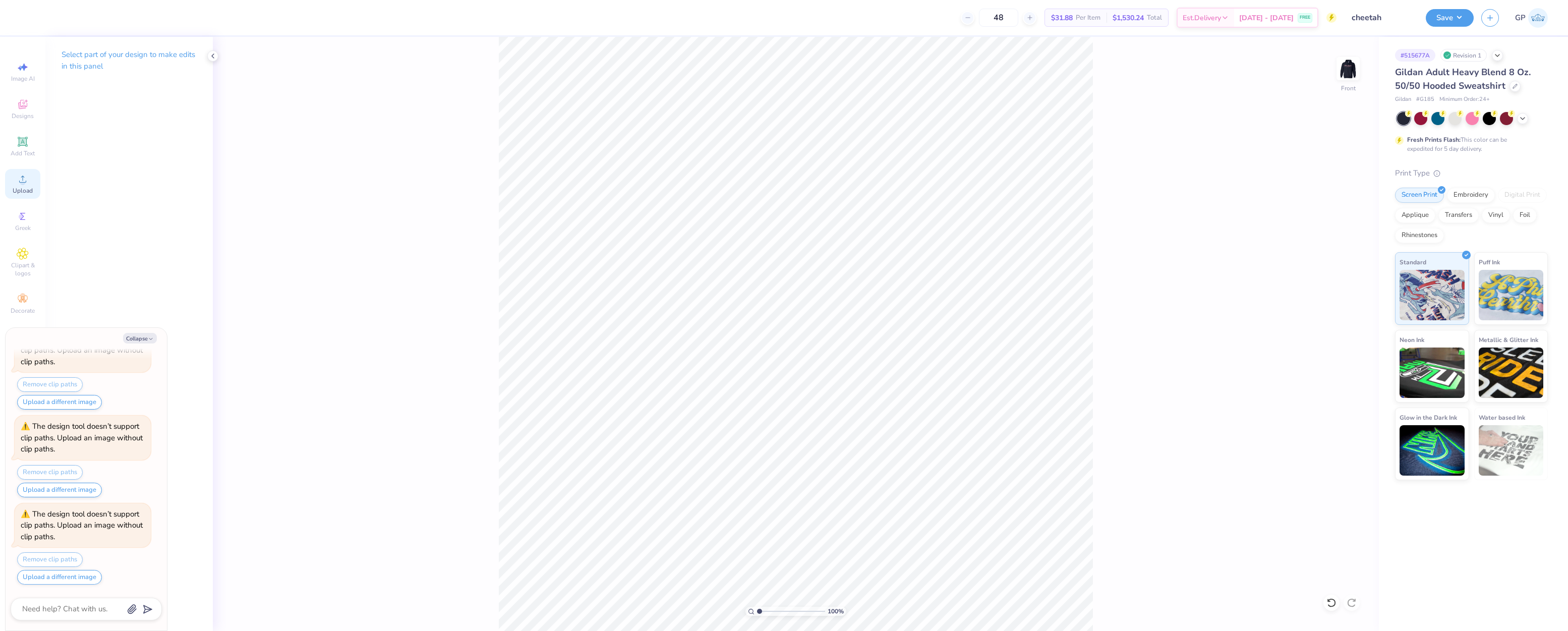
click at [15, 191] on span "Upload" at bounding box center [22, 190] width 20 height 8
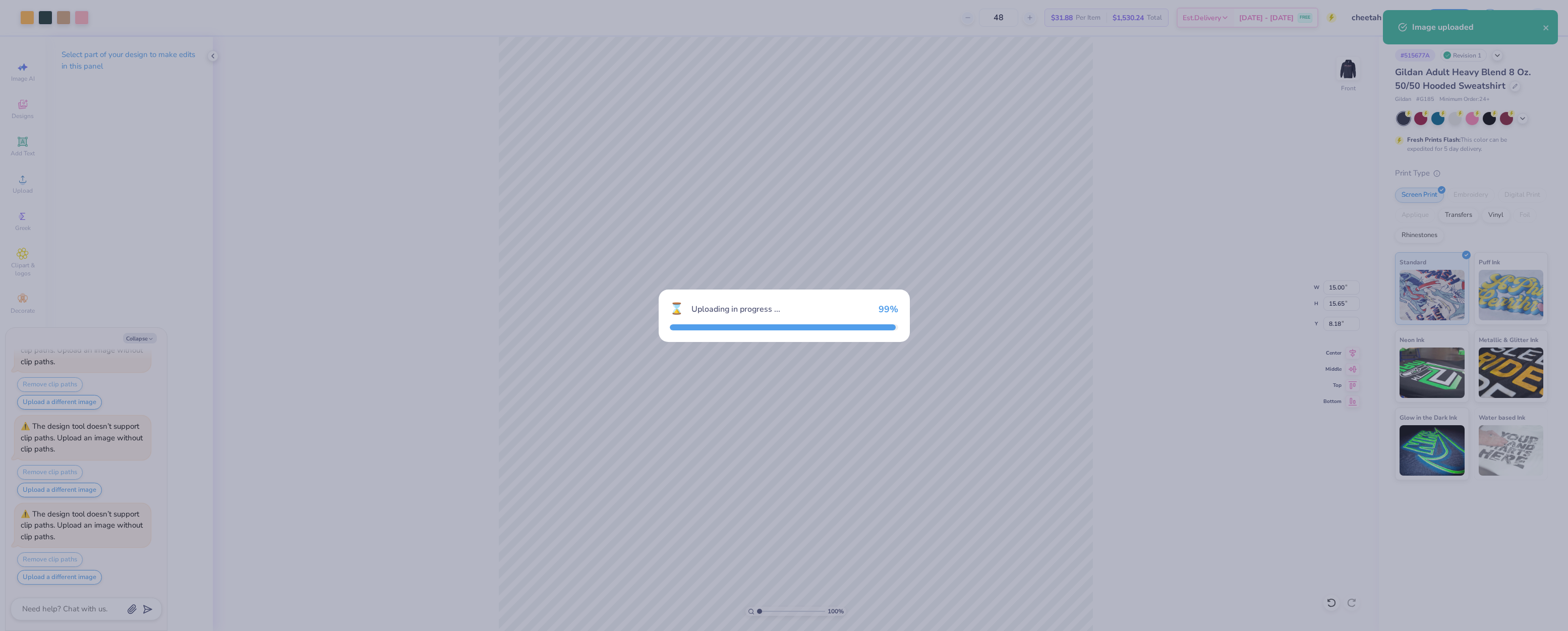
type textarea "x"
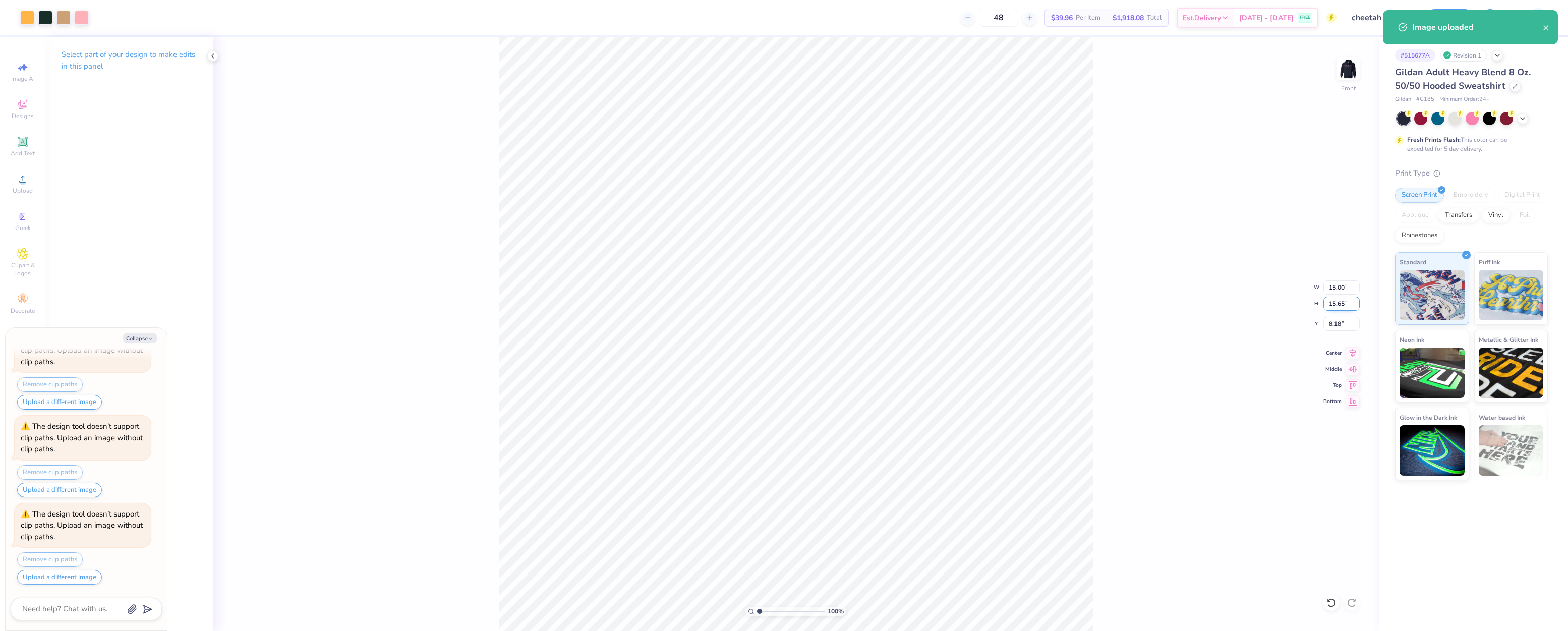
click at [1341, 298] on input "15.65" at bounding box center [1341, 303] width 36 height 14
click at [1339, 288] on input "15.00" at bounding box center [1341, 287] width 36 height 14
type input "12"
type textarea "x"
type input "12.00"
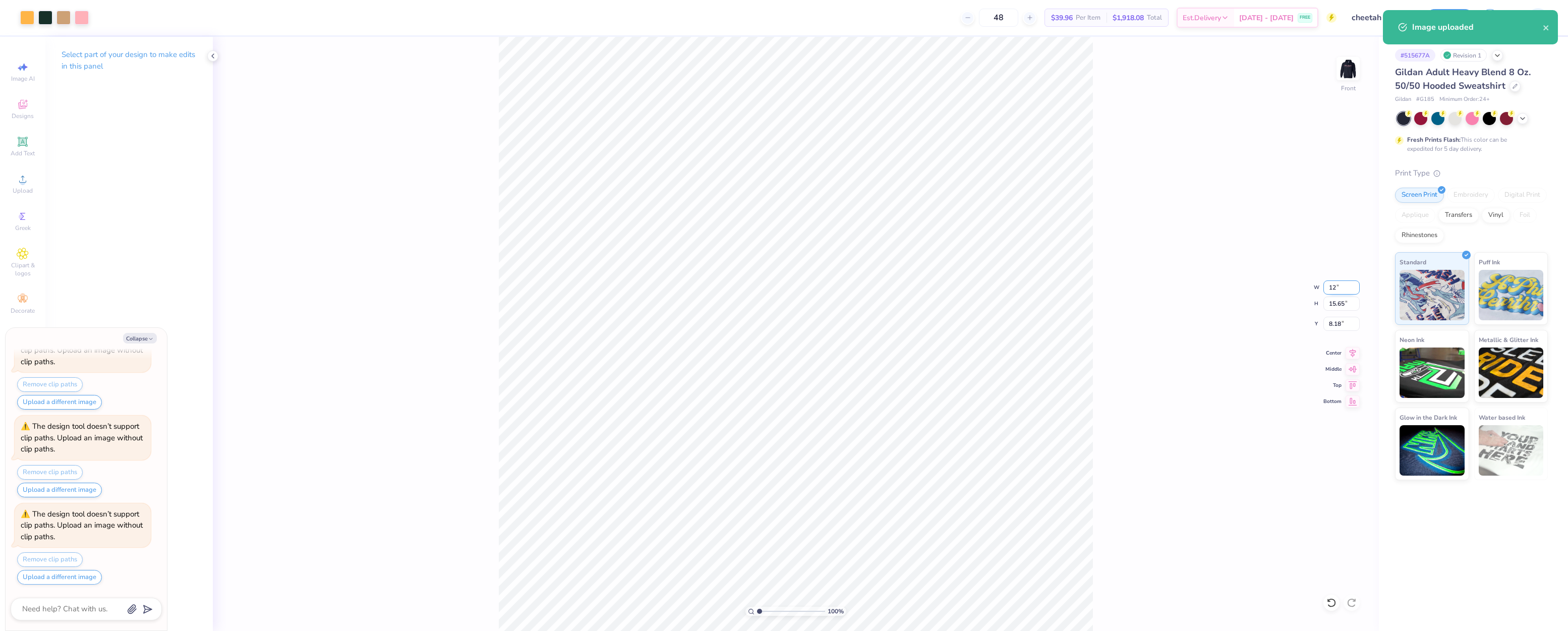
type input "12.52"
click at [1337, 324] on input "9.74" at bounding box center [1341, 323] width 36 height 14
type input "6"
type textarea "x"
type input "6.00"
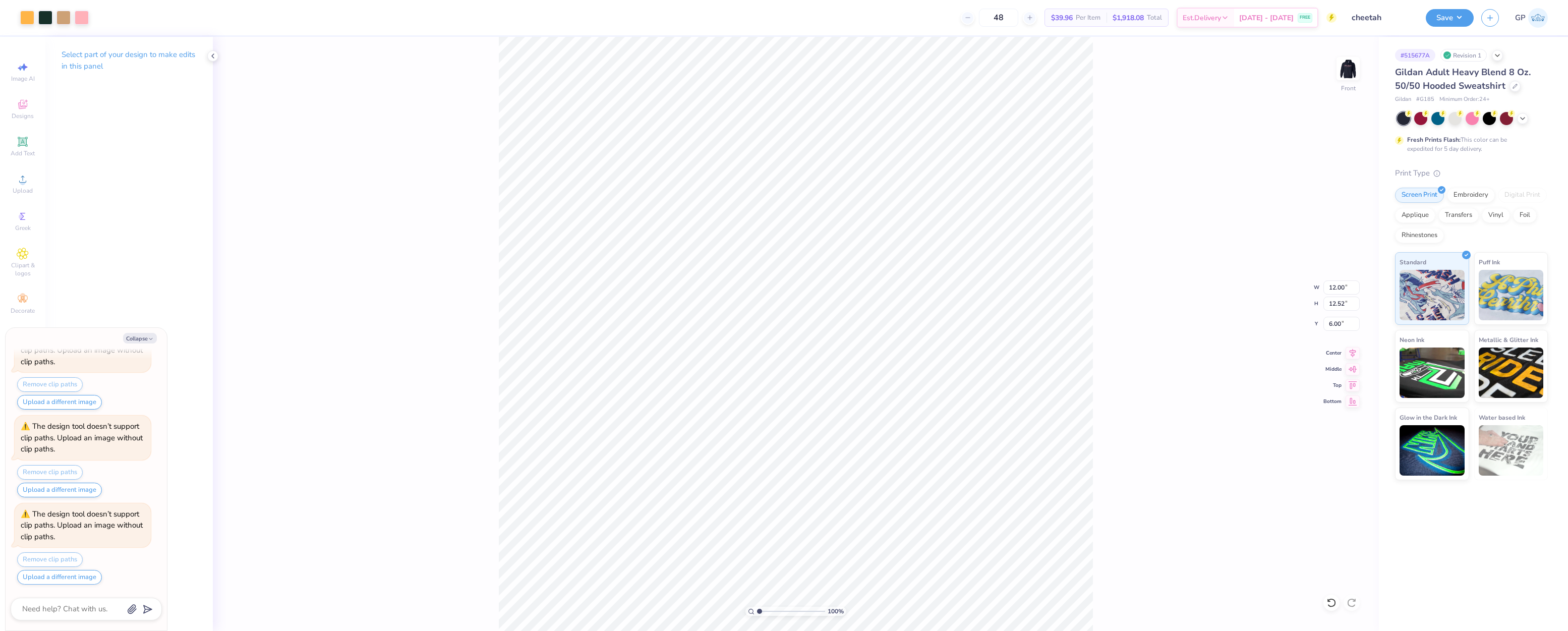
click at [253, 164] on div "100 % Front W 12.00 12.00 " H 12.52 12.52 " Y 6.00 6.00 " Center Middle Top Bot…" at bounding box center [795, 333] width 1166 height 594
click at [81, 19] on div at bounding box center [81, 16] width 14 height 14
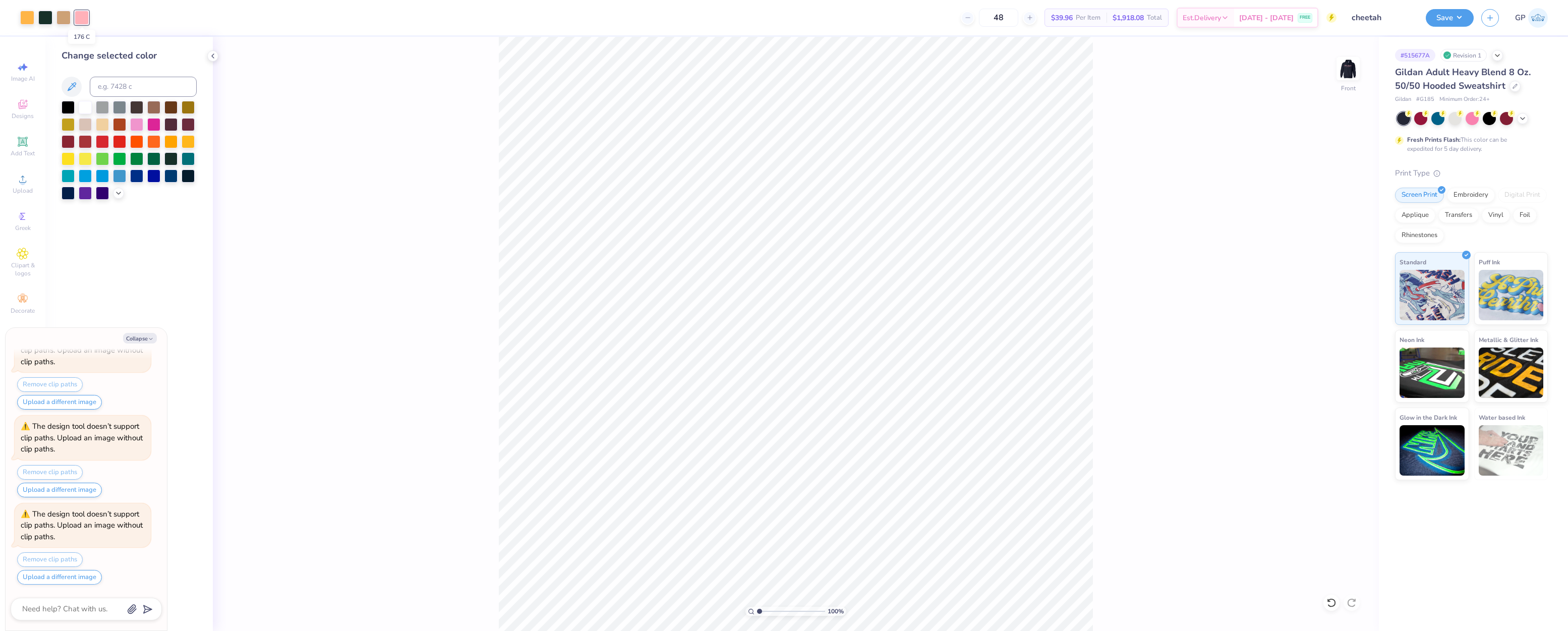
click at [81, 19] on div at bounding box center [81, 17] width 14 height 14
click at [57, 20] on div at bounding box center [63, 16] width 14 height 14
click at [24, 20] on div at bounding box center [27, 16] width 14 height 14
click at [24, 20] on div at bounding box center [27, 17] width 14 height 14
click at [115, 191] on icon at bounding box center [119, 192] width 8 height 8
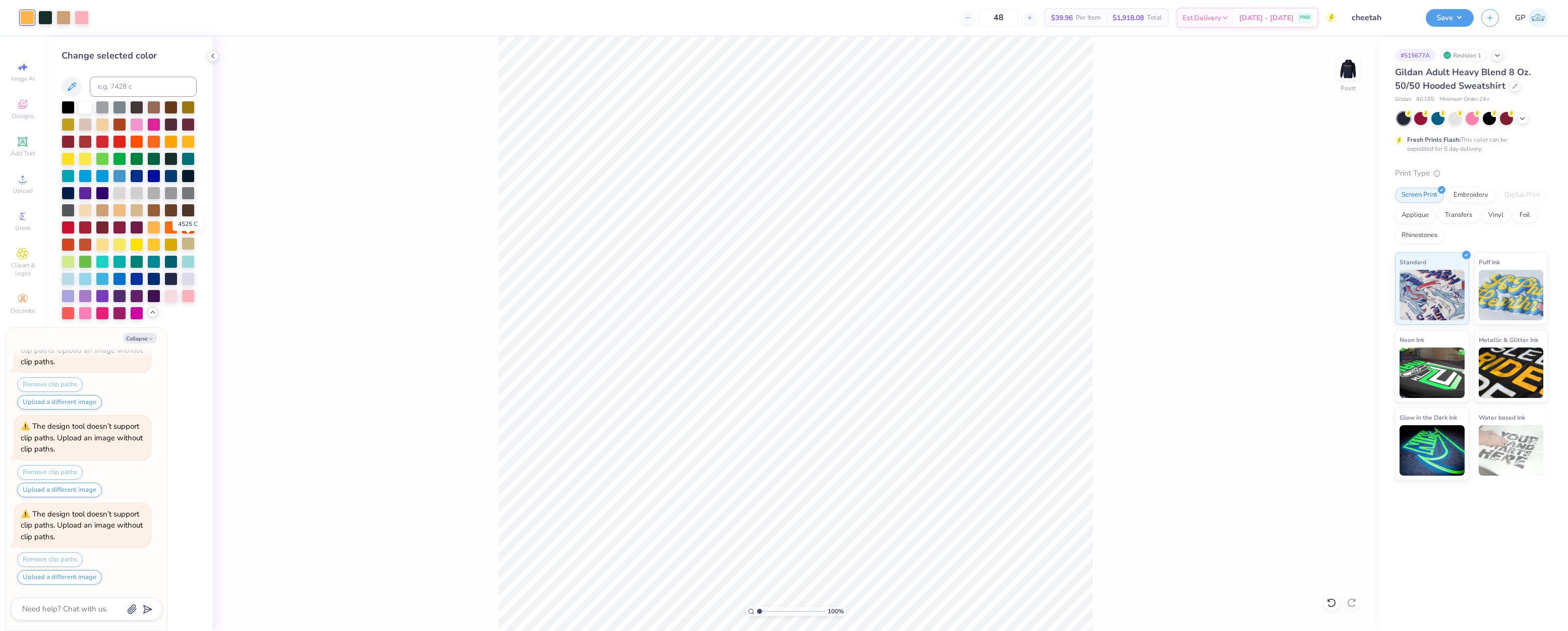
click at [187, 247] on div at bounding box center [188, 244] width 13 height 13
click at [103, 208] on div at bounding box center [102, 209] width 13 height 13
click at [334, 200] on div "100 % Front" at bounding box center [795, 333] width 1166 height 594
click at [1454, 26] on div "Save" at bounding box center [1449, 18] width 48 height 18
click at [1441, 26] on div "Save" at bounding box center [1449, 18] width 48 height 18
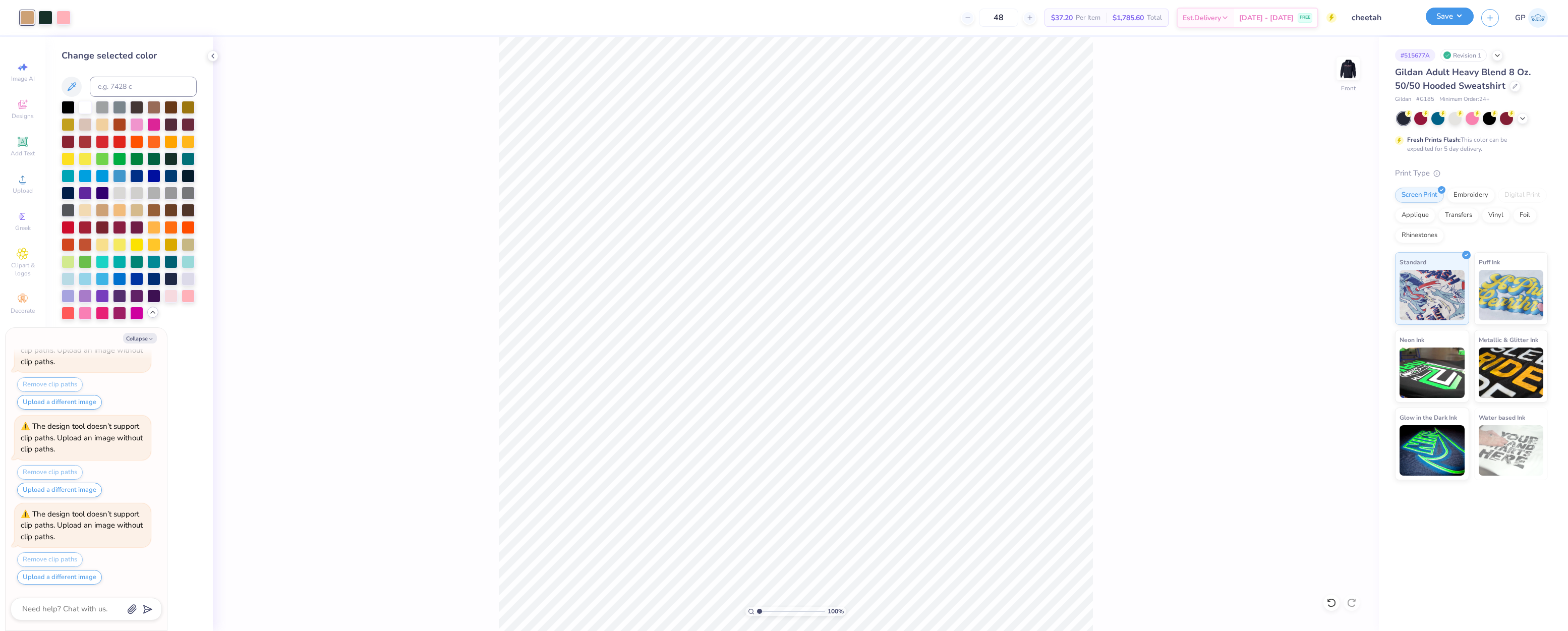
click at [1440, 21] on button "Save" at bounding box center [1449, 16] width 48 height 18
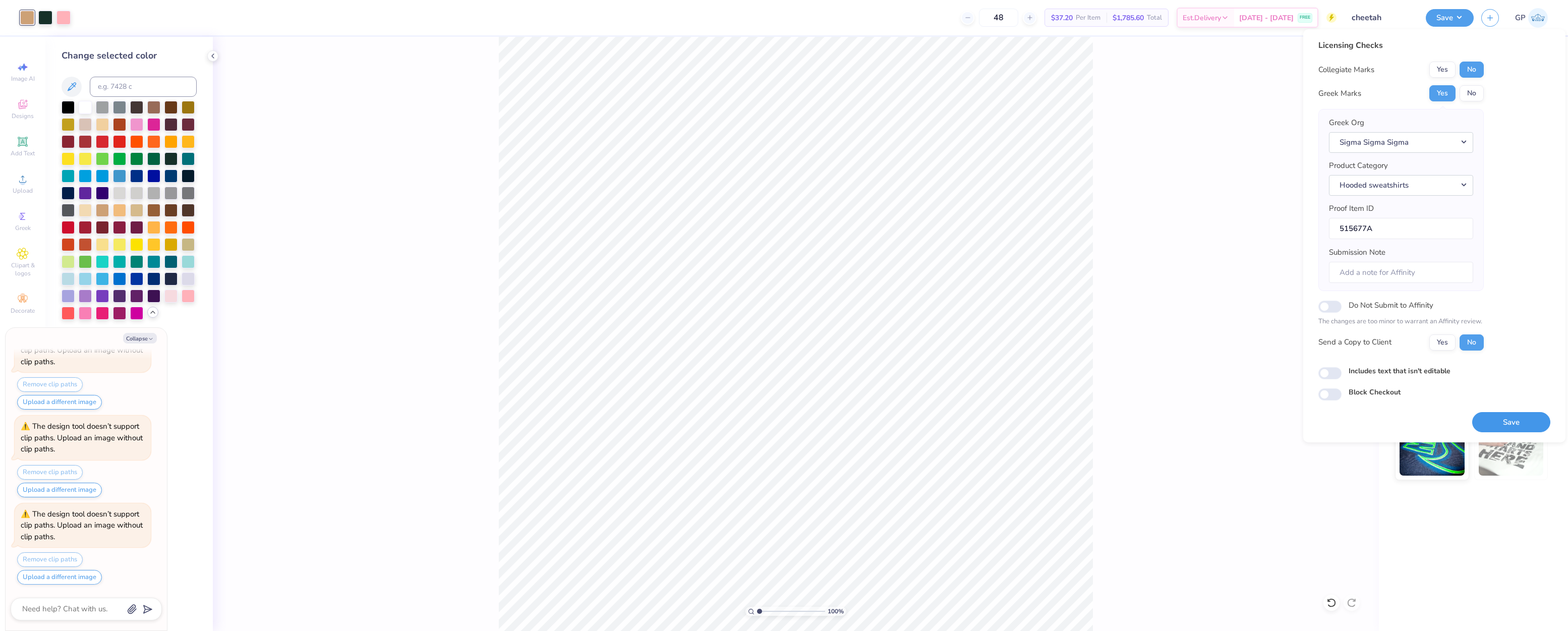
click at [1523, 419] on button "Save" at bounding box center [1511, 422] width 78 height 20
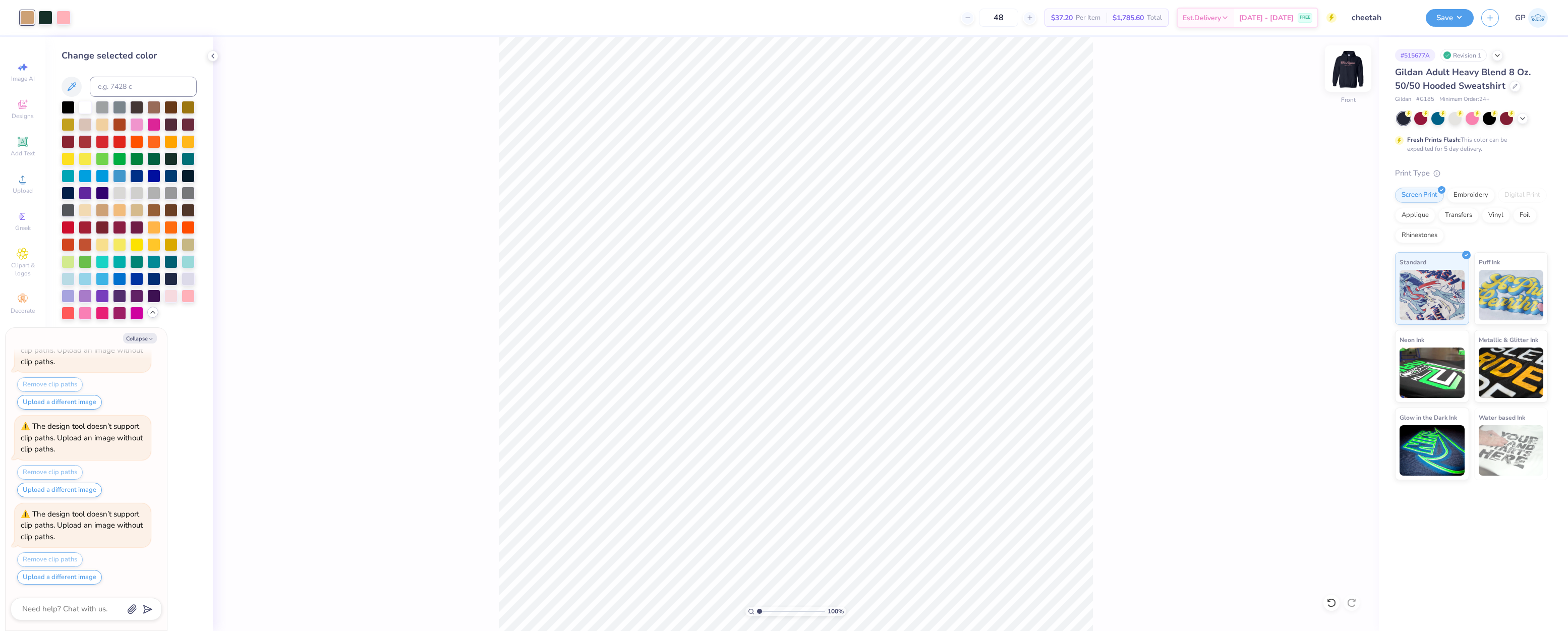
click at [1354, 78] on img at bounding box center [1347, 68] width 40 height 40
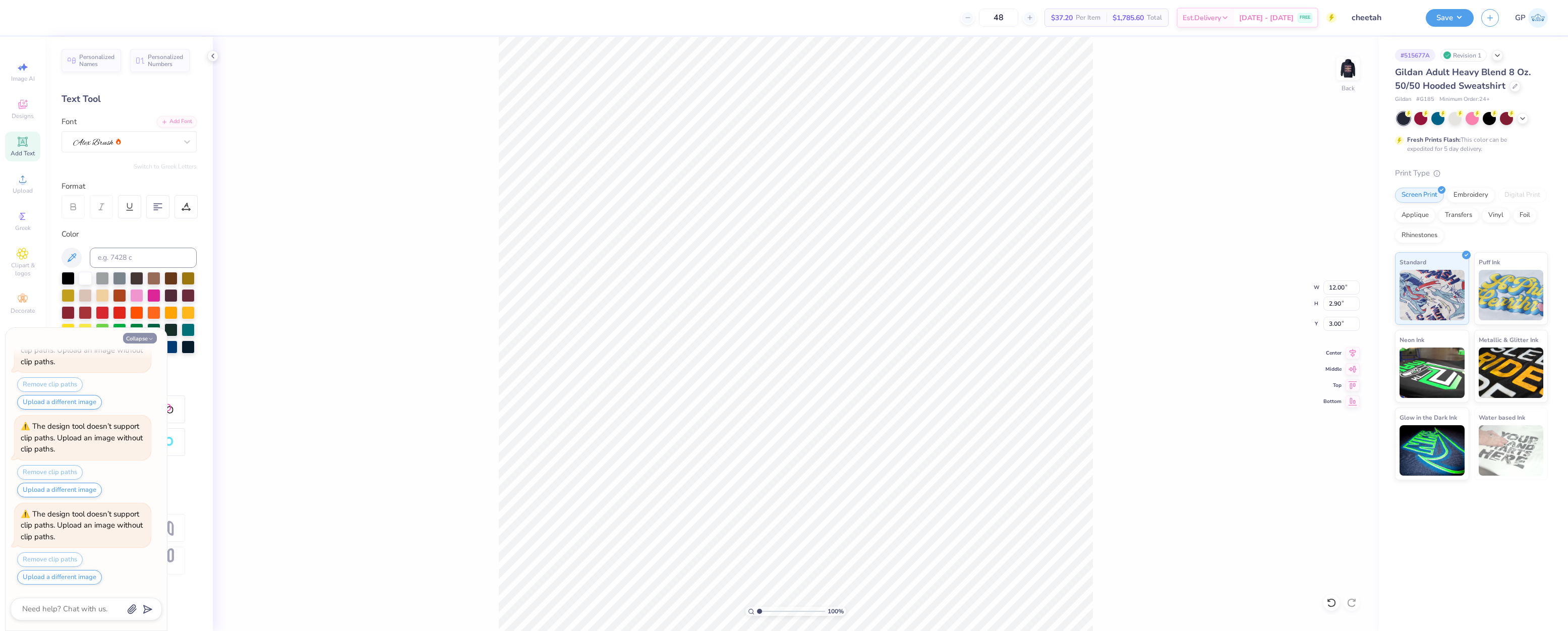
click at [152, 338] on icon "button" at bounding box center [150, 338] width 6 height 6
type textarea "x"
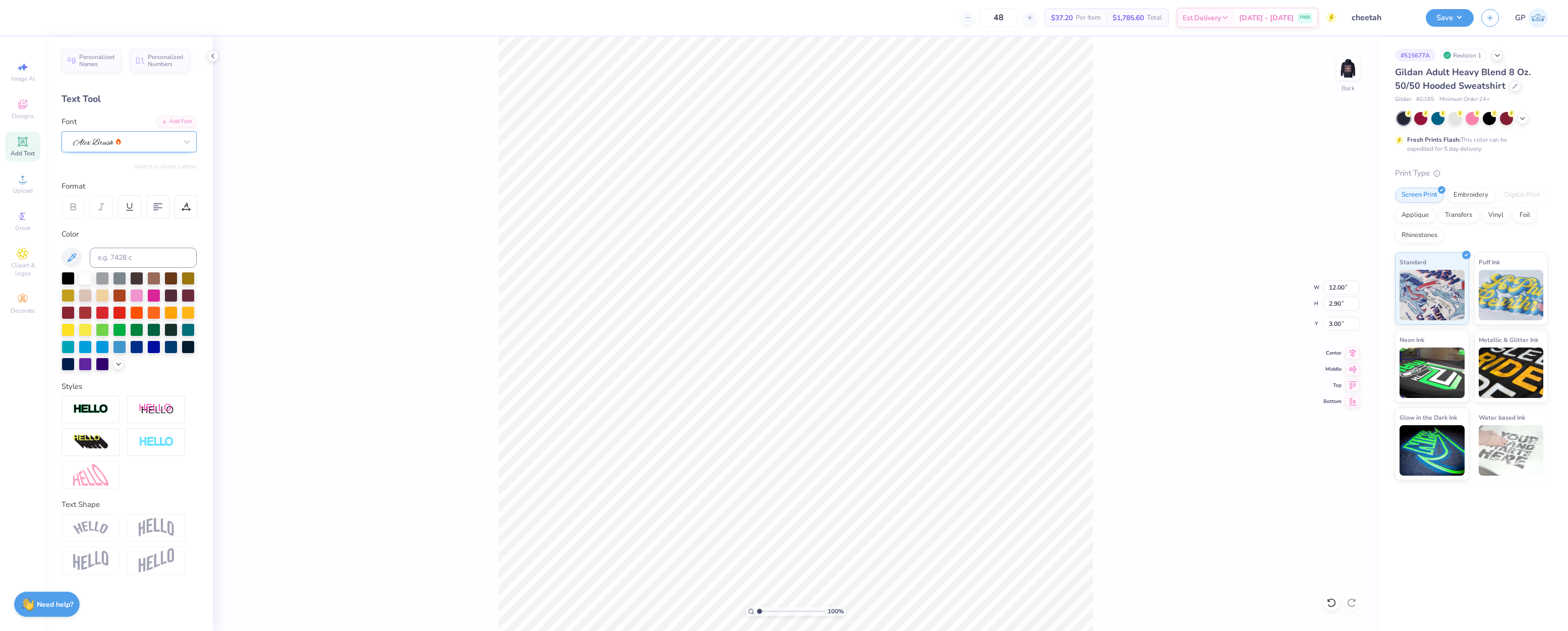
click at [134, 141] on div at bounding box center [125, 141] width 106 height 16
click at [124, 222] on div at bounding box center [128, 221] width 109 height 11
type input "[PERSON_NAME]"
click at [1437, 19] on button "Save" at bounding box center [1449, 16] width 48 height 18
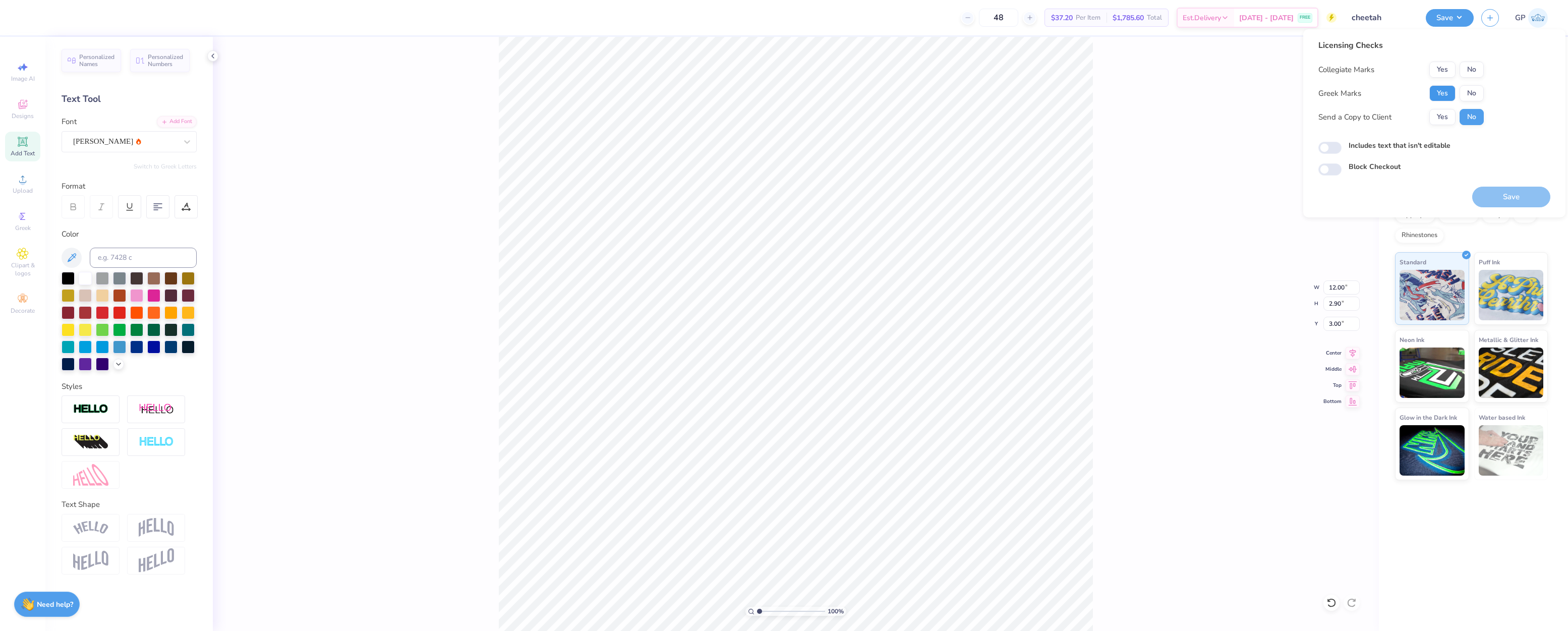
click at [1436, 91] on button "Yes" at bounding box center [1442, 93] width 26 height 16
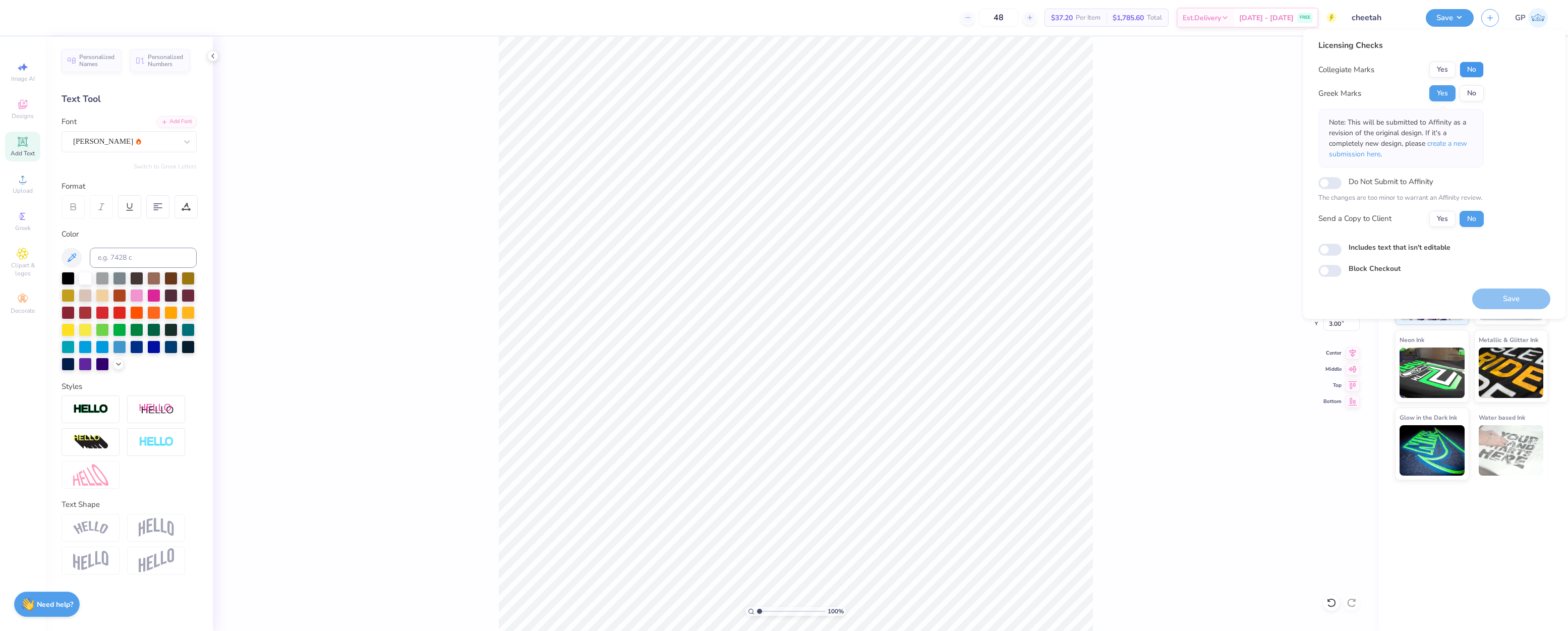
click at [1475, 69] on button "No" at bounding box center [1472, 69] width 25 height 16
click at [1499, 301] on button "Save" at bounding box center [1511, 298] width 78 height 20
